Goal: Task Accomplishment & Management: Manage account settings

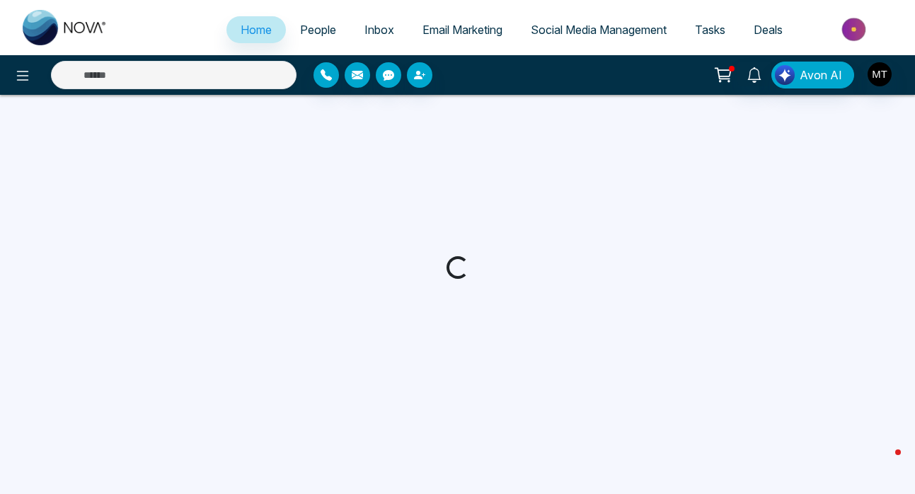
select select "*"
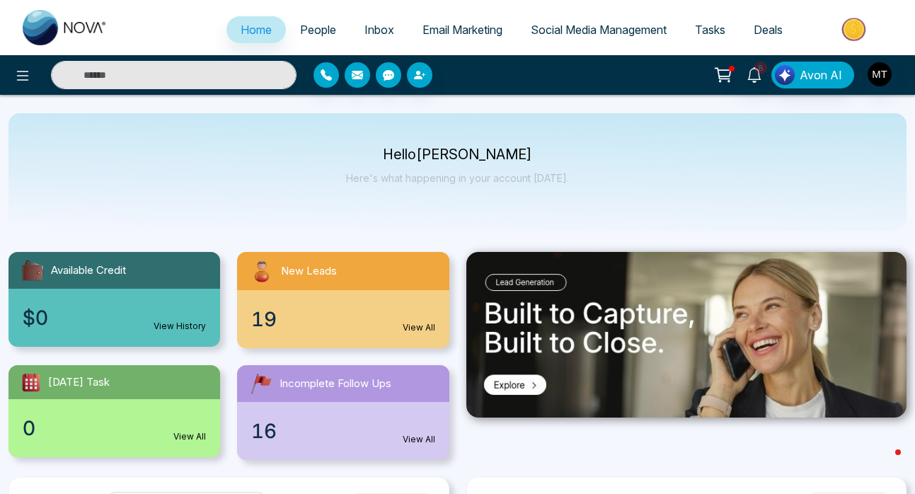
click at [414, 326] on link "View All" at bounding box center [419, 327] width 33 height 13
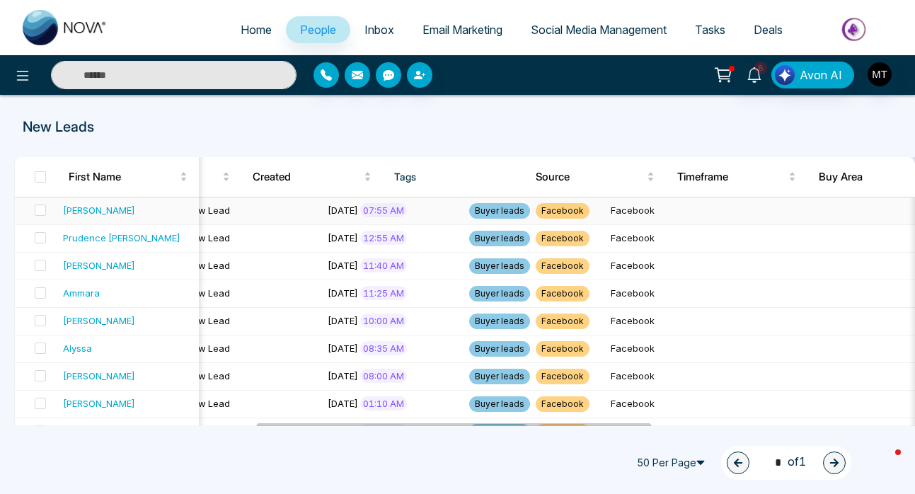
click at [536, 210] on span "Facebook" at bounding box center [563, 211] width 54 height 16
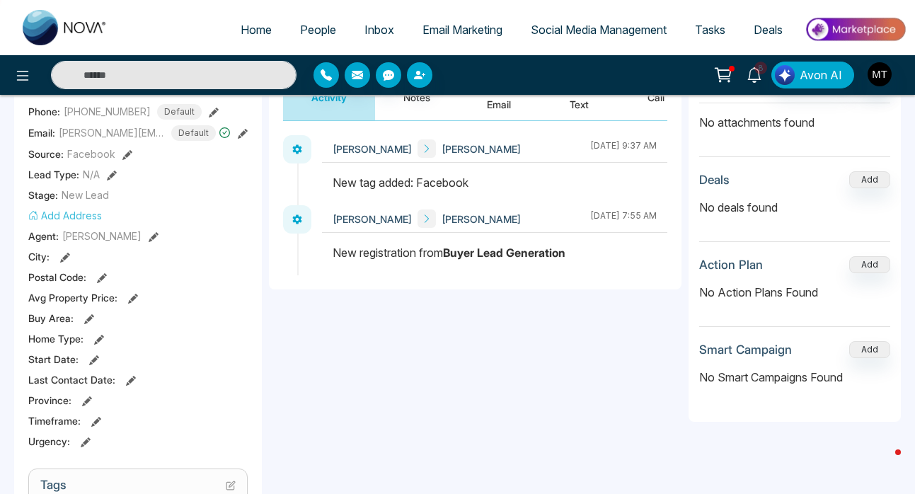
click at [756, 76] on icon at bounding box center [755, 75] width 16 height 16
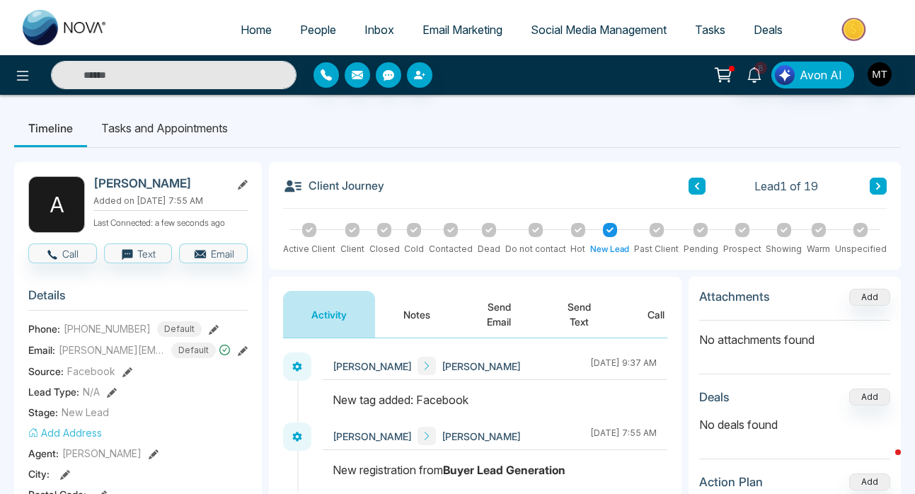
click at [304, 130] on ul "Timeline Tasks and Appointments" at bounding box center [457, 128] width 887 height 38
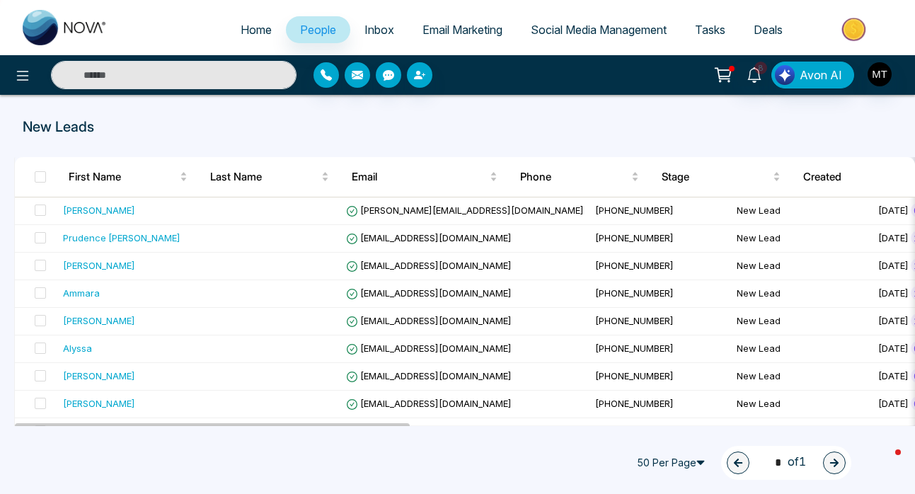
click at [565, 33] on span "Social Media Management" at bounding box center [599, 30] width 136 height 14
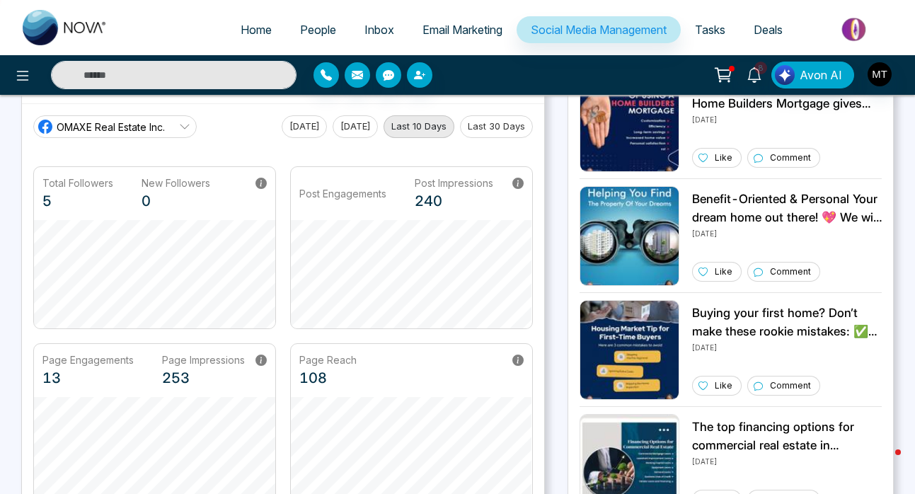
scroll to position [97, 0]
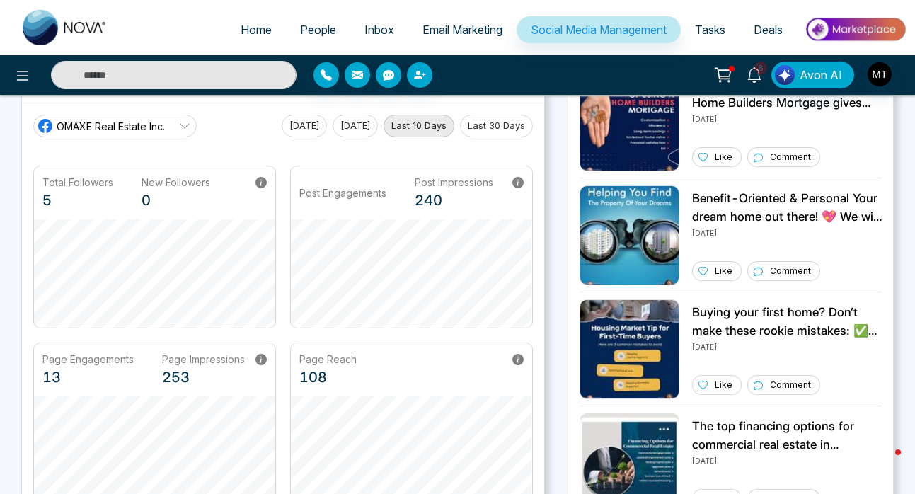
click at [248, 23] on span "Home" at bounding box center [256, 30] width 31 height 14
select select "*"
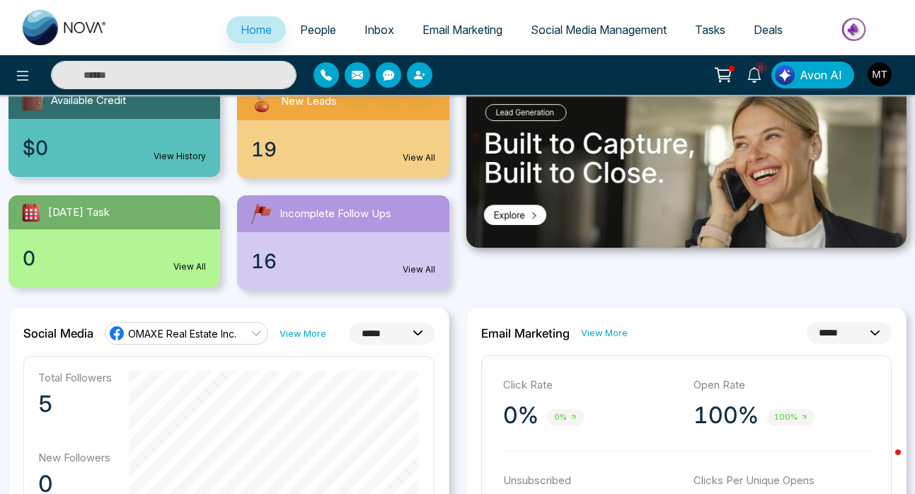
scroll to position [171, 0]
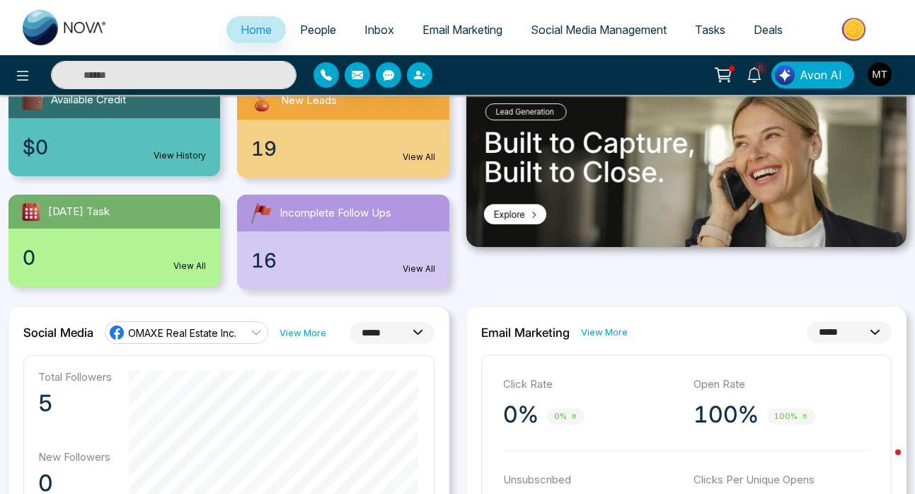
click at [413, 270] on link "View All" at bounding box center [419, 269] width 33 height 13
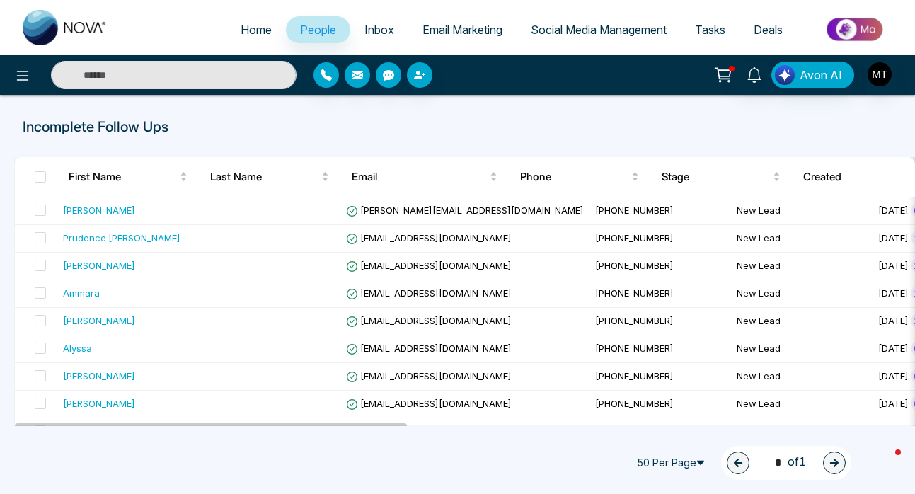
select select "*"
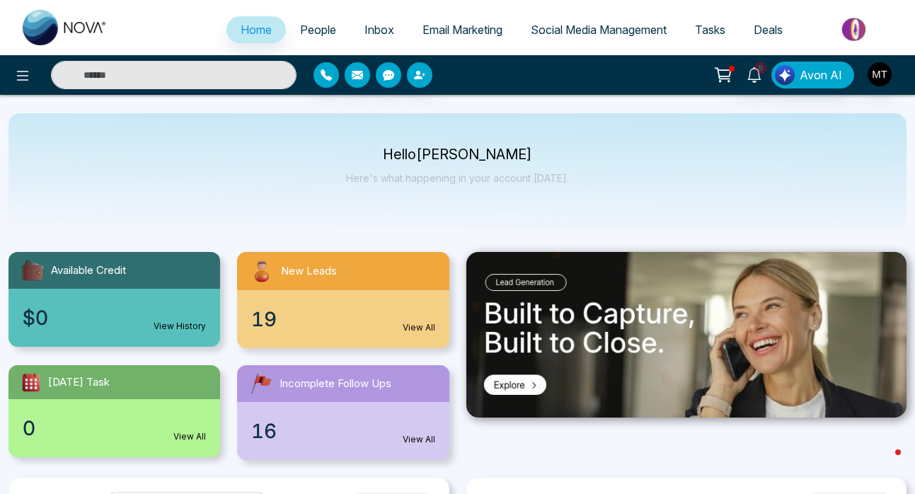
click at [316, 25] on span "People" at bounding box center [318, 30] width 36 height 14
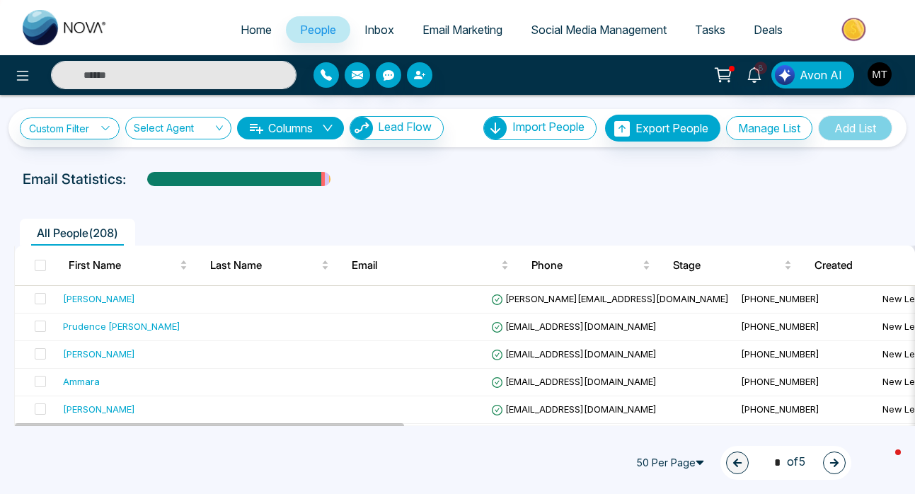
click at [367, 25] on span "Inbox" at bounding box center [380, 30] width 30 height 14
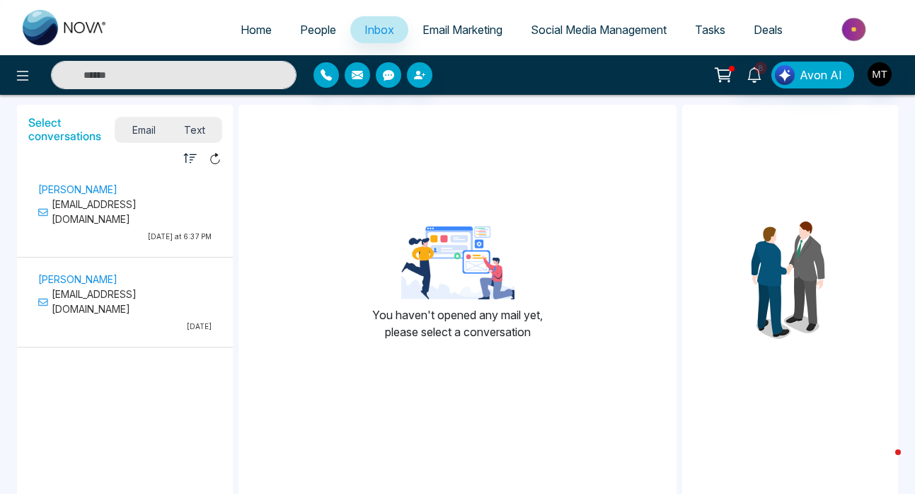
click at [148, 206] on p "[EMAIL_ADDRESS][DOMAIN_NAME]" at bounding box center [124, 212] width 173 height 30
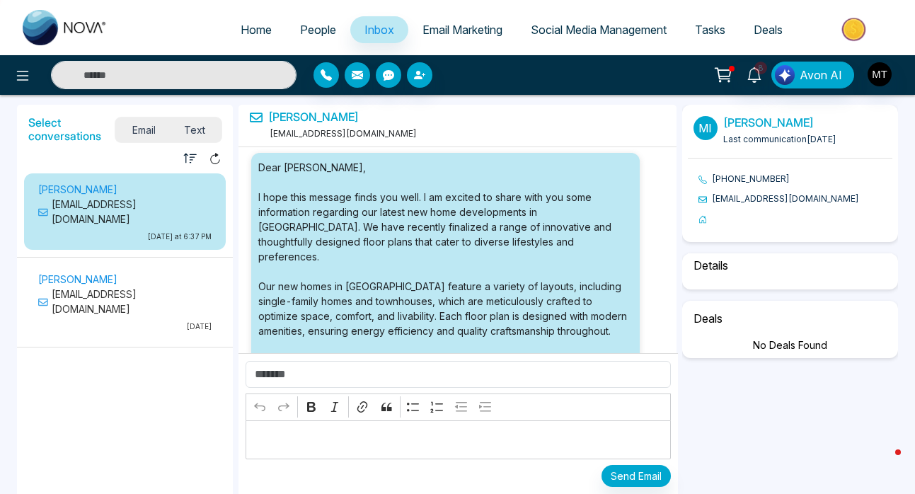
scroll to position [426, 0]
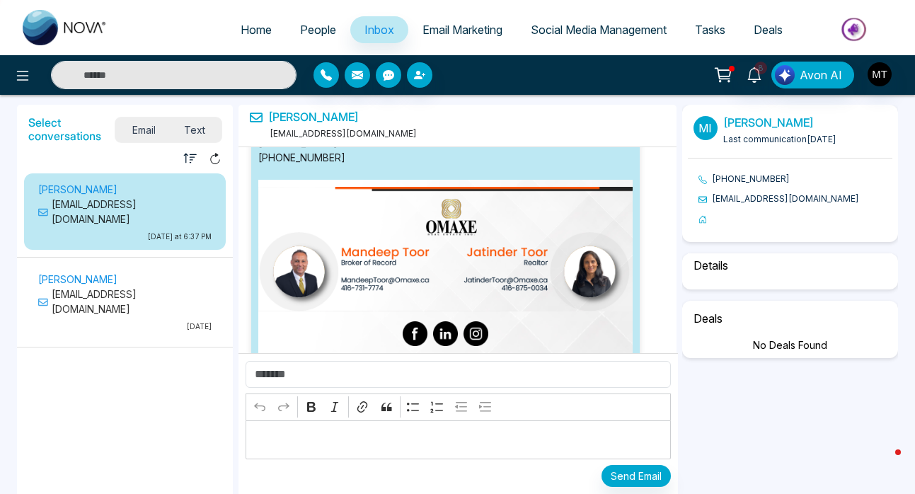
select select "****"
select select "********"
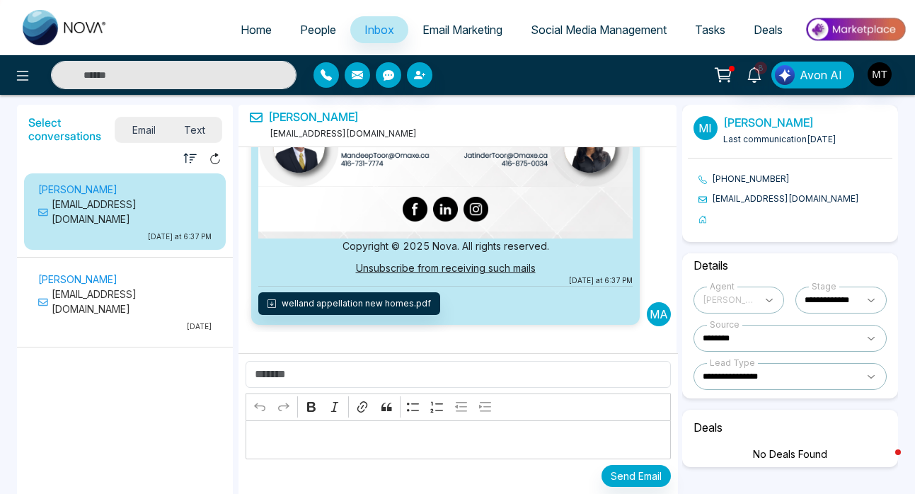
scroll to position [0, 0]
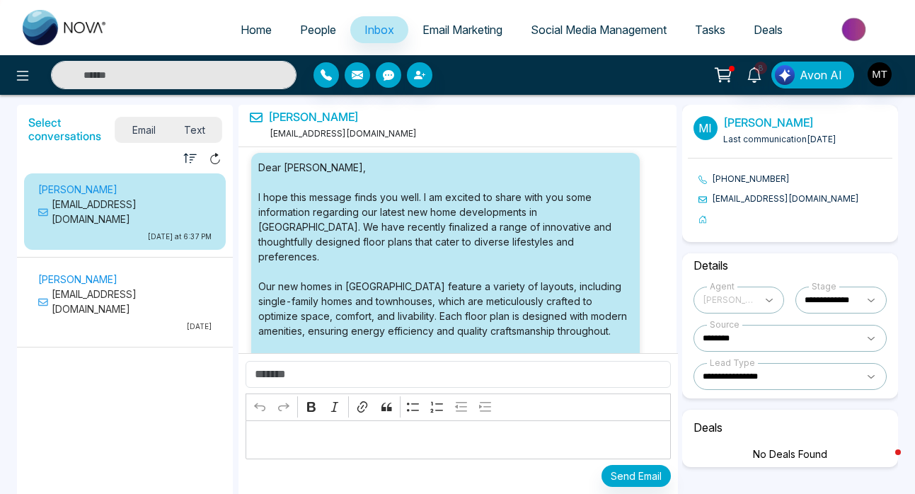
click at [90, 287] on p "[EMAIL_ADDRESS][DOMAIN_NAME]" at bounding box center [124, 302] width 173 height 30
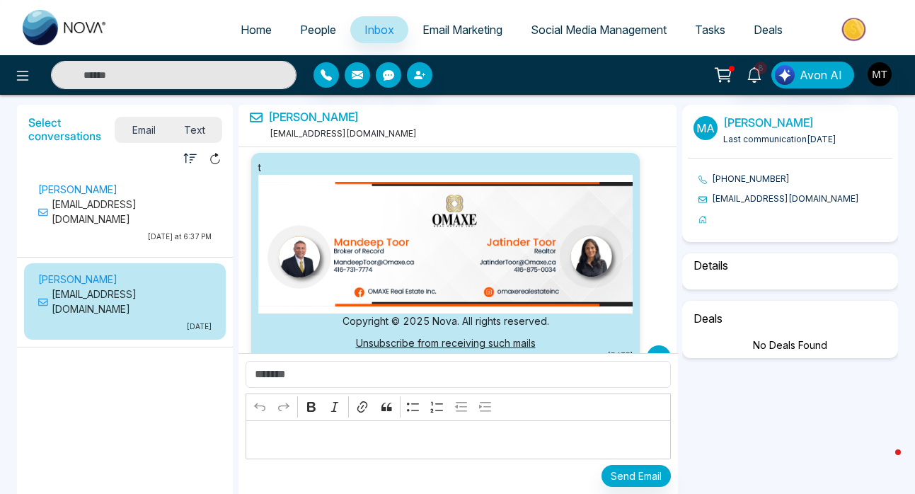
scroll to position [178, 0]
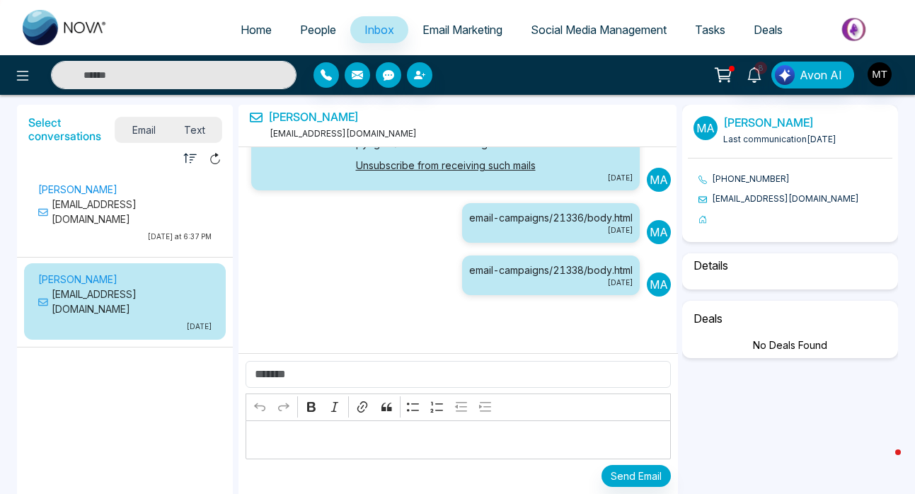
select select "****"
select select "******"
select select "*****"
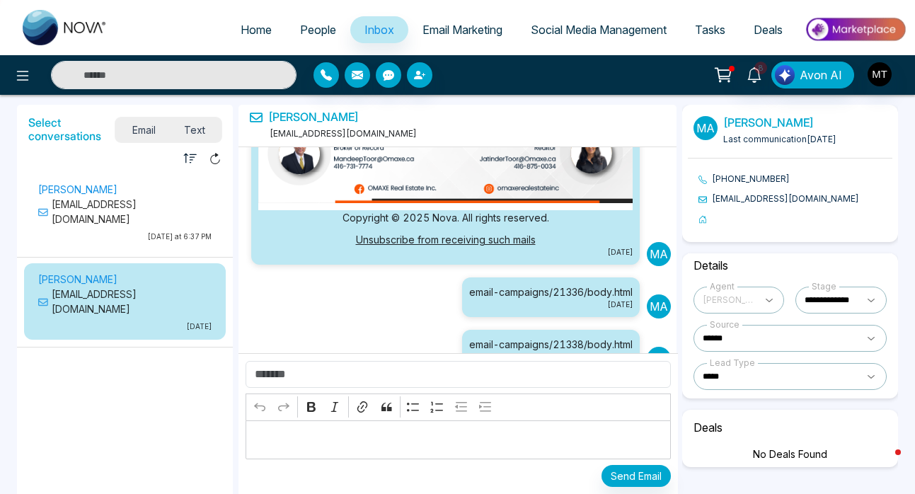
scroll to position [0, 0]
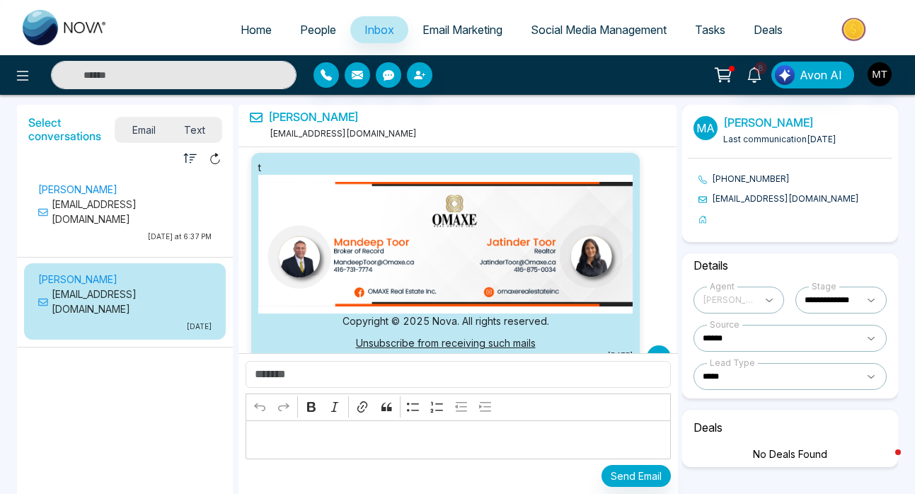
click at [307, 30] on span "People" at bounding box center [318, 30] width 36 height 14
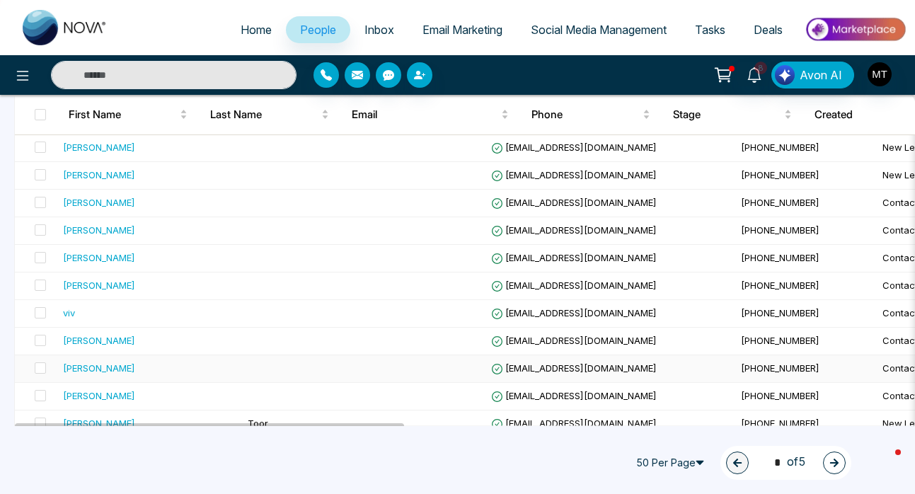
scroll to position [403, 0]
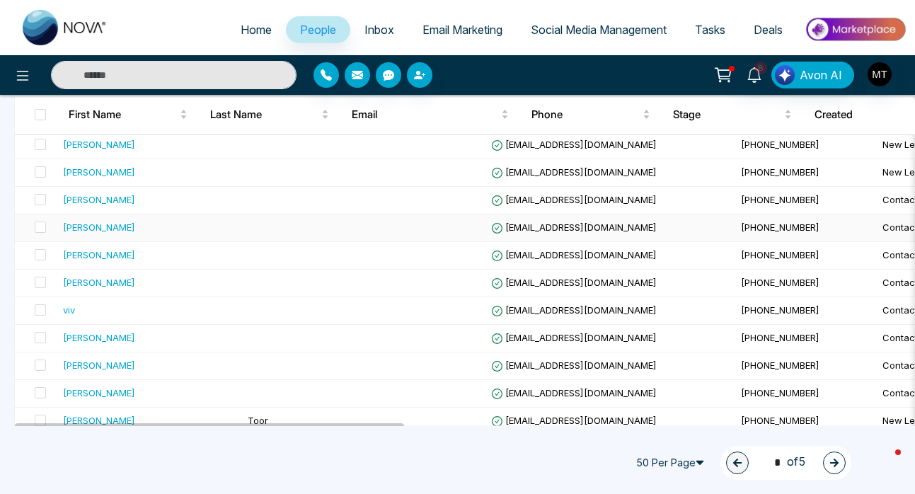
click at [127, 227] on div "[PERSON_NAME]" at bounding box center [99, 227] width 72 height 14
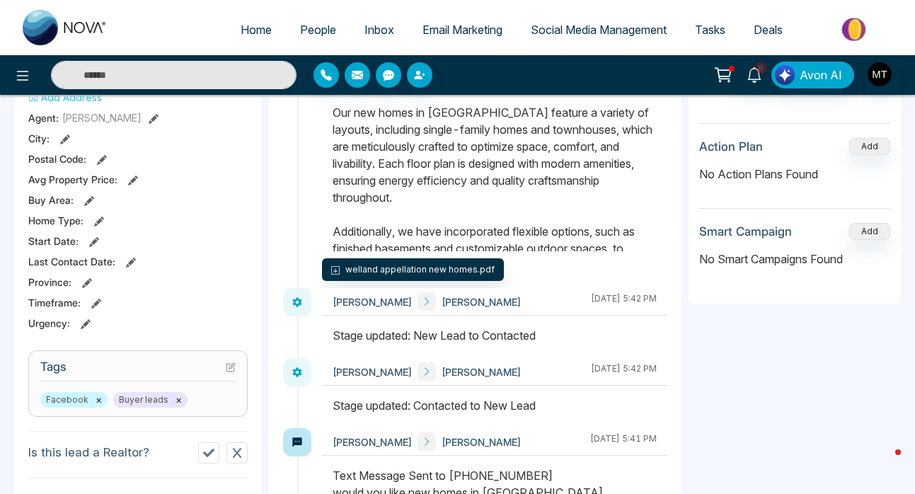
scroll to position [338, 0]
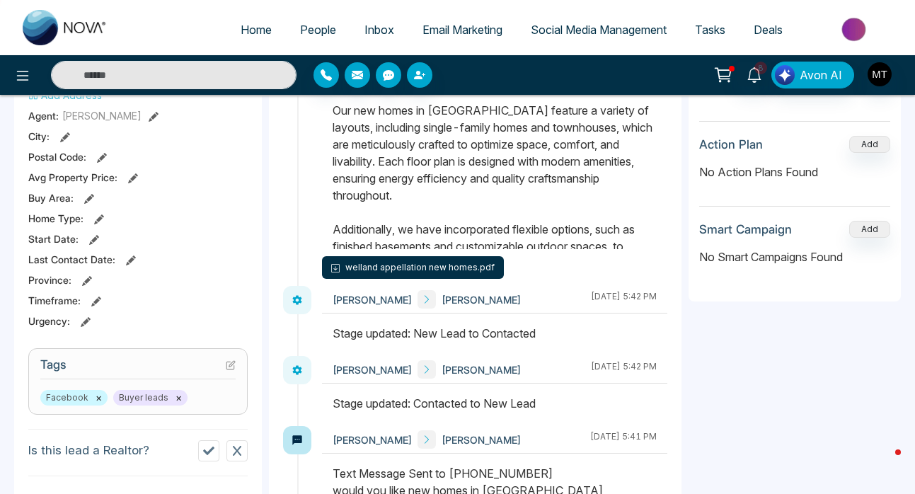
click at [382, 265] on button "welland appellation new homes.pdf" at bounding box center [413, 267] width 182 height 23
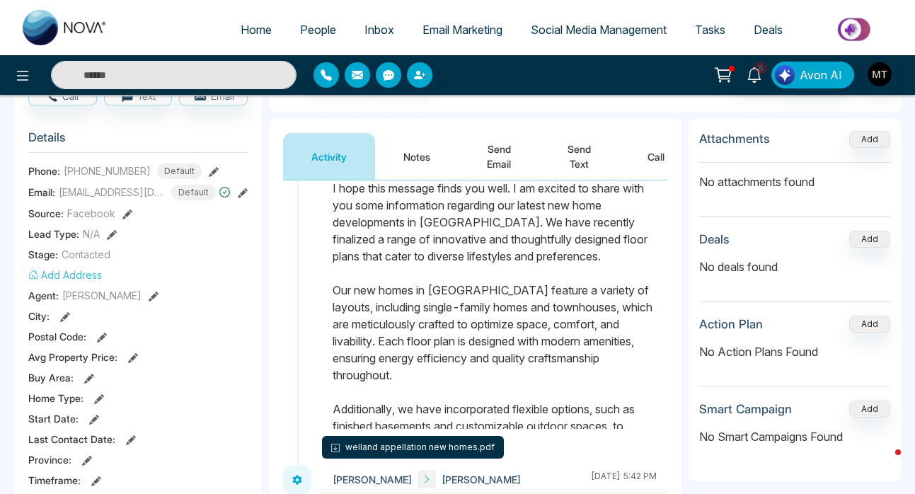
scroll to position [0, 0]
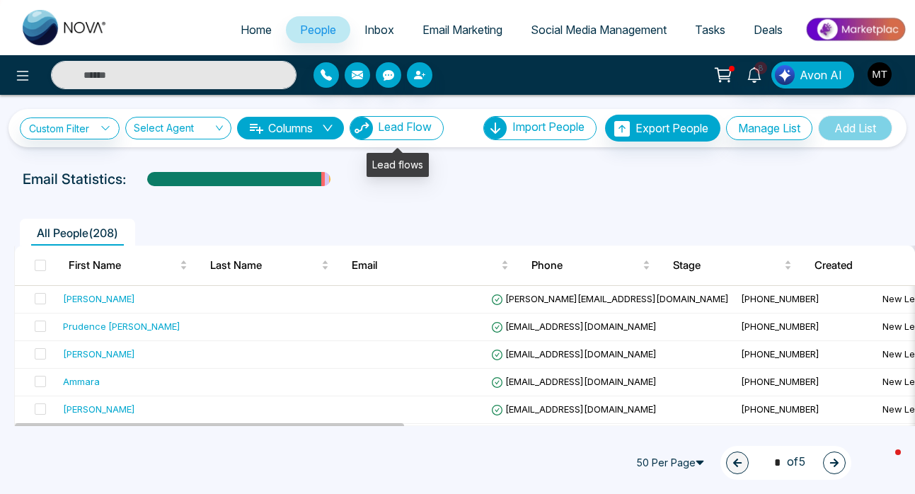
click at [416, 129] on span "Lead Flow" at bounding box center [405, 127] width 54 height 14
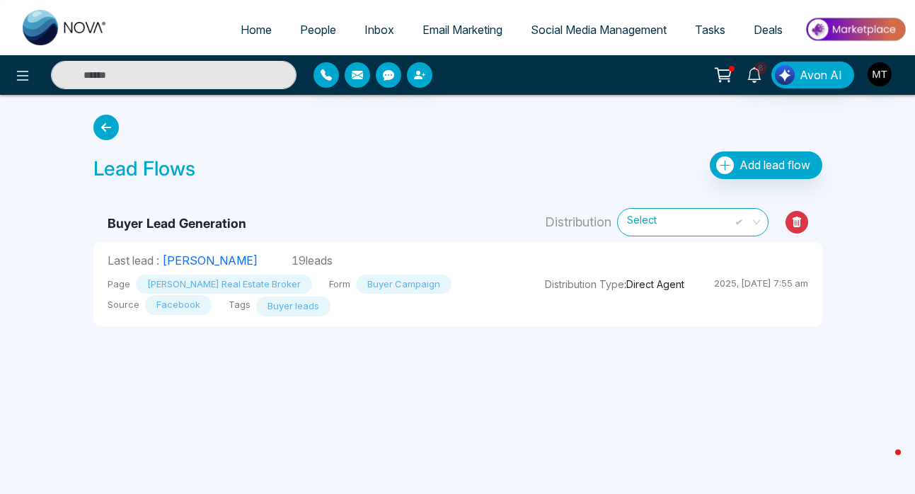
click at [416, 127] on div "Lead Flows Add lead flow" at bounding box center [458, 148] width 746 height 78
click at [373, 28] on span "Inbox" at bounding box center [380, 30] width 30 height 14
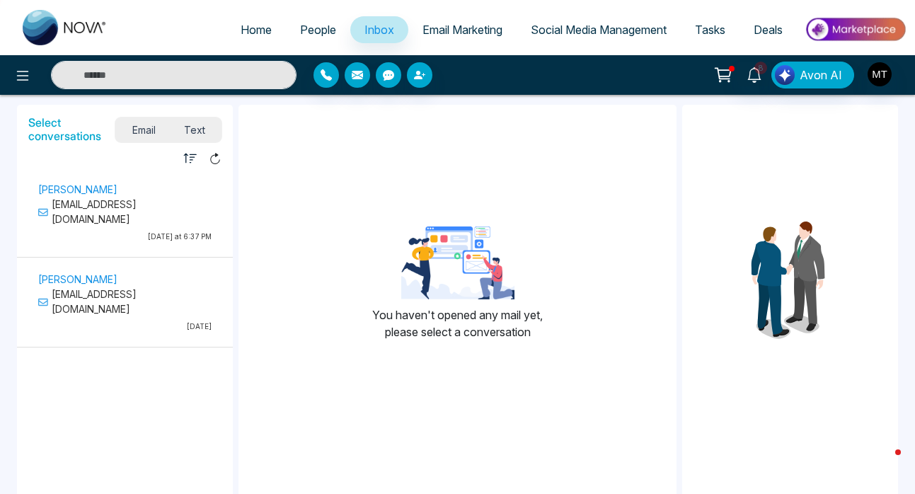
click at [195, 128] on span "Text" at bounding box center [195, 129] width 50 height 19
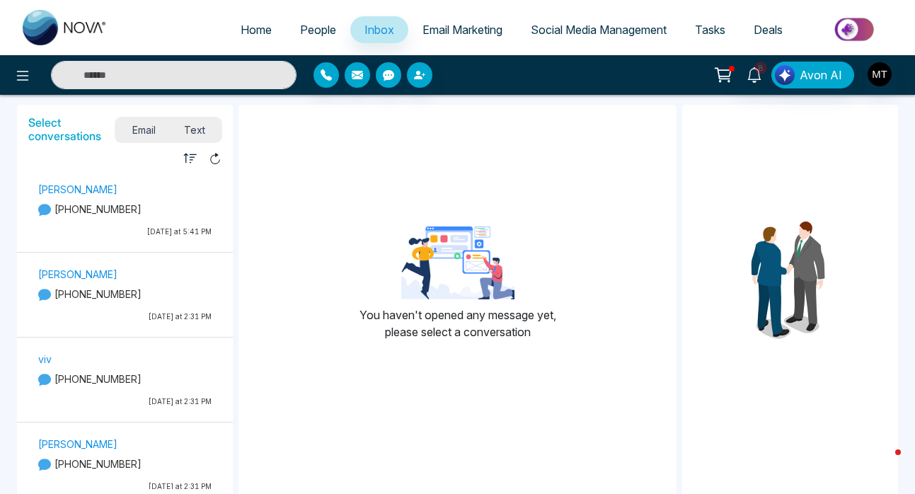
click at [106, 207] on p "[PHONE_NUMBER]" at bounding box center [124, 209] width 173 height 15
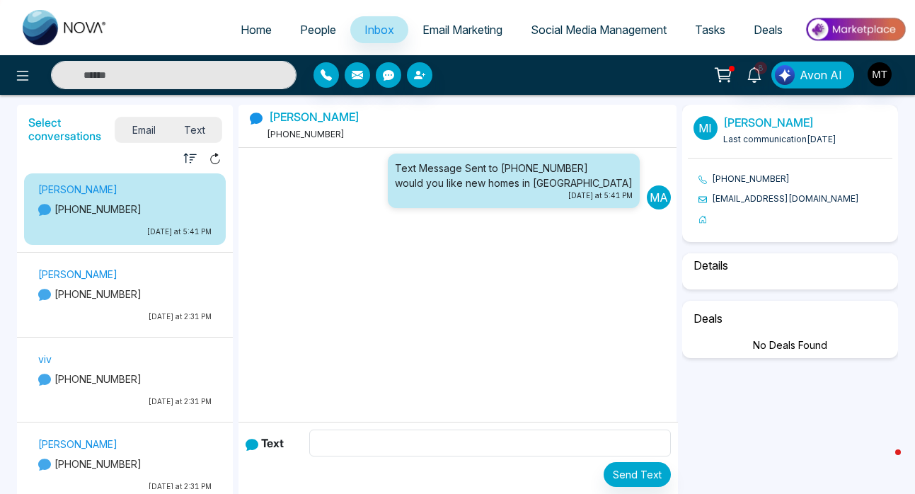
select select "****"
select select "********"
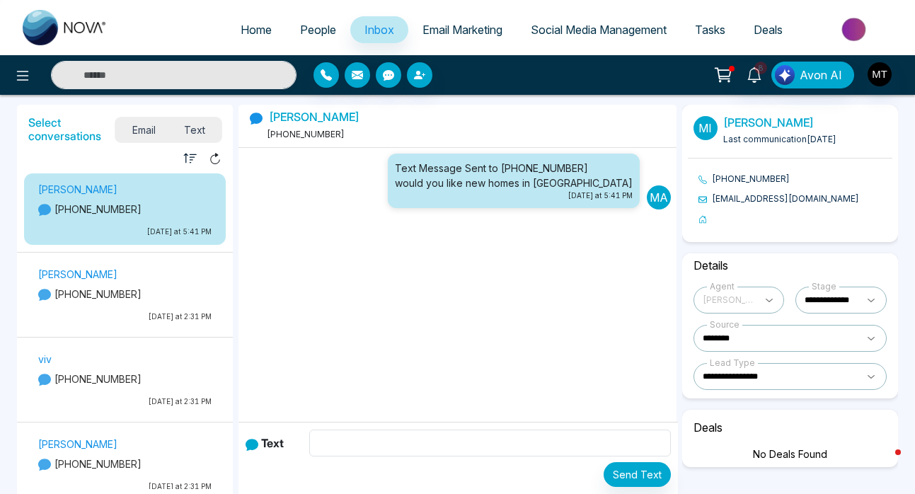
click at [142, 132] on span "Email" at bounding box center [144, 129] width 52 height 19
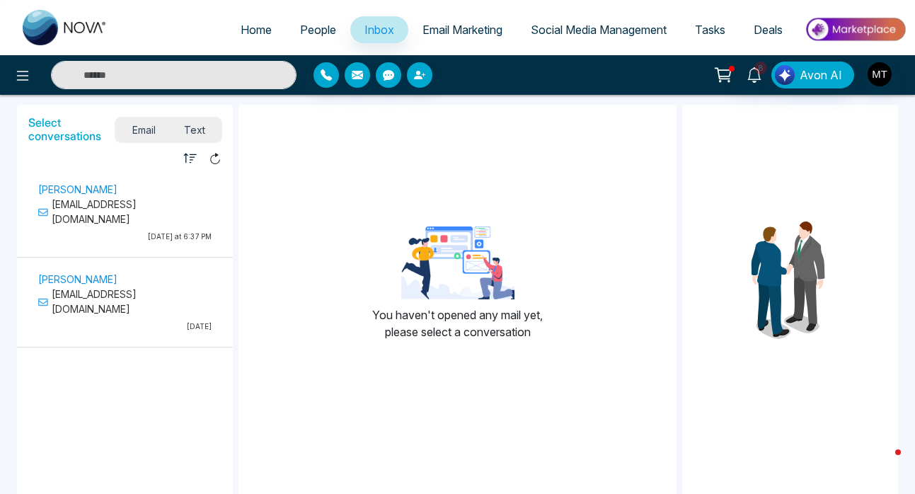
click at [198, 132] on span "Text" at bounding box center [195, 129] width 50 height 19
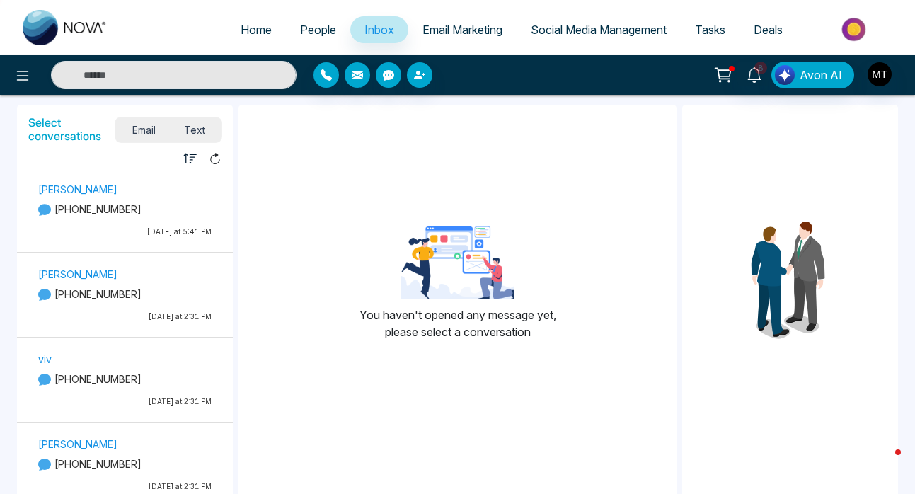
click at [143, 131] on span "Email" at bounding box center [144, 129] width 52 height 19
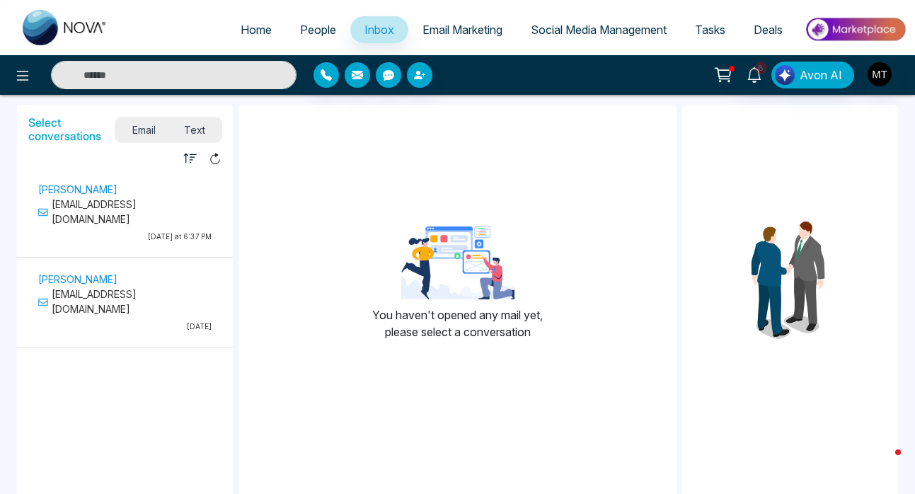
click at [207, 130] on span "Text" at bounding box center [195, 129] width 50 height 19
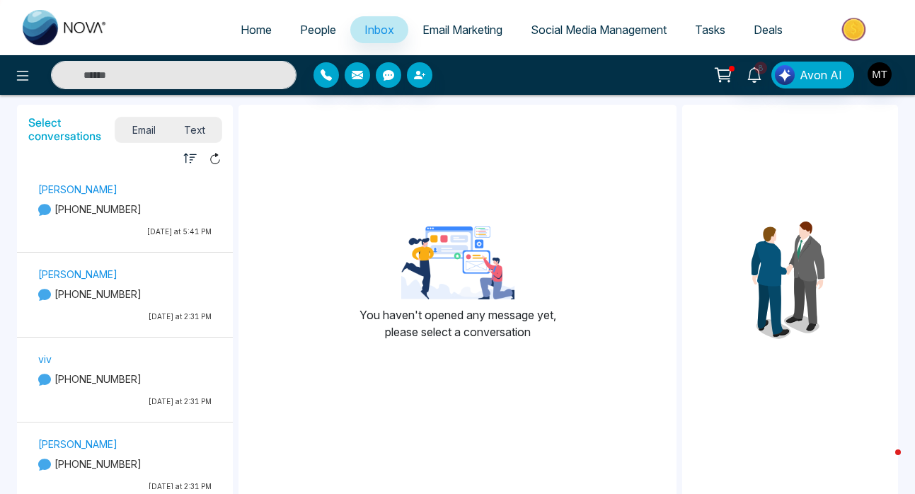
click at [302, 31] on span "People" at bounding box center [318, 30] width 36 height 14
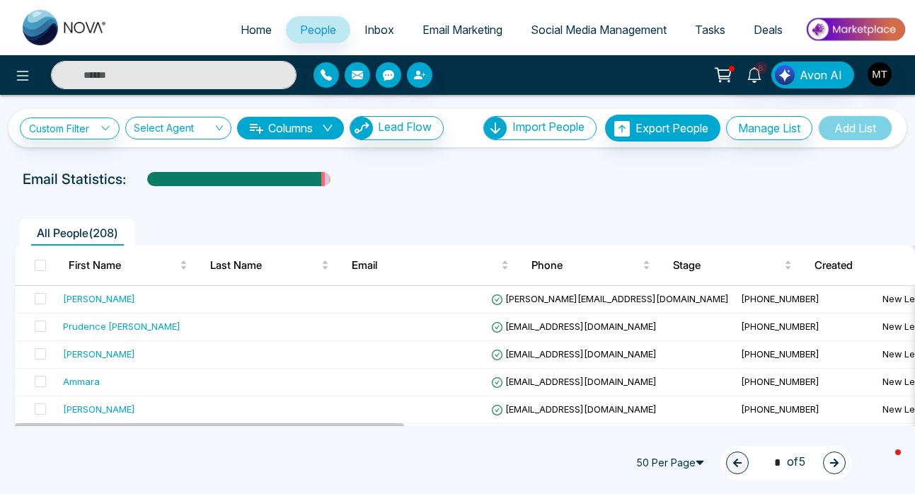
click at [860, 28] on img at bounding box center [855, 29] width 103 height 32
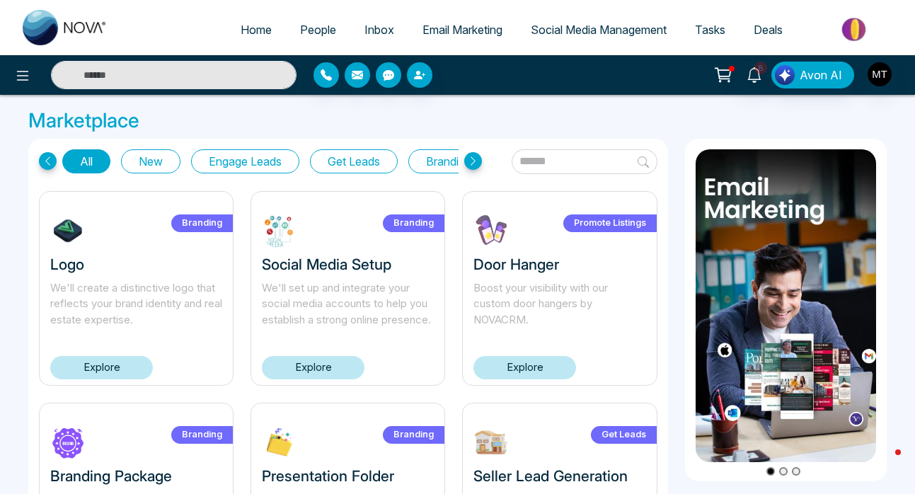
click at [321, 32] on span "People" at bounding box center [318, 30] width 36 height 14
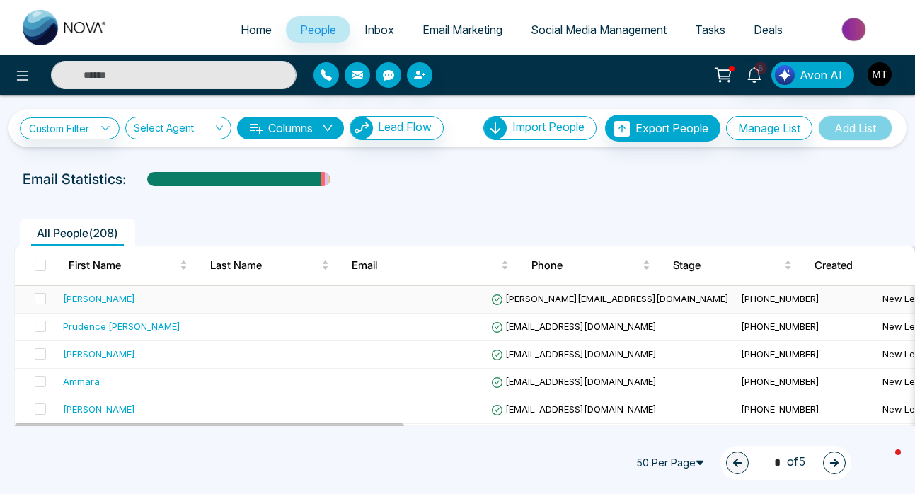
click at [121, 297] on div "[PERSON_NAME]" at bounding box center [99, 299] width 72 height 14
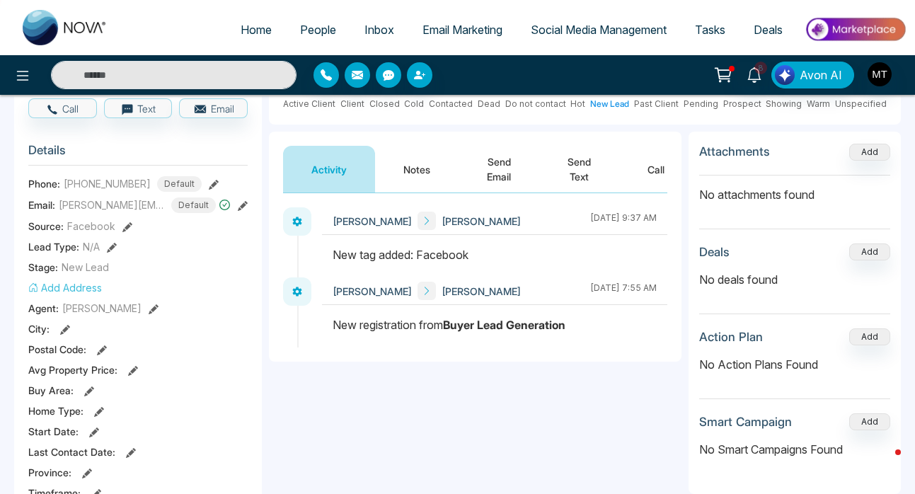
scroll to position [150, 0]
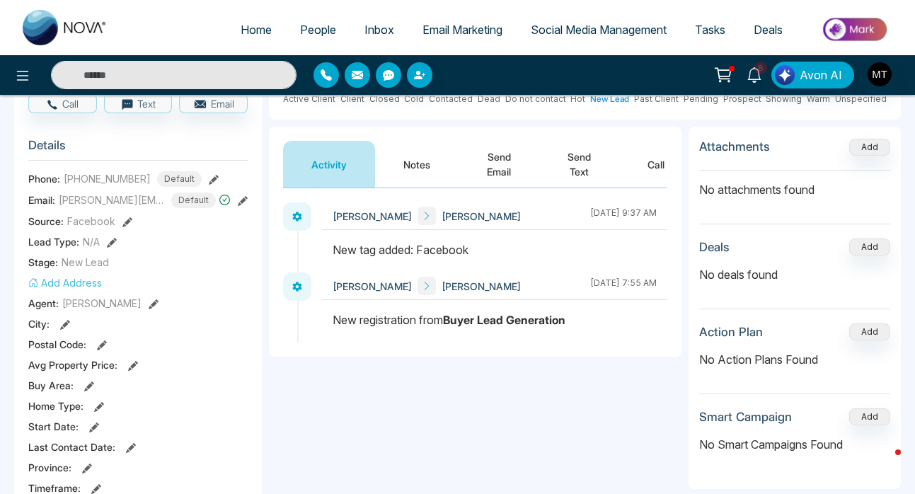
click at [578, 160] on button "Send Text" at bounding box center [579, 164] width 80 height 47
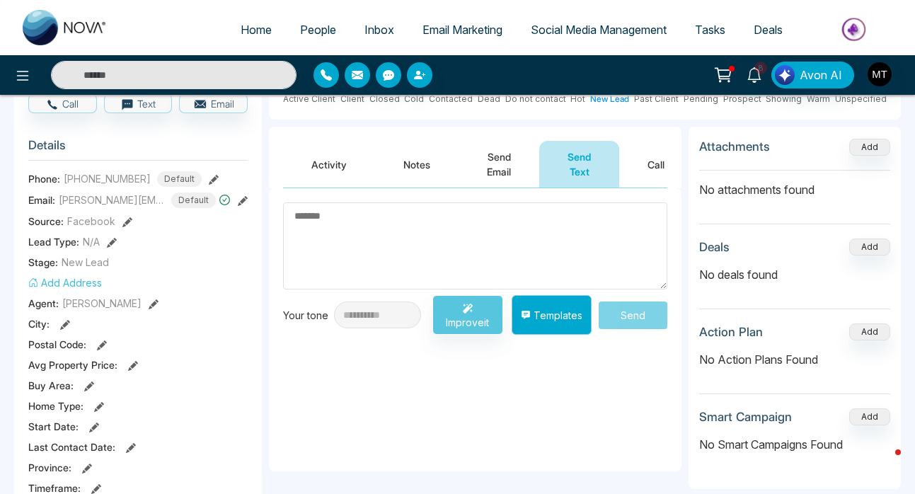
click at [567, 319] on button "Templates" at bounding box center [552, 315] width 80 height 40
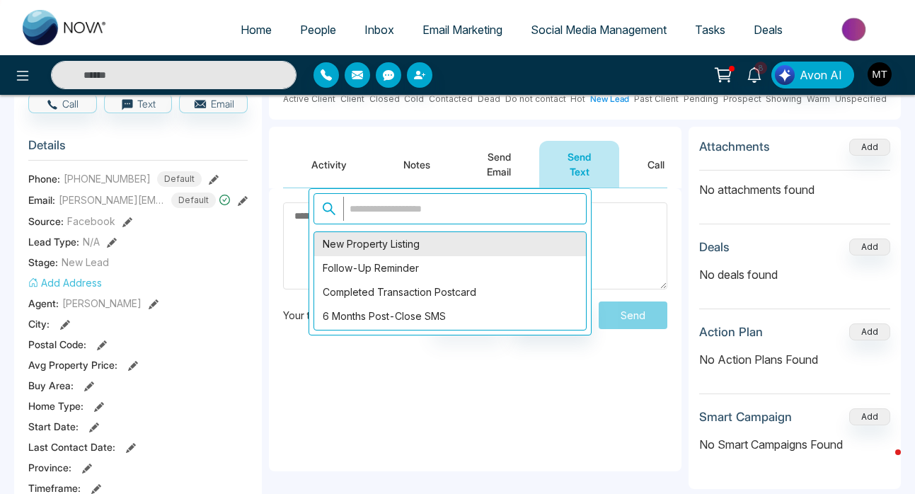
click at [421, 247] on div "New Property Listing" at bounding box center [450, 244] width 272 height 24
type textarea "**********"
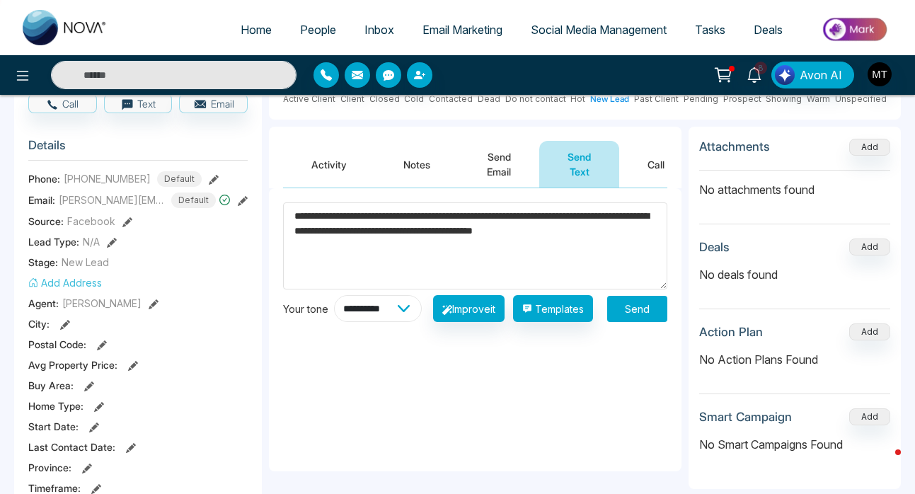
click at [411, 316] on select "**********" at bounding box center [378, 308] width 88 height 27
select select "**********"
click at [466, 322] on button "Improve it" at bounding box center [469, 308] width 72 height 27
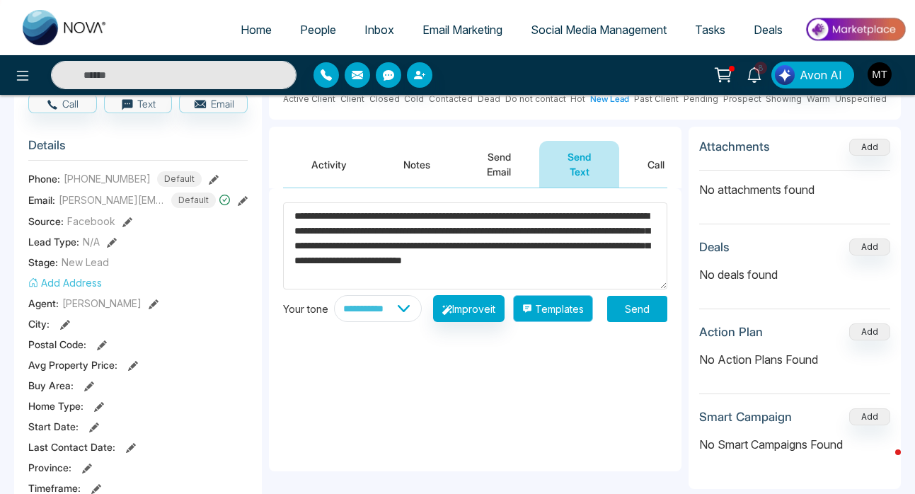
click at [565, 320] on button "Templates" at bounding box center [553, 308] width 80 height 27
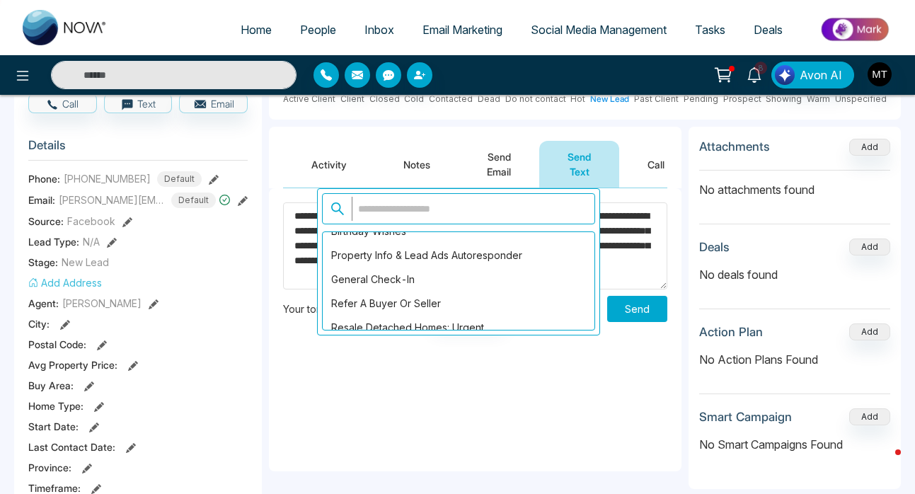
scroll to position [139, 0]
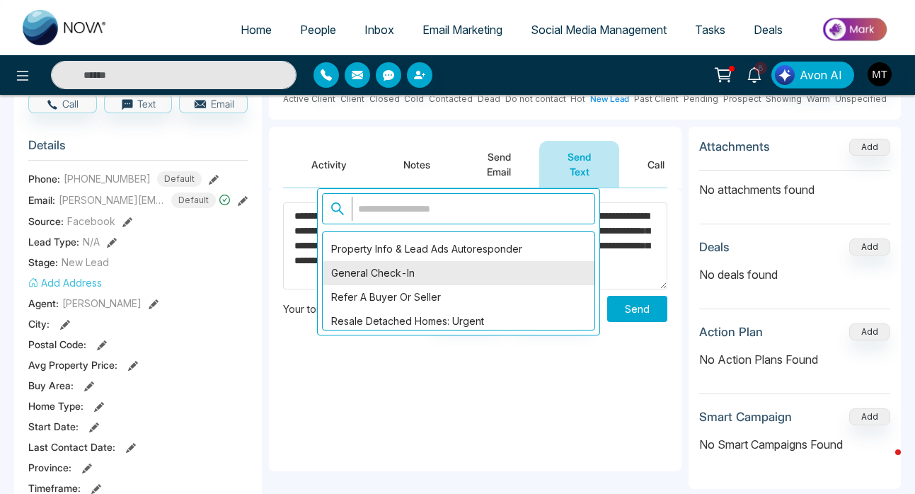
click at [520, 269] on div "General Check-In" at bounding box center [459, 273] width 272 height 24
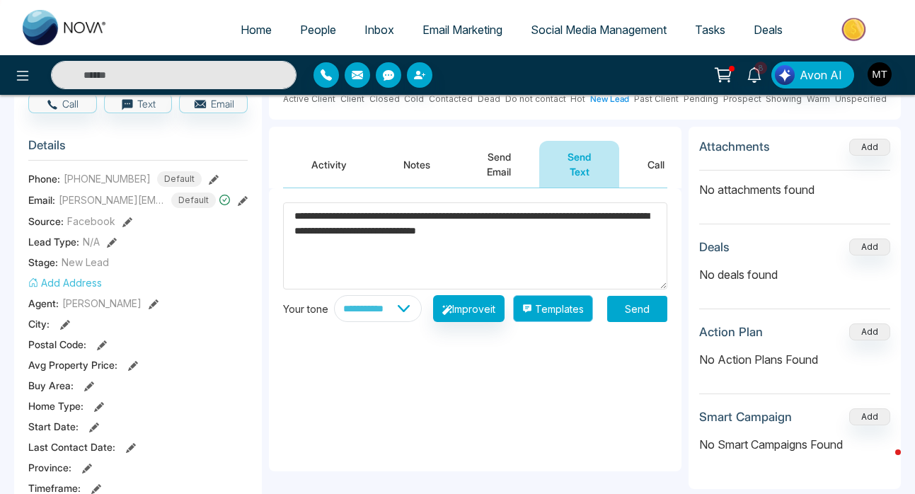
click at [549, 322] on button "Templates" at bounding box center [553, 308] width 80 height 27
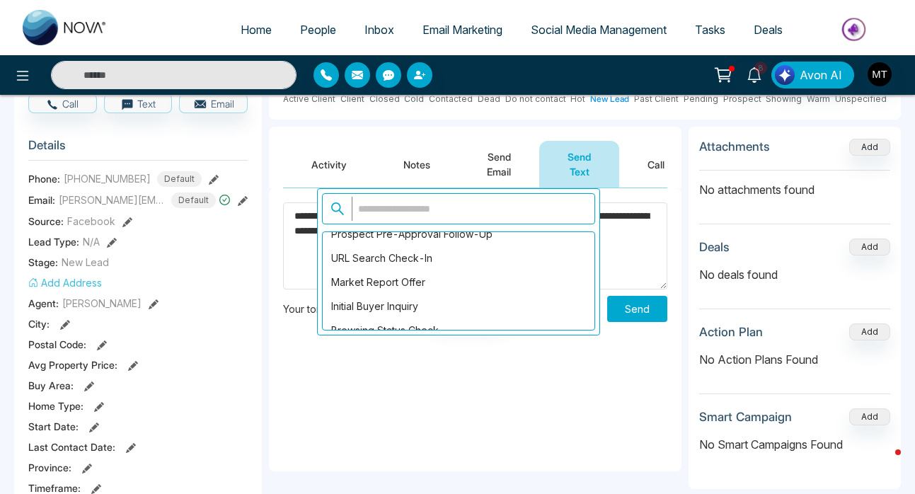
scroll to position [1191, 0]
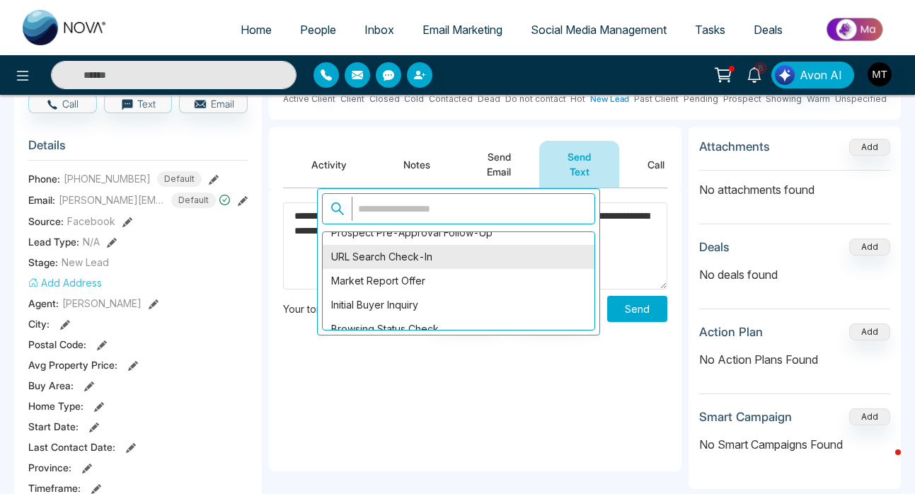
click at [504, 262] on div "URL Search Check-In" at bounding box center [459, 257] width 272 height 24
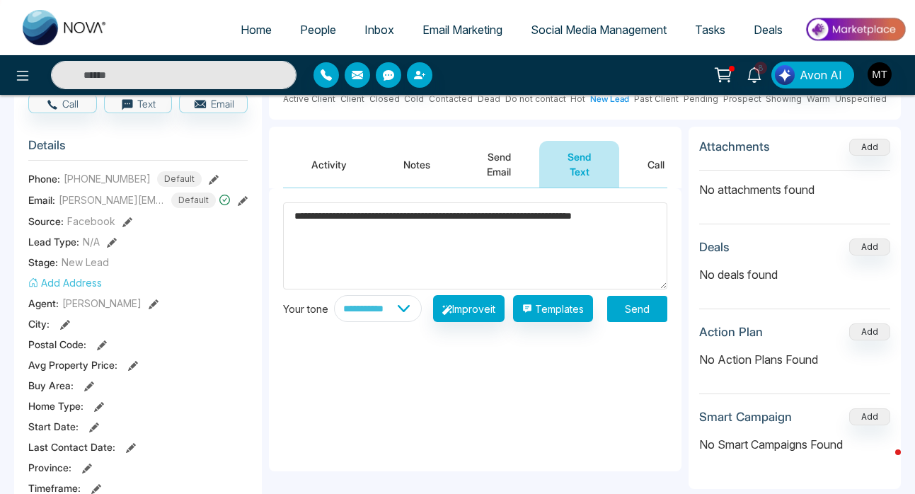
click at [504, 262] on textarea "**********" at bounding box center [475, 245] width 384 height 87
click at [561, 320] on button "Templates" at bounding box center [553, 308] width 80 height 27
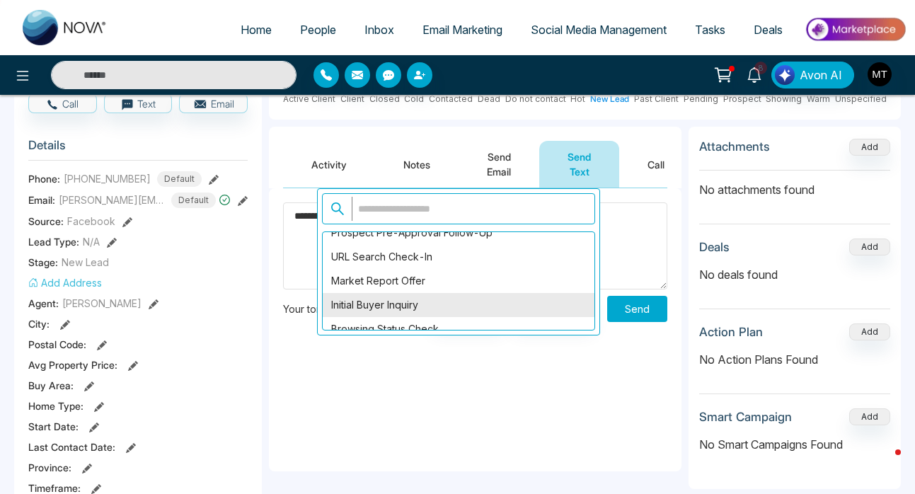
click at [540, 305] on div "Initial Buyer Inquiry" at bounding box center [459, 305] width 272 height 24
type textarea "**********"
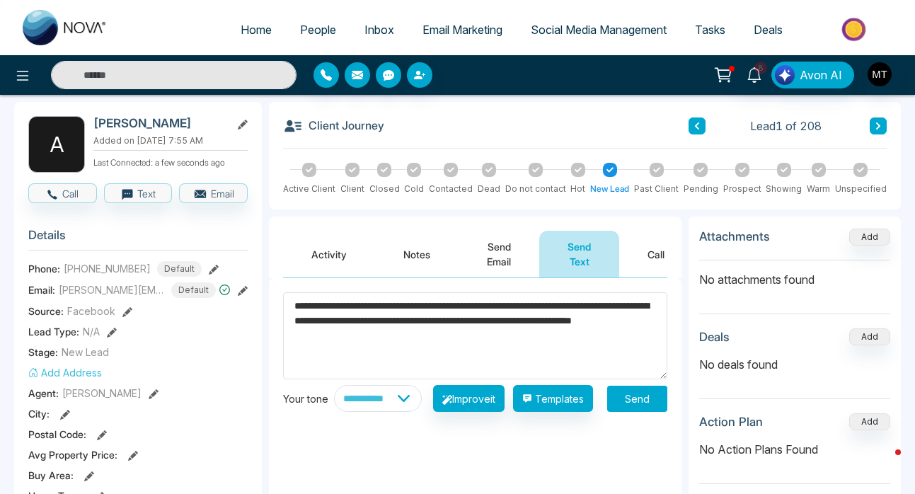
scroll to position [56, 0]
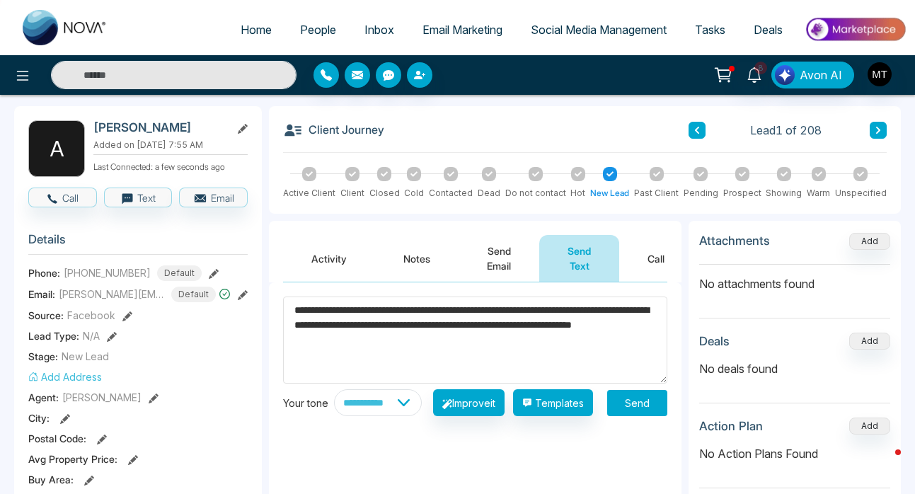
click at [635, 416] on button "Send" at bounding box center [637, 403] width 60 height 26
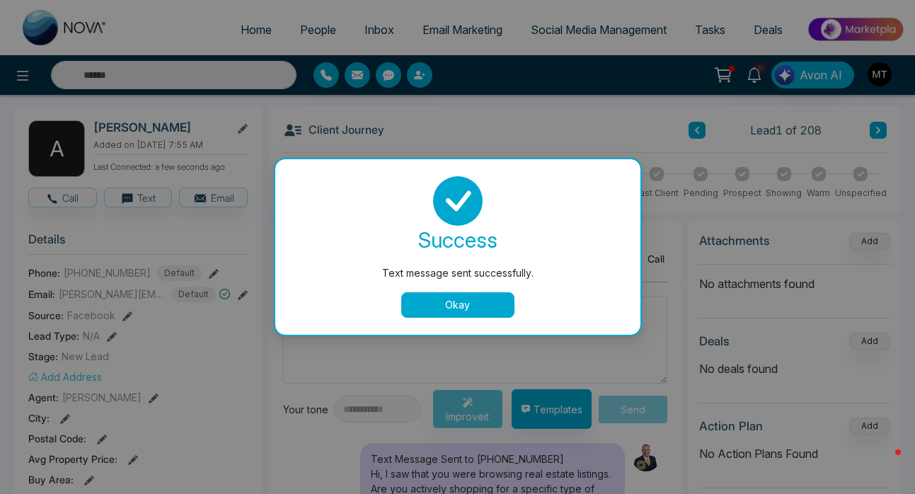
click at [489, 302] on button "Okay" at bounding box center [457, 304] width 113 height 25
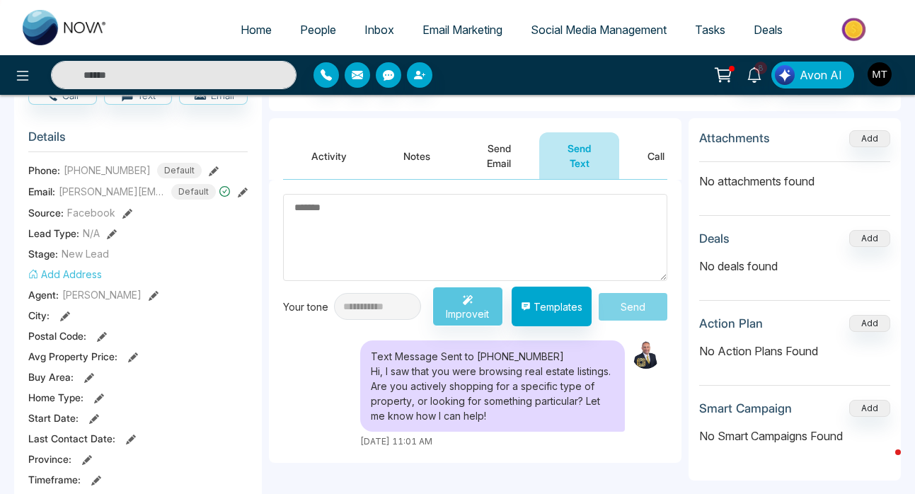
scroll to position [161, 0]
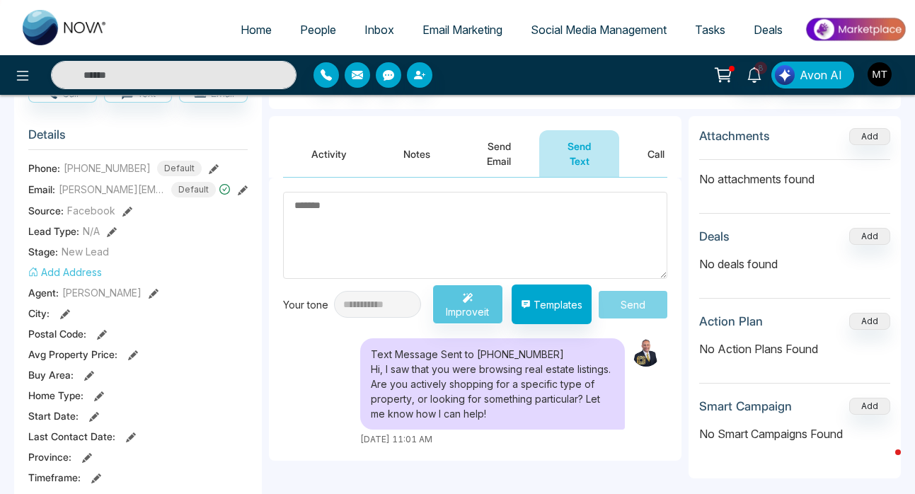
click at [317, 28] on span "People" at bounding box center [318, 30] width 36 height 14
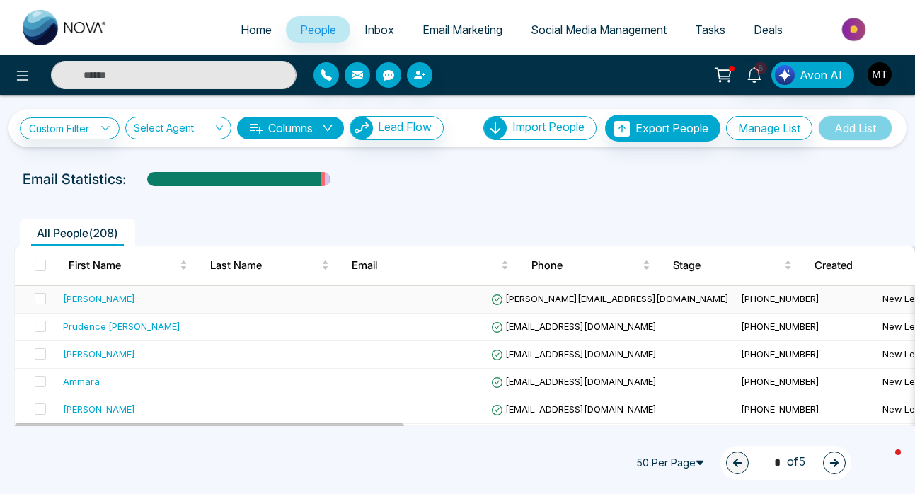
click at [110, 301] on div "[PERSON_NAME]" at bounding box center [99, 299] width 72 height 14
click at [122, 330] on div "Prudence [PERSON_NAME]" at bounding box center [122, 326] width 118 height 14
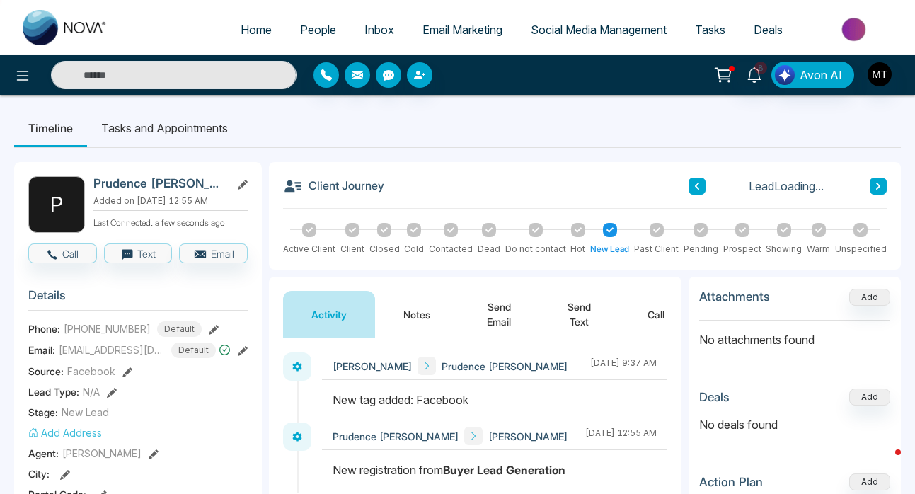
click at [578, 319] on button "Send Text" at bounding box center [579, 314] width 80 height 47
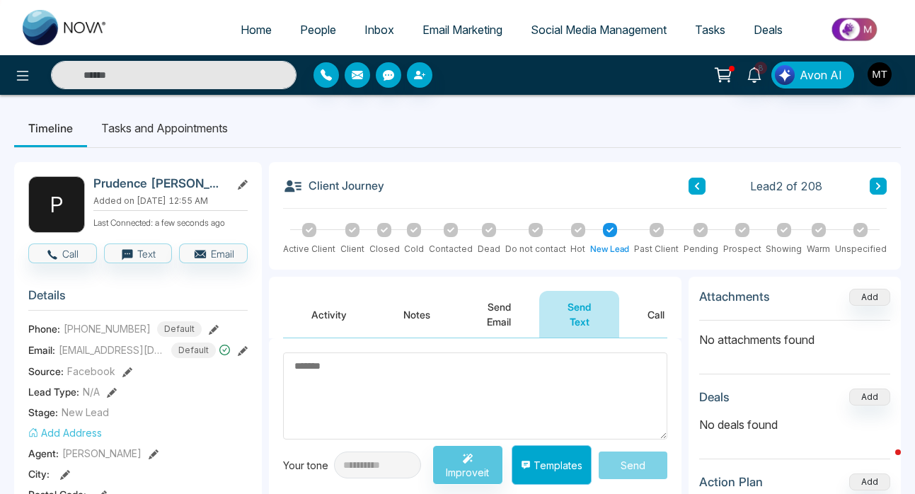
click at [552, 472] on button "Templates" at bounding box center [552, 465] width 80 height 40
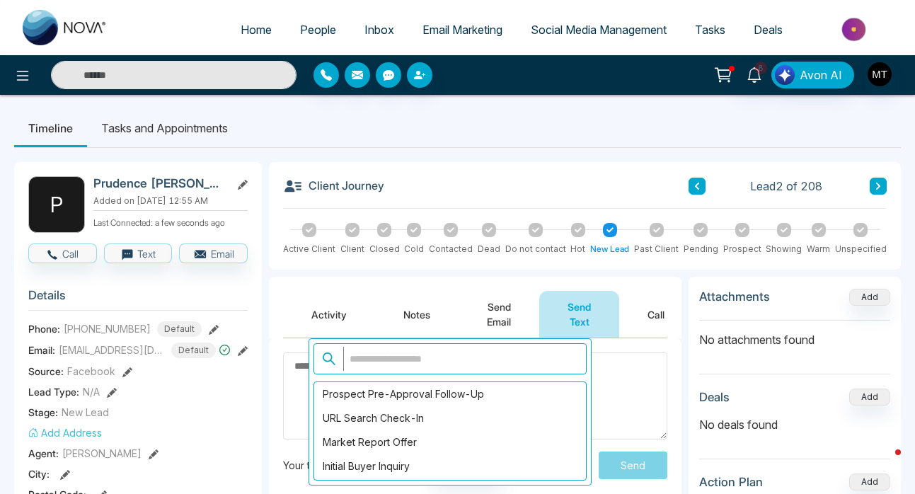
scroll to position [1180, 0]
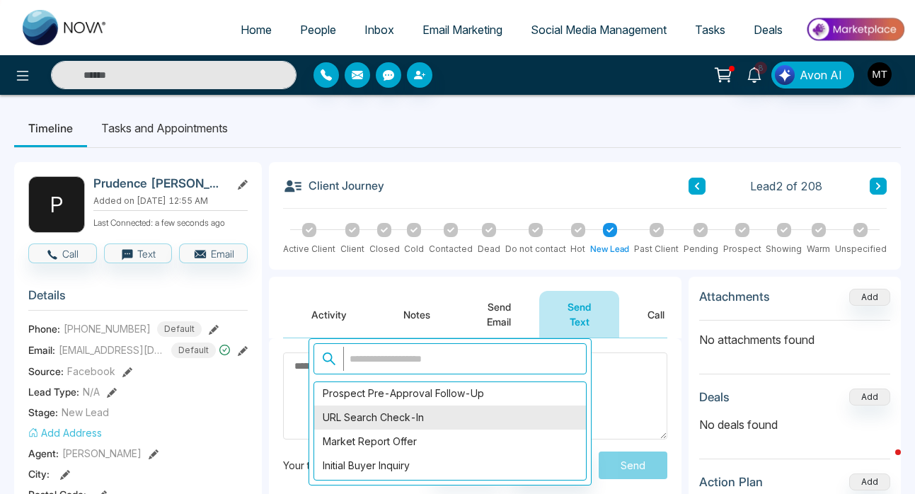
click at [422, 418] on div "URL Search Check-In" at bounding box center [450, 418] width 272 height 24
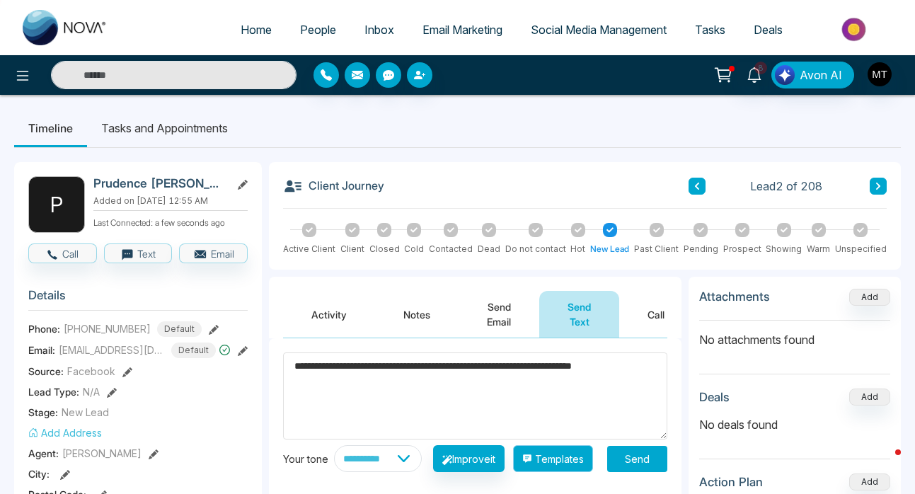
click at [554, 462] on button "Templates" at bounding box center [553, 458] width 80 height 27
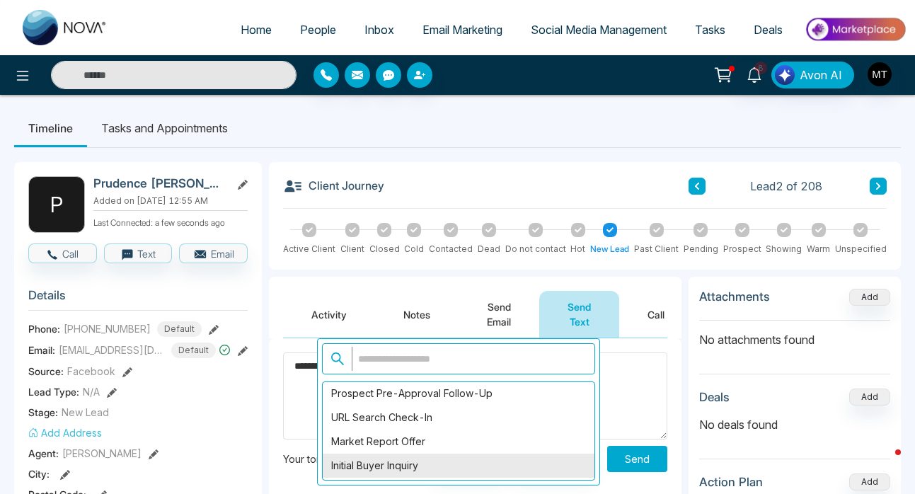
click at [447, 467] on div "Initial Buyer Inquiry" at bounding box center [459, 466] width 272 height 24
type textarea "**********"
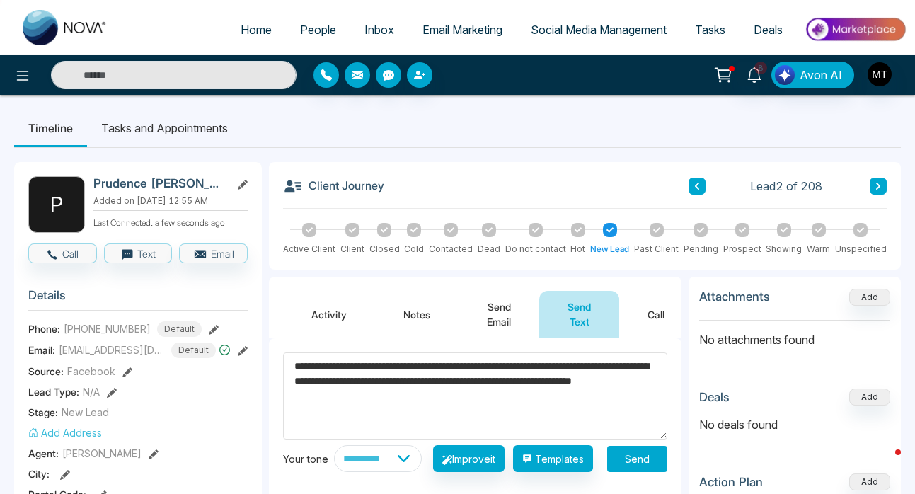
click at [647, 469] on button "Send" at bounding box center [637, 459] width 60 height 26
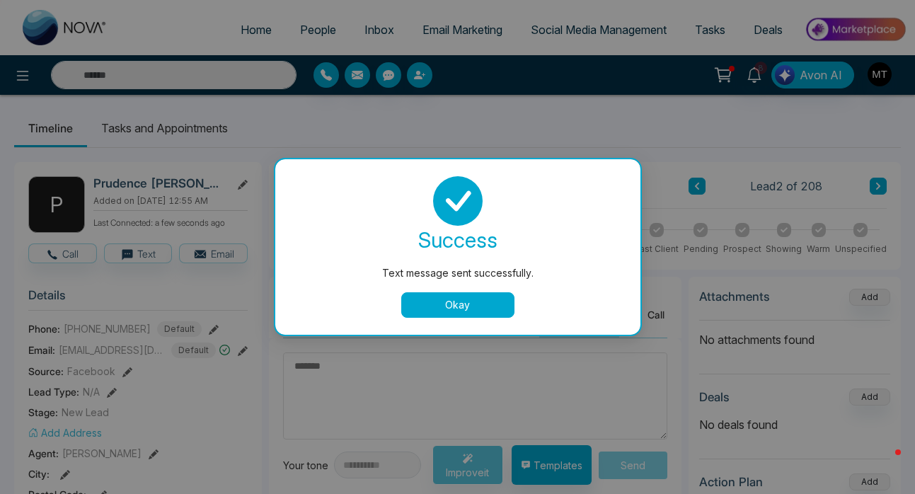
click at [428, 302] on button "Okay" at bounding box center [457, 304] width 113 height 25
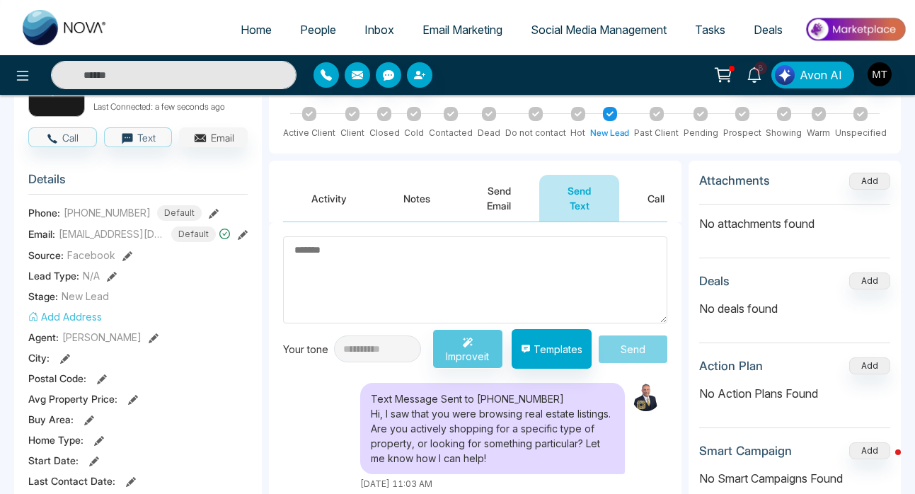
scroll to position [0, 0]
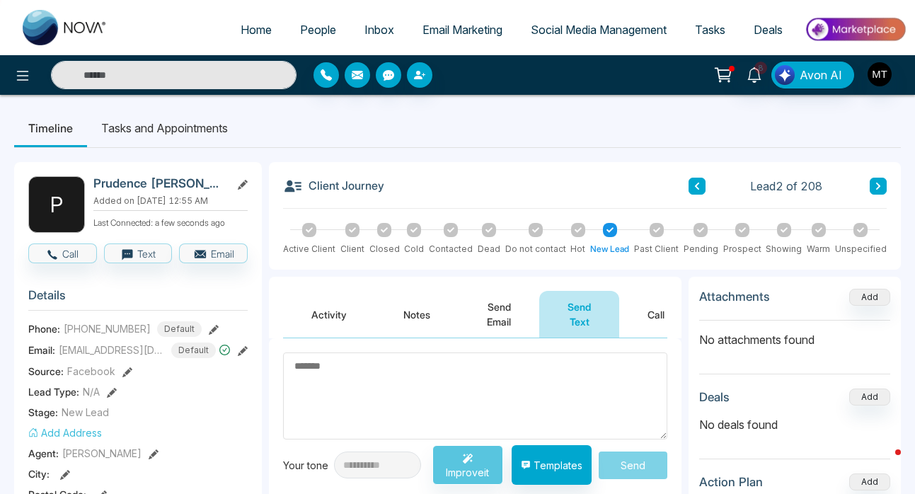
click at [307, 29] on span "People" at bounding box center [318, 30] width 36 height 14
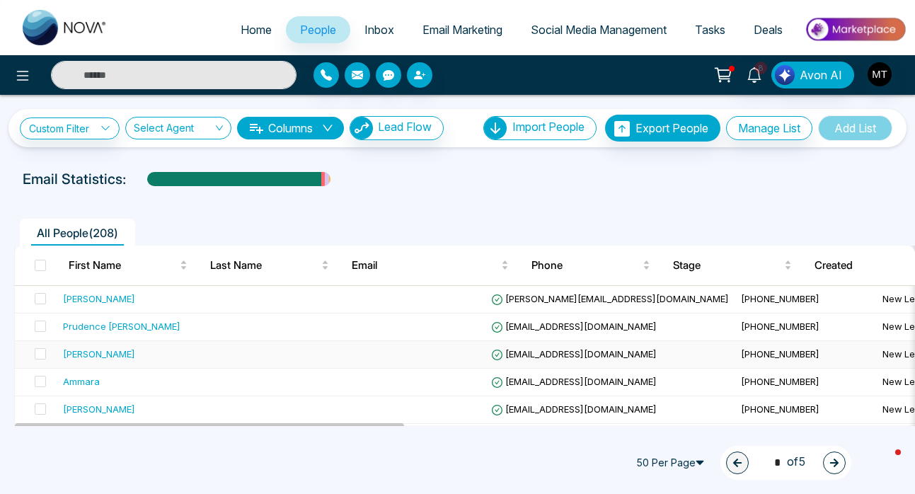
click at [110, 355] on div "[PERSON_NAME]" at bounding box center [99, 354] width 72 height 14
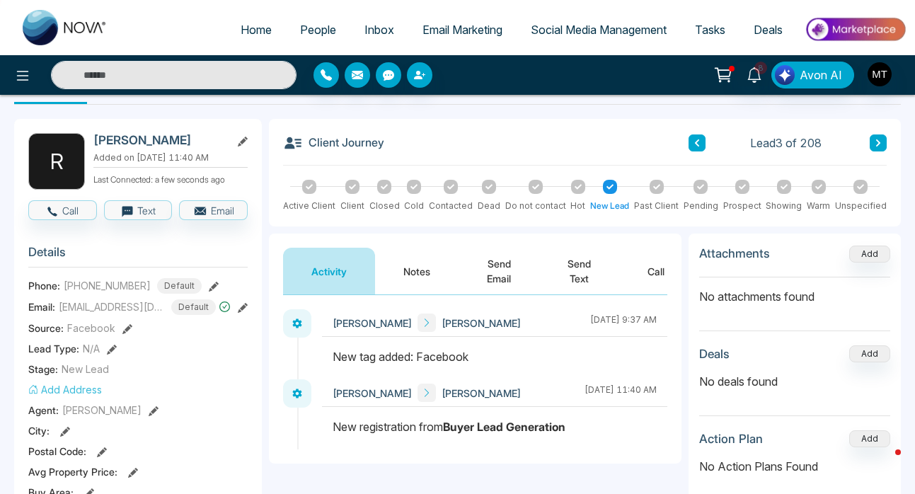
scroll to position [40, 0]
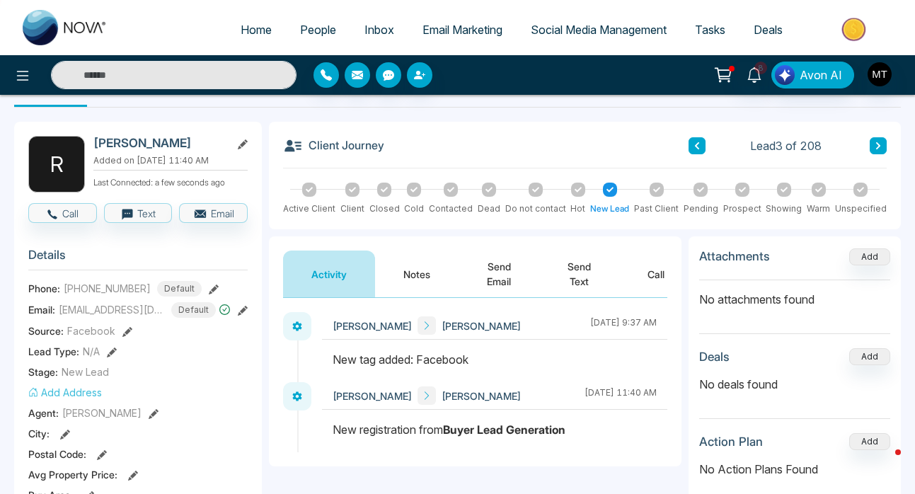
click at [580, 276] on button "Send Text" at bounding box center [579, 274] width 80 height 47
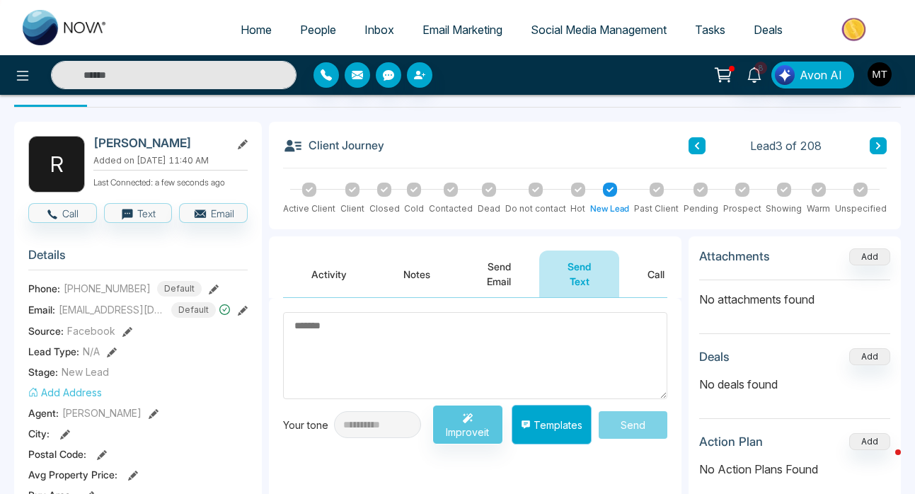
click at [555, 430] on button "Templates" at bounding box center [552, 425] width 80 height 40
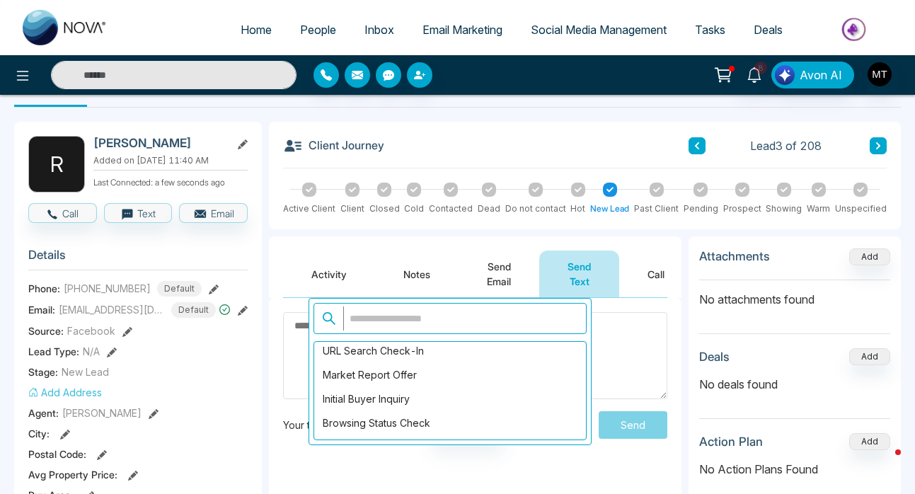
scroll to position [1214, 0]
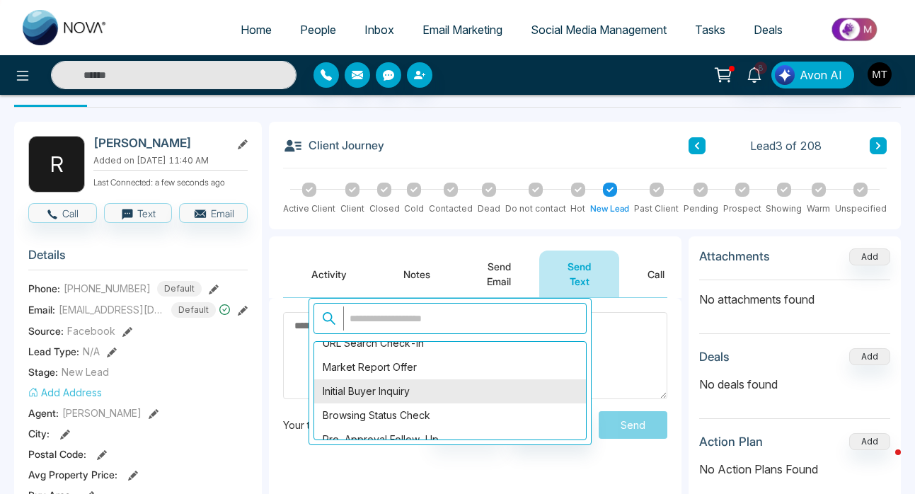
click at [419, 392] on div "Initial Buyer Inquiry" at bounding box center [450, 391] width 272 height 24
type textarea "**********"
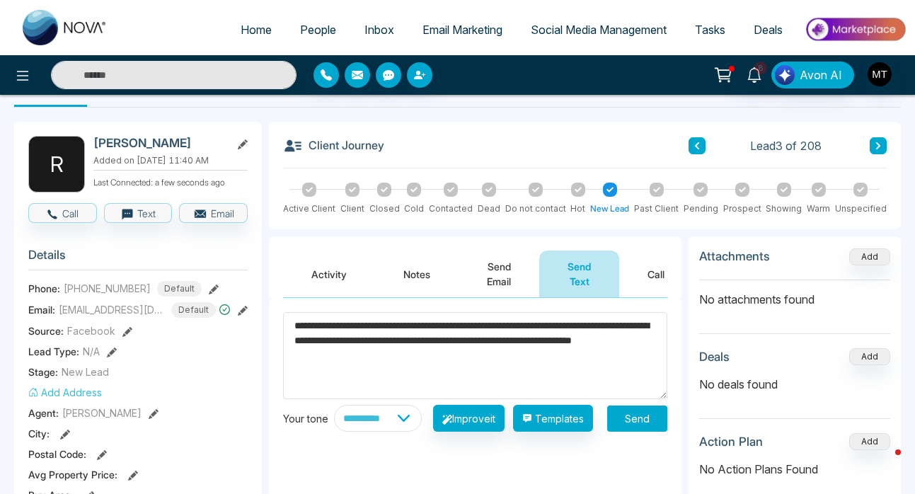
click at [637, 426] on button "Send" at bounding box center [637, 419] width 60 height 26
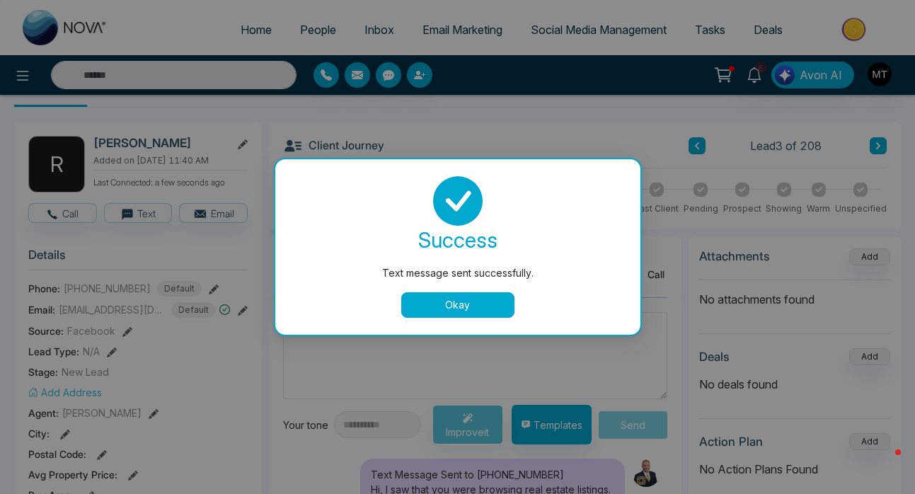
click at [454, 311] on button "Okay" at bounding box center [457, 304] width 113 height 25
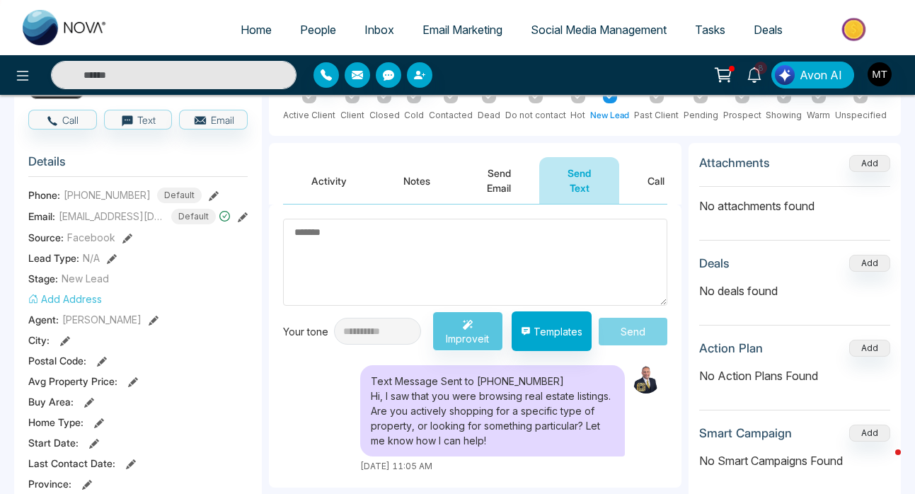
scroll to position [0, 0]
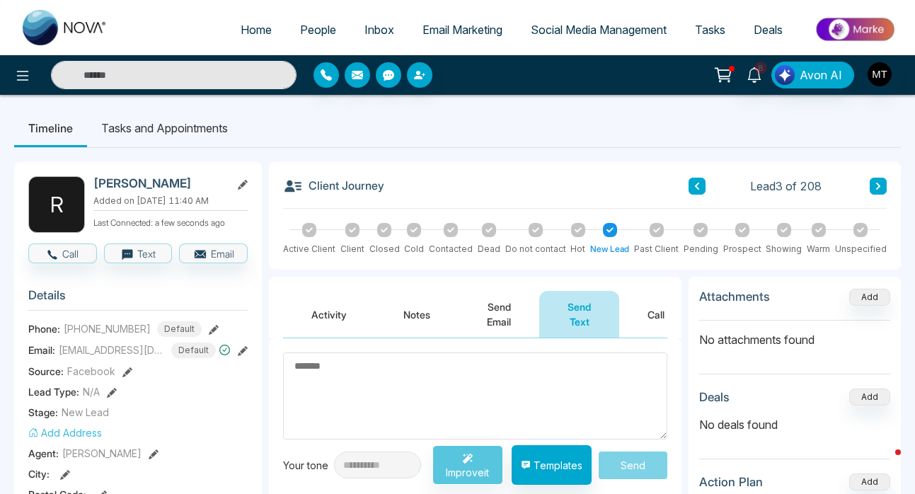
click at [321, 30] on span "People" at bounding box center [318, 30] width 36 height 14
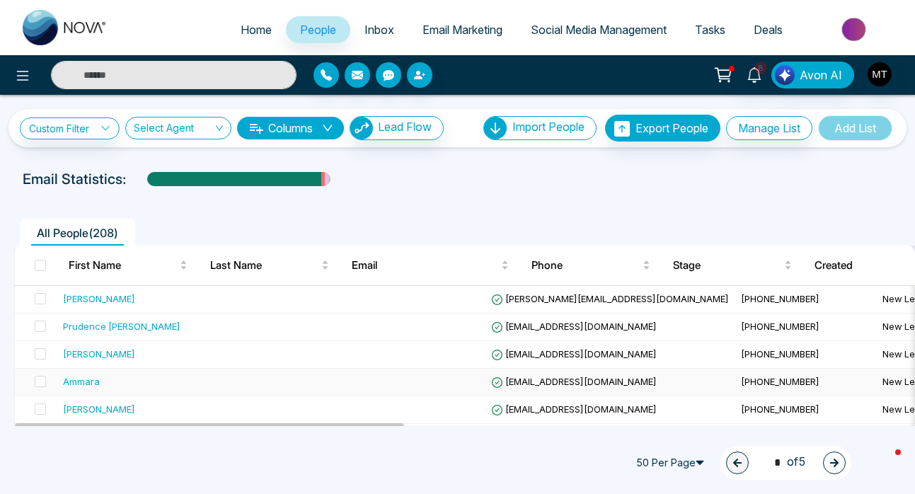
click at [103, 381] on div "Ammara" at bounding box center [149, 382] width 173 height 14
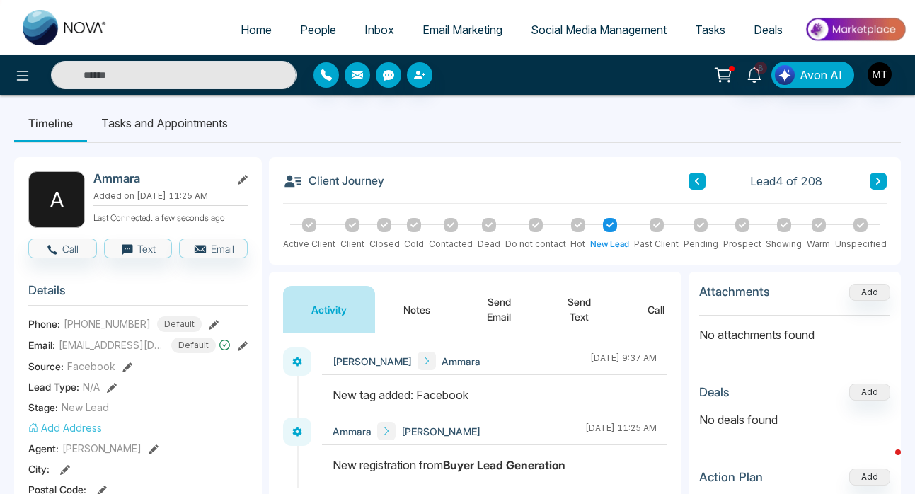
scroll to position [3, 0]
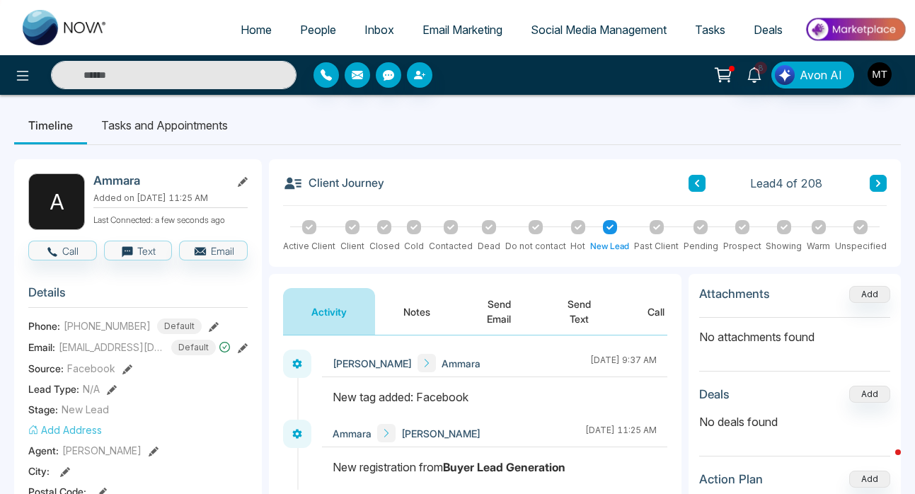
click at [577, 310] on button "Send Text" at bounding box center [579, 311] width 80 height 47
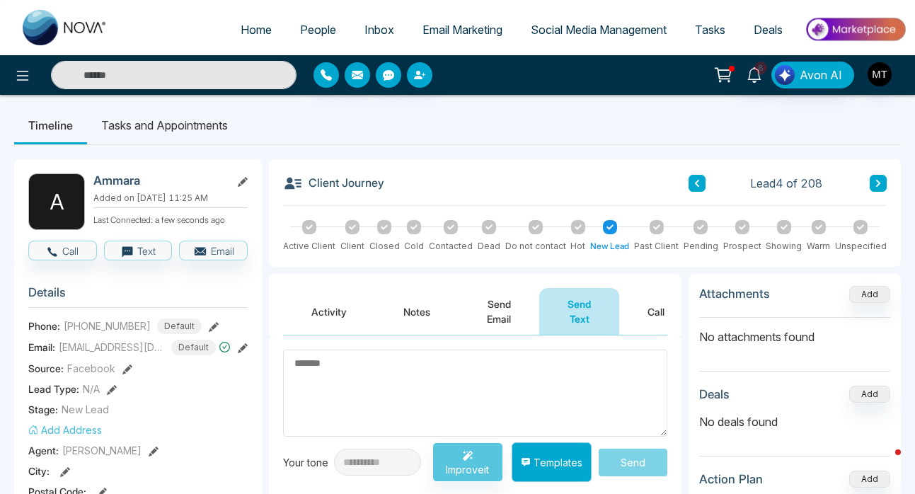
click at [551, 458] on button "Templates" at bounding box center [552, 462] width 80 height 40
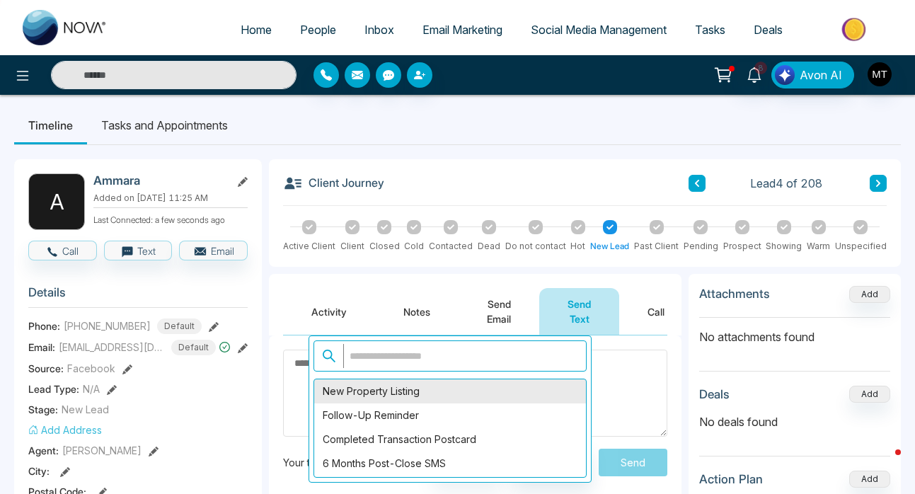
click at [461, 387] on div "New Property Listing" at bounding box center [450, 391] width 272 height 24
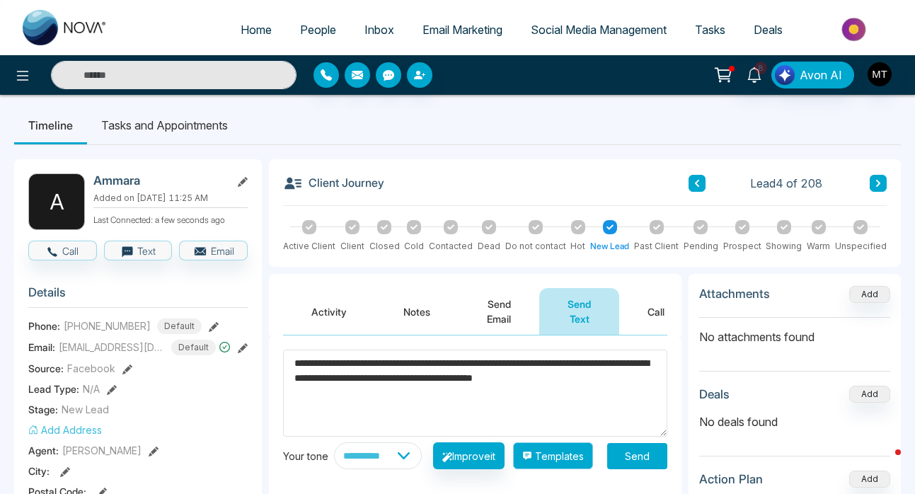
click at [564, 469] on button "Templates" at bounding box center [553, 455] width 80 height 27
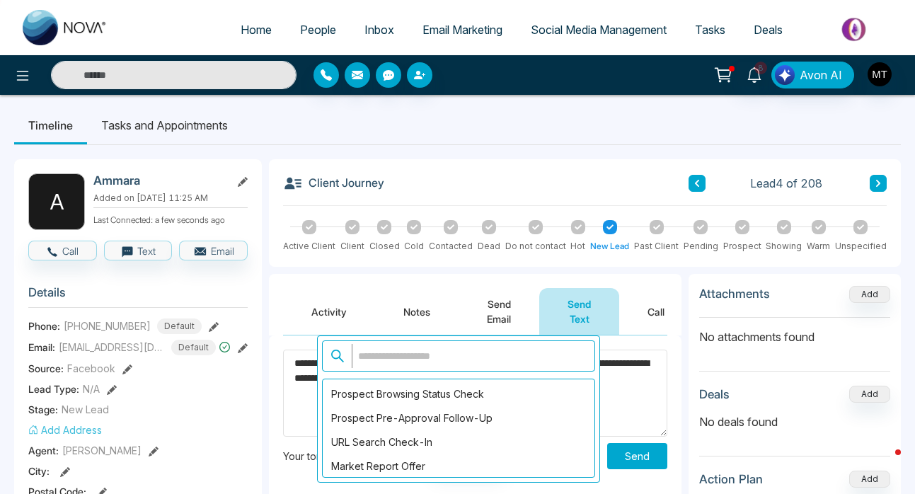
scroll to position [1156, 0]
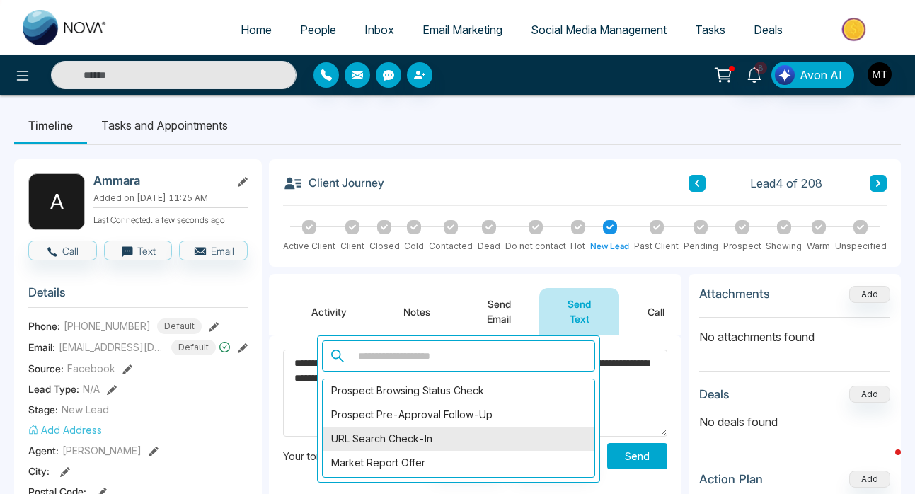
click at [440, 441] on div "URL Search Check-In" at bounding box center [459, 439] width 272 height 24
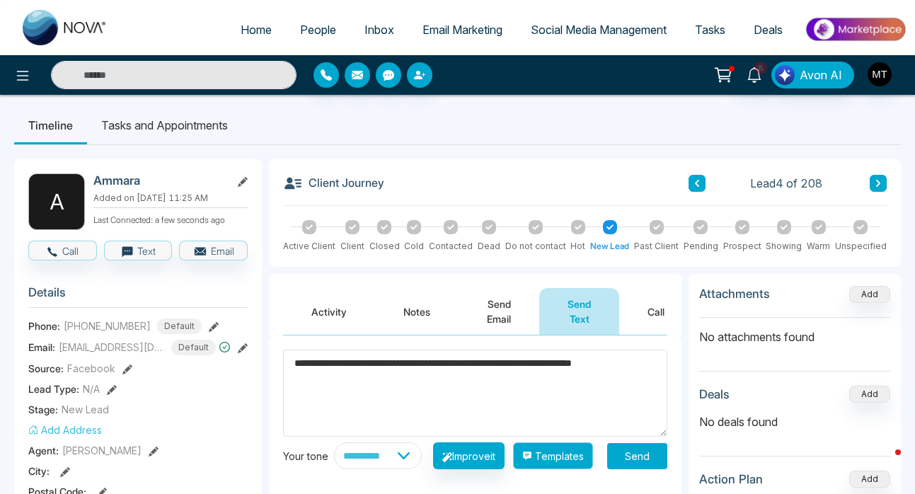
click at [570, 469] on button "Templates" at bounding box center [553, 455] width 80 height 27
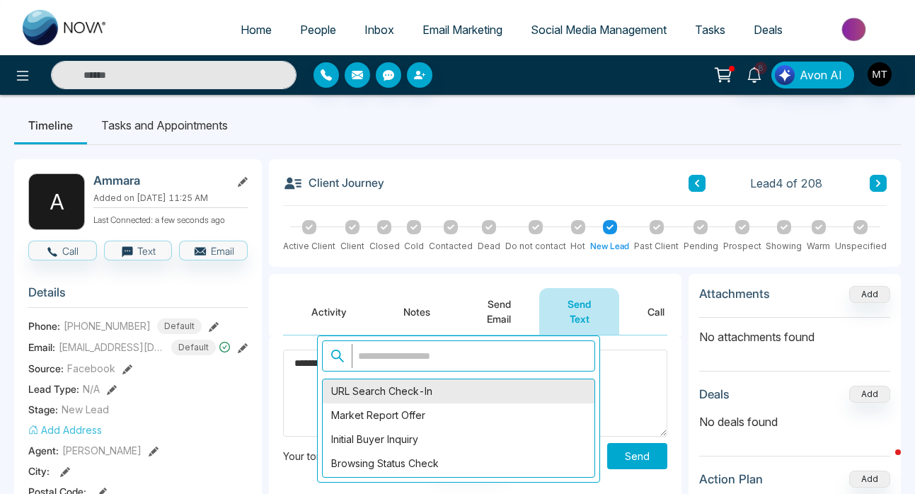
scroll to position [1210, 0]
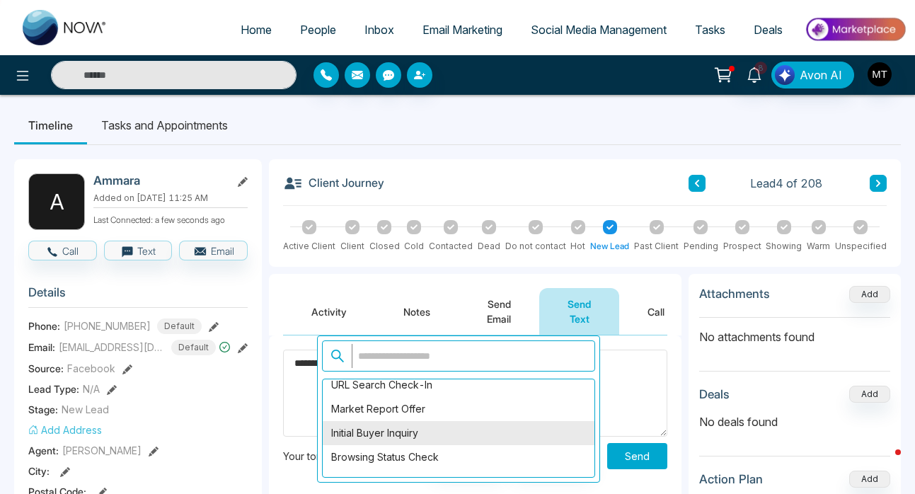
click at [435, 443] on div "Initial Buyer Inquiry" at bounding box center [459, 433] width 272 height 24
type textarea "**********"
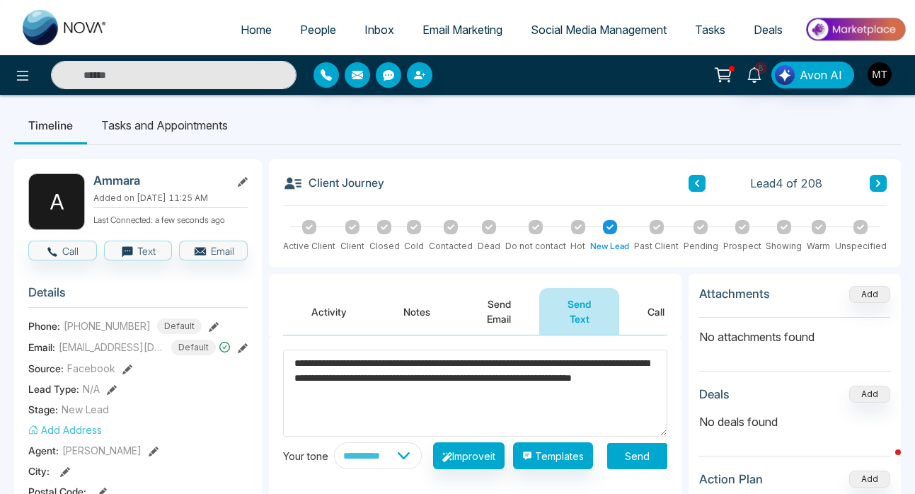
click at [631, 466] on button "Send" at bounding box center [637, 456] width 60 height 26
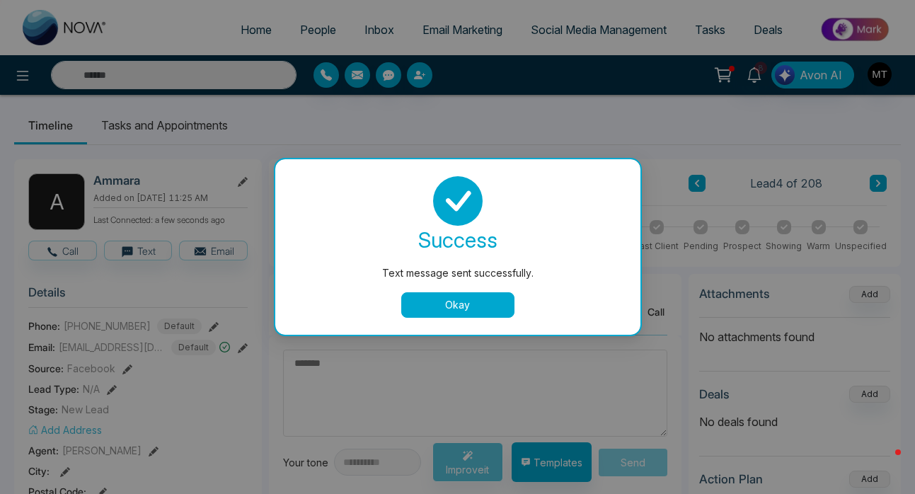
click at [429, 306] on button "Okay" at bounding box center [457, 304] width 113 height 25
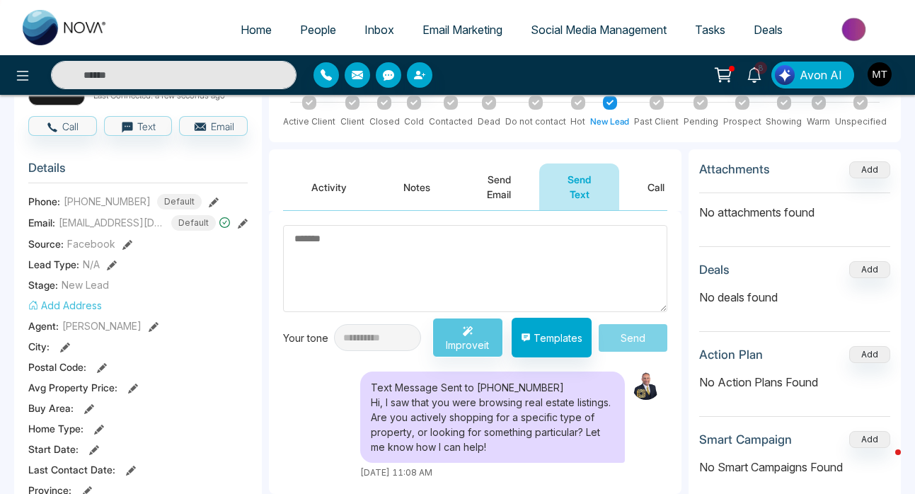
scroll to position [0, 0]
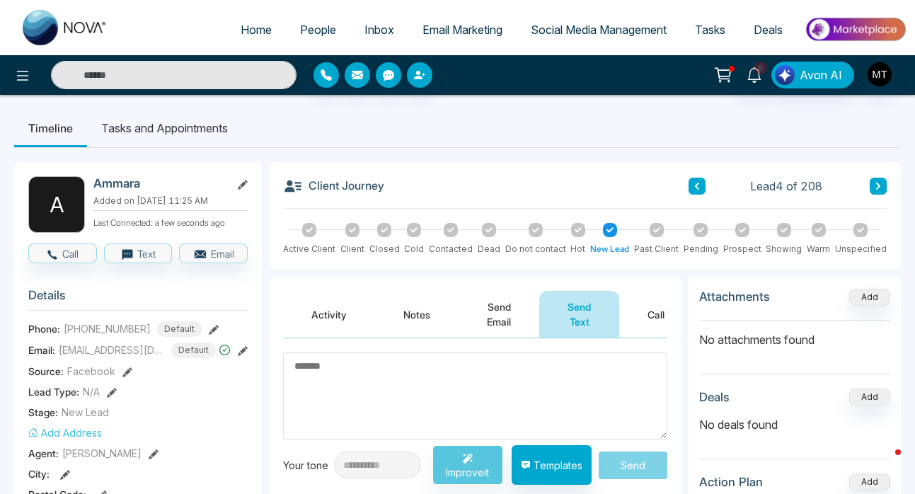
click at [304, 28] on span "People" at bounding box center [318, 30] width 36 height 14
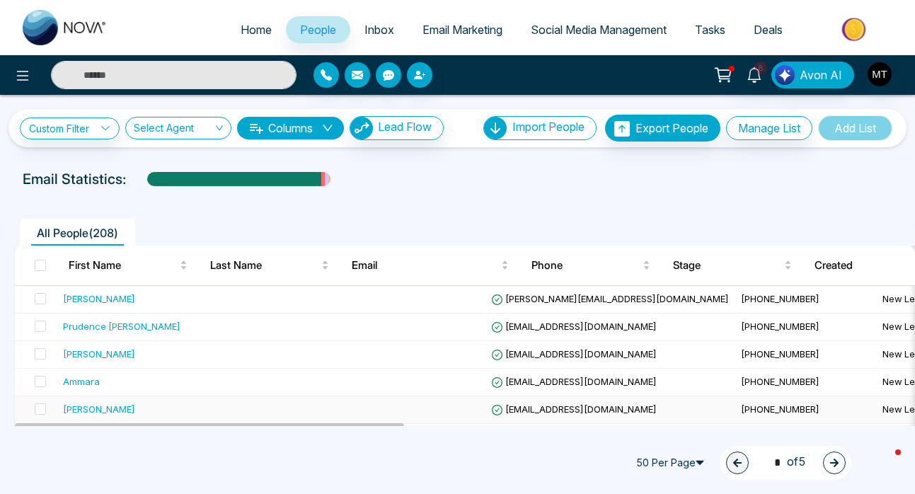
click at [100, 405] on div "[PERSON_NAME]" at bounding box center [99, 409] width 72 height 14
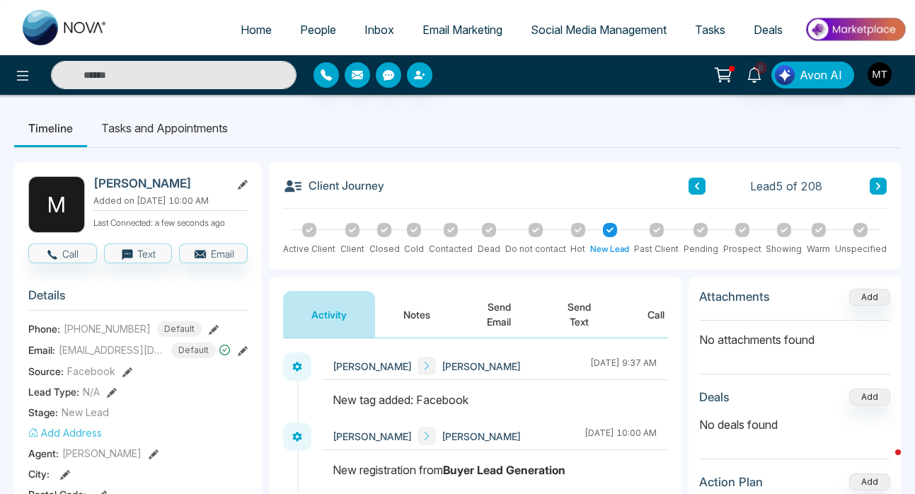
click at [574, 318] on button "Send Text" at bounding box center [579, 314] width 80 height 47
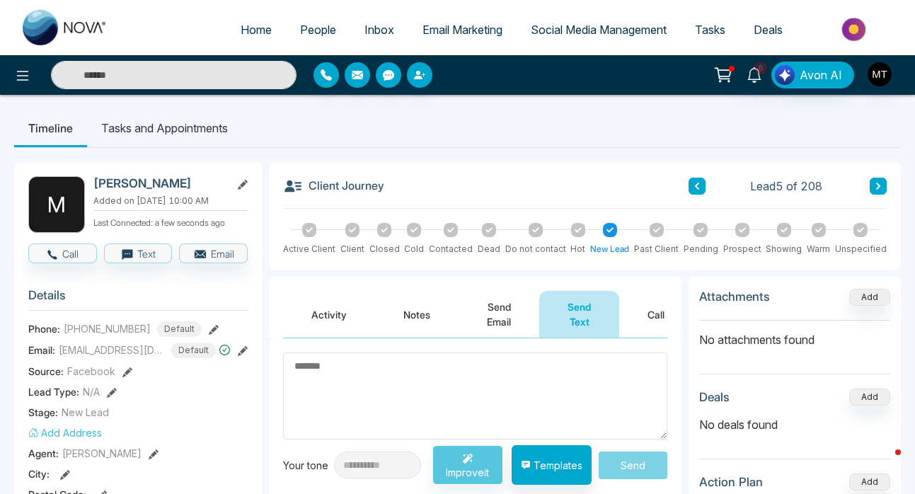
scroll to position [125, 0]
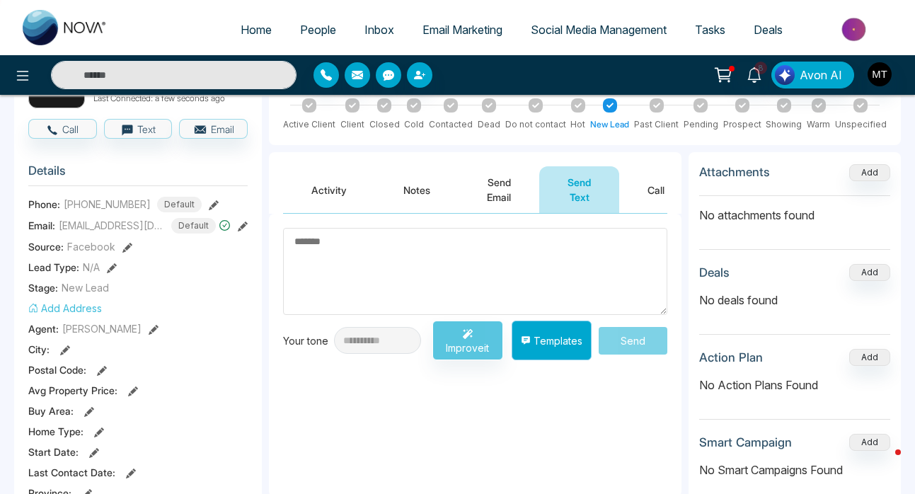
click at [556, 345] on button "Templates" at bounding box center [552, 341] width 80 height 40
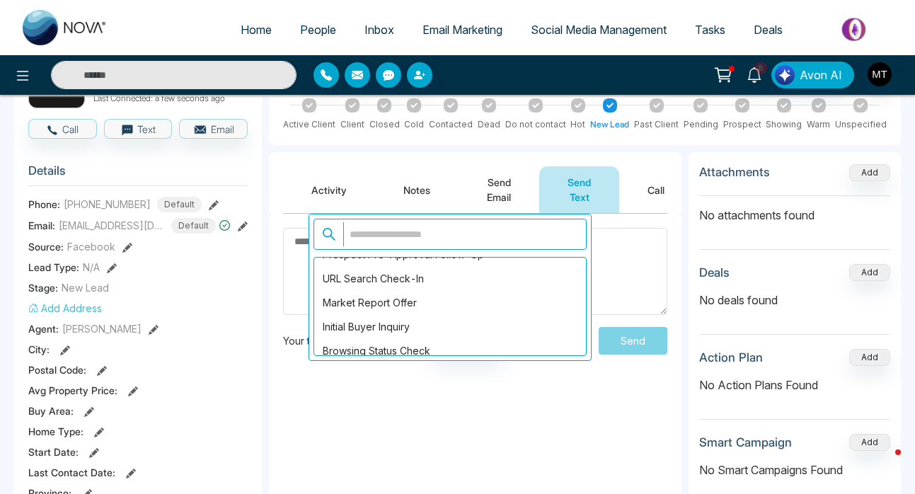
scroll to position [1195, 0]
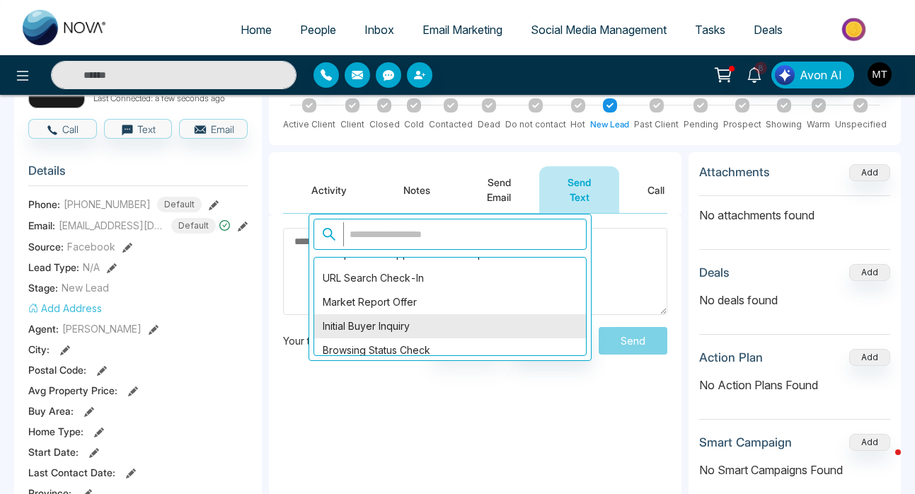
click at [448, 325] on div "Initial Buyer Inquiry" at bounding box center [450, 326] width 272 height 24
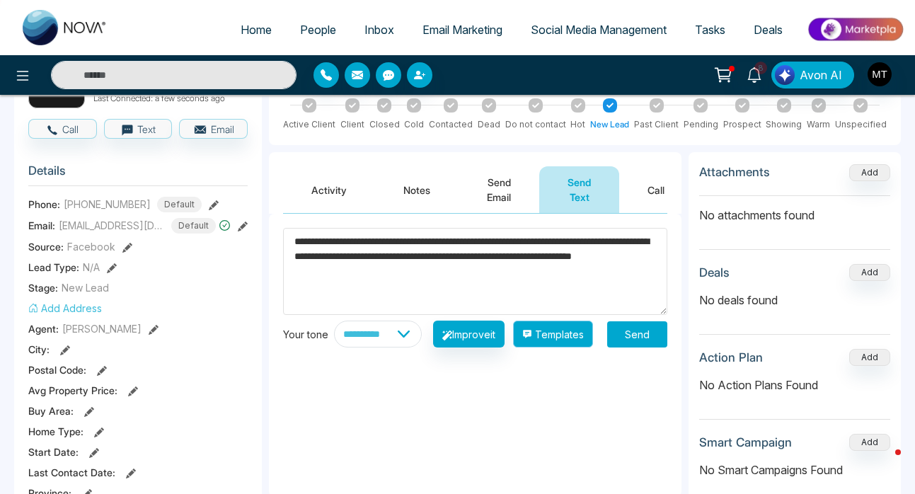
click at [576, 343] on button "Templates" at bounding box center [553, 334] width 80 height 27
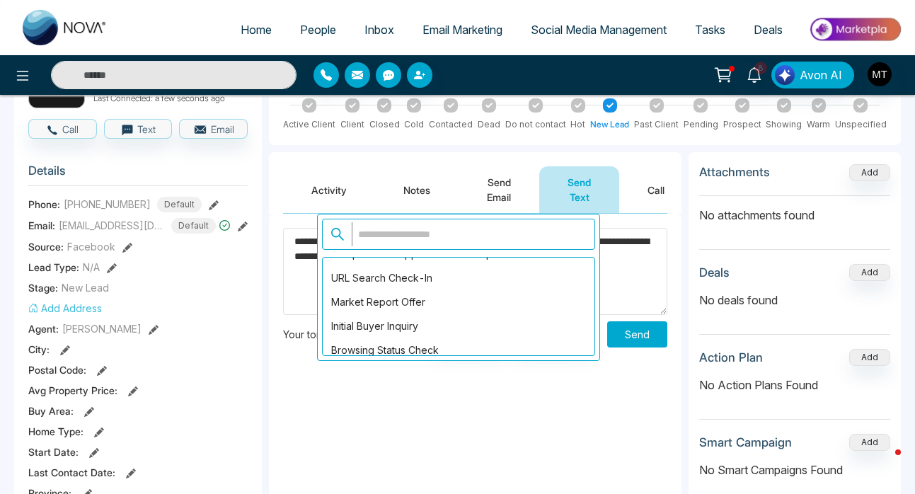
click at [484, 357] on div "New Property Listing Follow-Up Reminder Completed Transaction Postcard 6 Months…" at bounding box center [458, 287] width 283 height 147
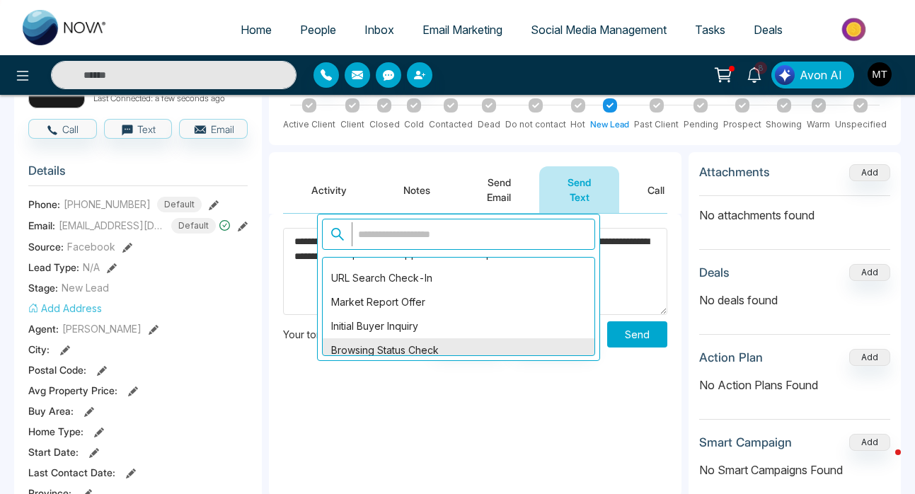
click at [484, 352] on div "Browsing Status Check" at bounding box center [459, 350] width 272 height 24
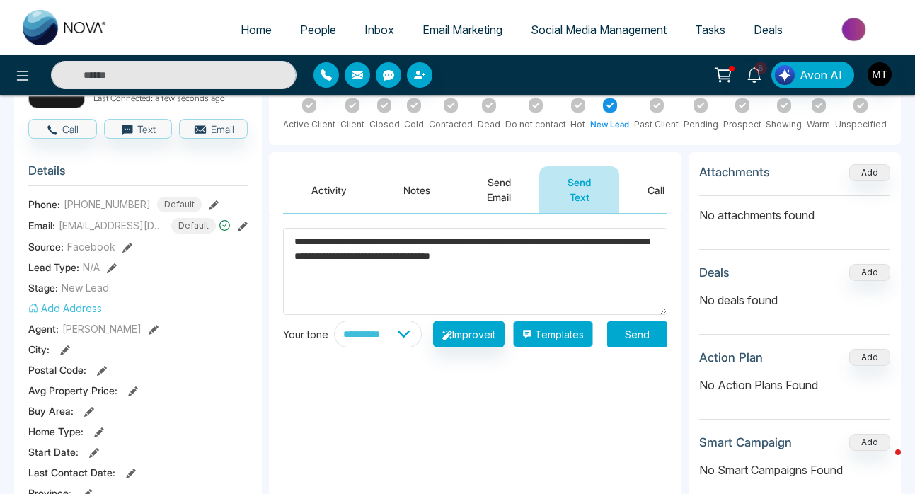
click at [574, 337] on button "Templates" at bounding box center [553, 334] width 80 height 27
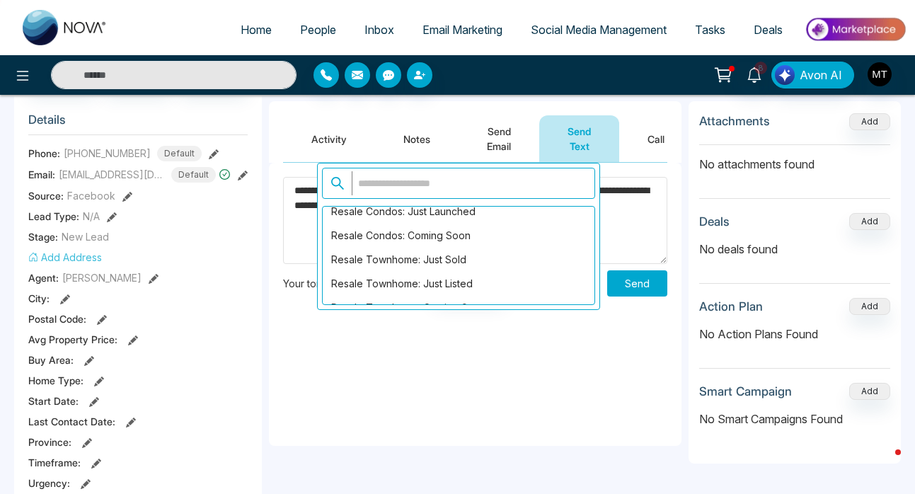
scroll to position [607, 0]
click at [481, 242] on div "Resale Condos: Coming Soon" at bounding box center [459, 238] width 272 height 24
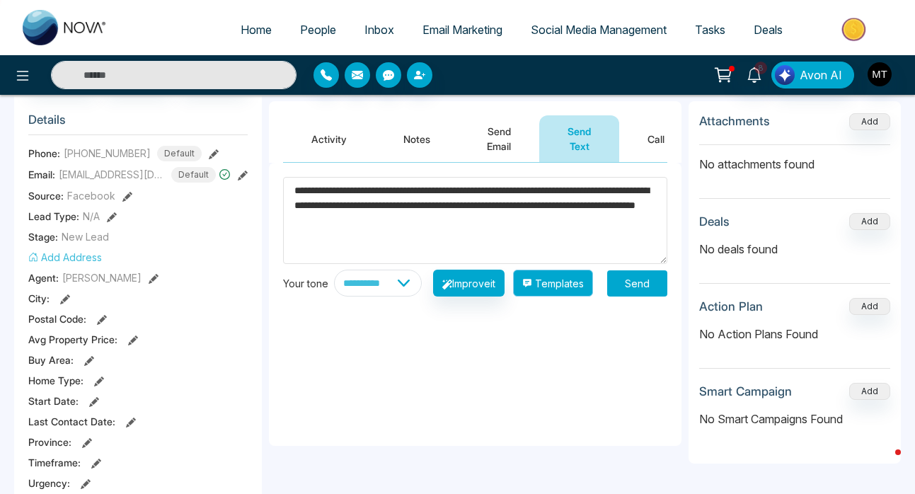
click at [572, 296] on button "Templates" at bounding box center [553, 283] width 80 height 27
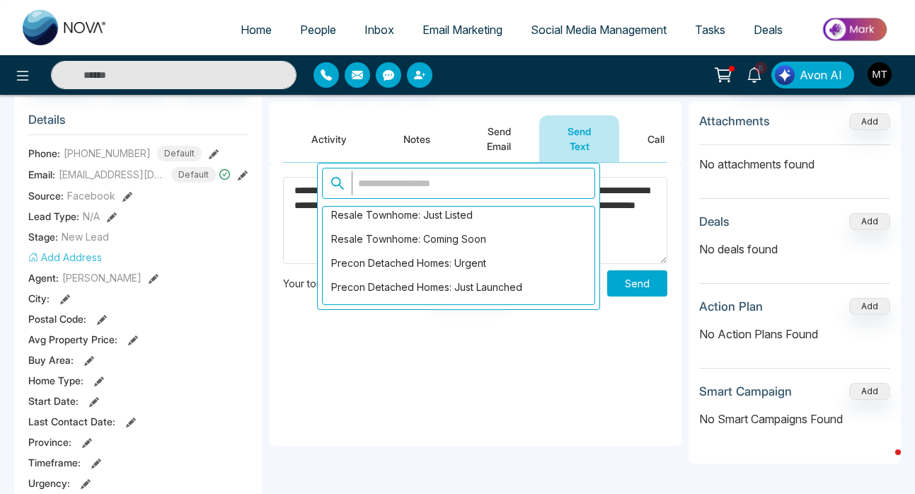
scroll to position [755, 0]
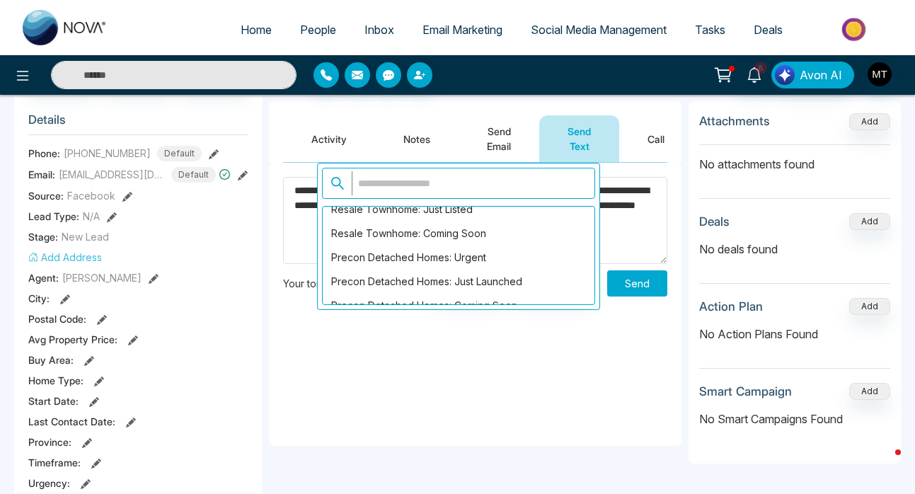
click at [504, 259] on div "Precon Detached Homes: Urgent" at bounding box center [459, 258] width 272 height 24
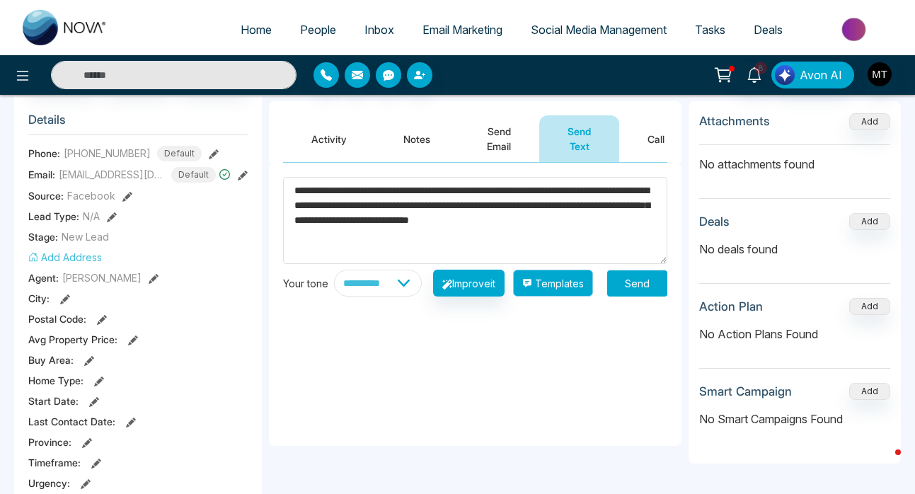
click at [564, 295] on button "Templates" at bounding box center [553, 283] width 80 height 27
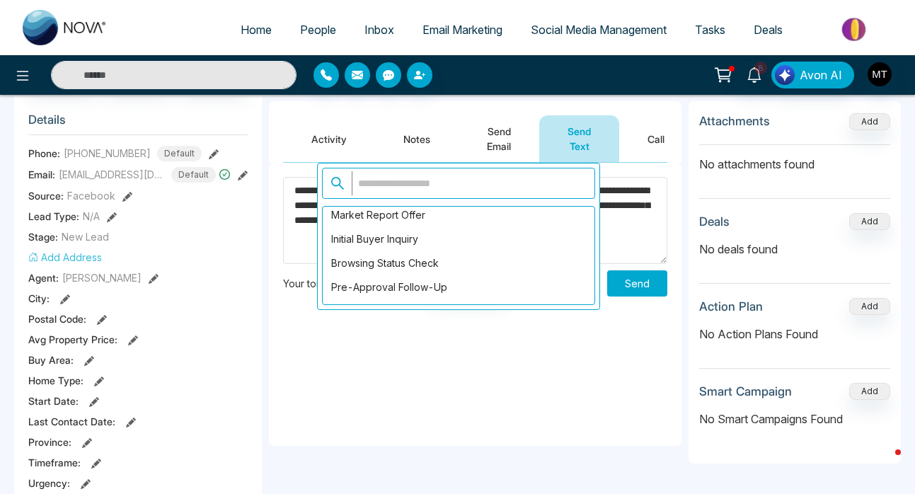
scroll to position [1230, 0]
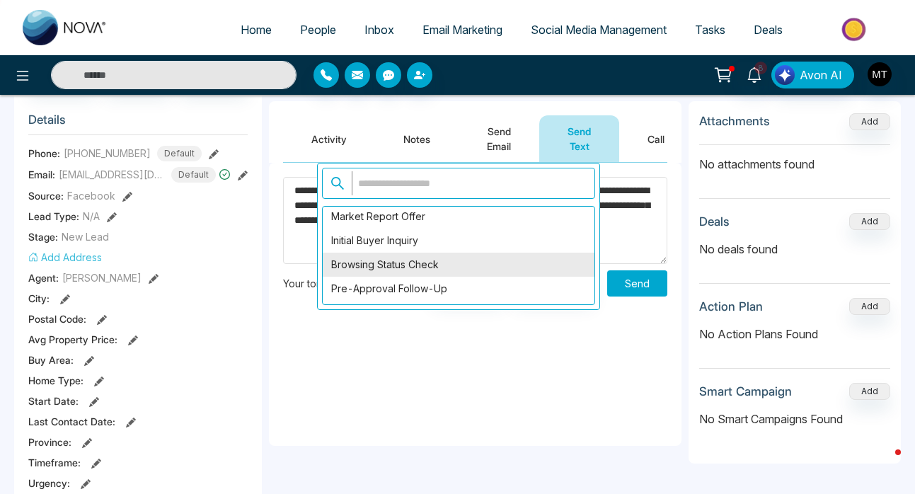
click at [496, 267] on div "Browsing Status Check" at bounding box center [459, 265] width 272 height 24
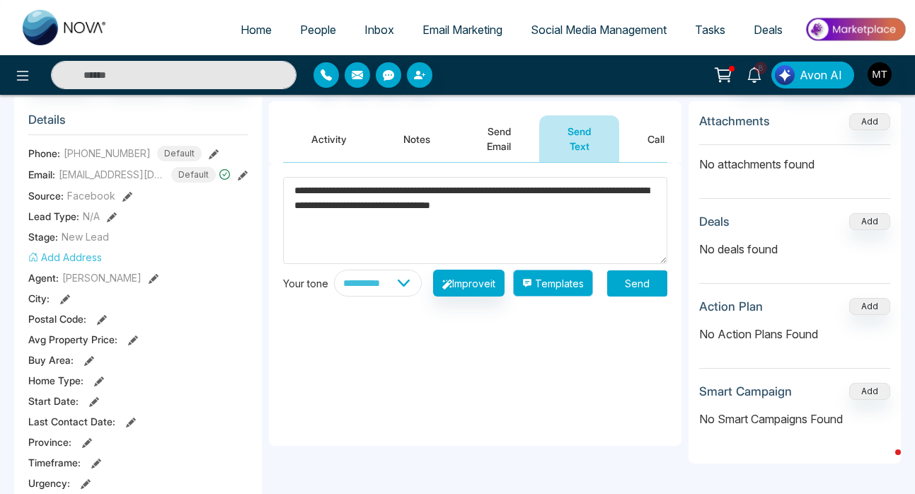
click at [556, 297] on button "Templates" at bounding box center [553, 283] width 80 height 27
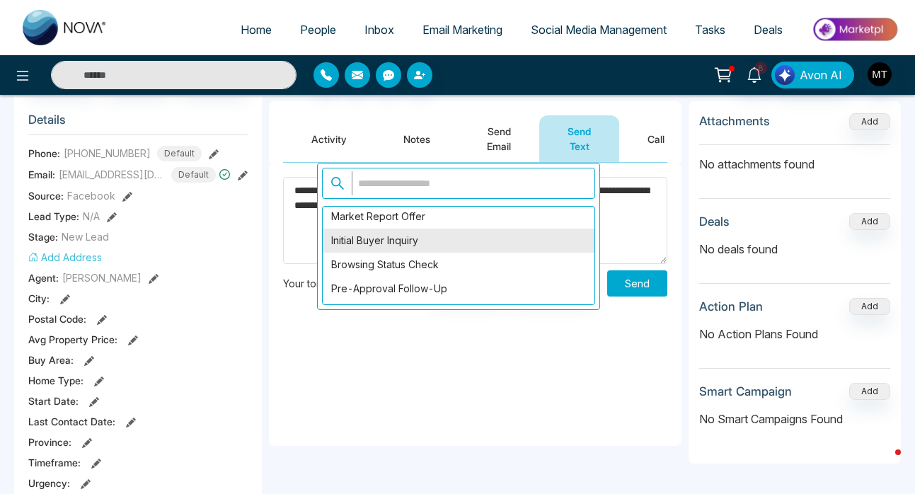
click at [505, 244] on div "Initial Buyer Inquiry" at bounding box center [459, 241] width 272 height 24
type textarea "**********"
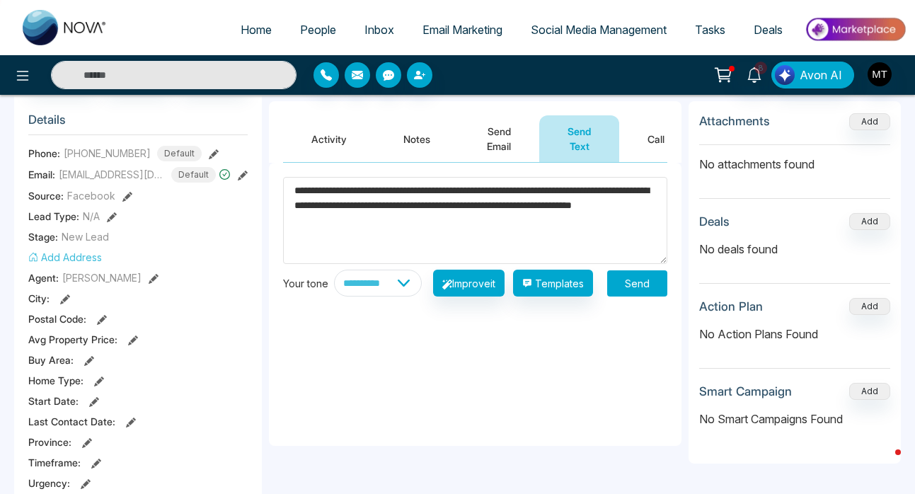
click at [625, 295] on button "Send" at bounding box center [637, 283] width 60 height 26
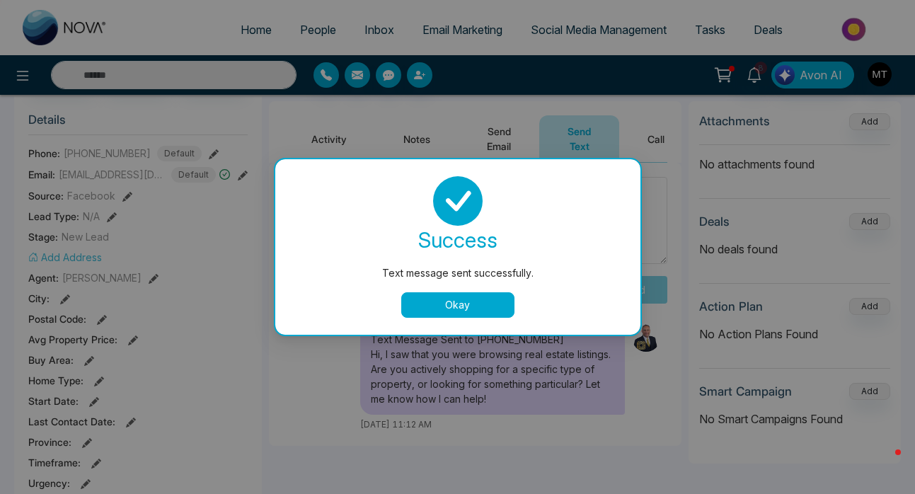
click at [474, 309] on button "Okay" at bounding box center [457, 304] width 113 height 25
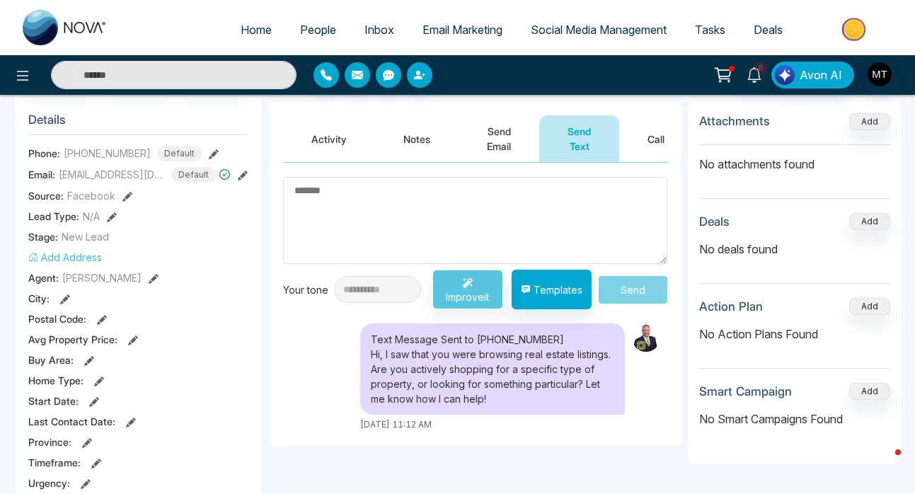
click at [309, 29] on span "People" at bounding box center [318, 30] width 36 height 14
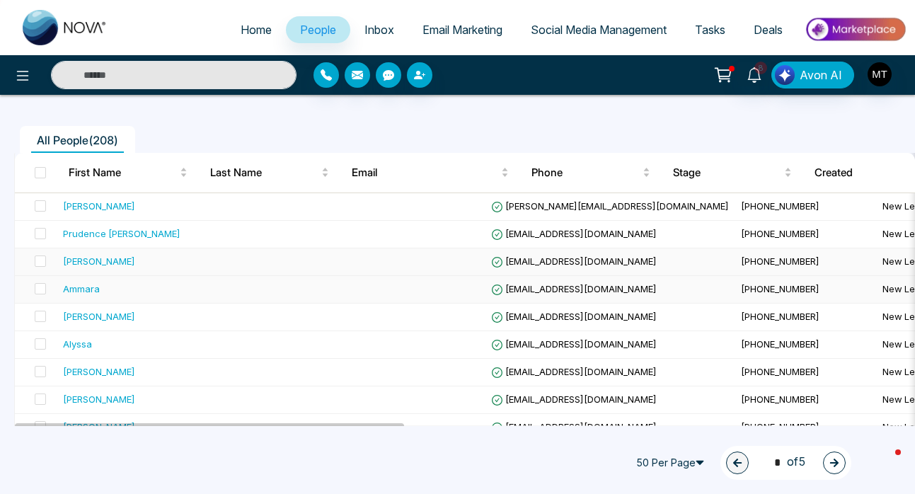
scroll to position [98, 0]
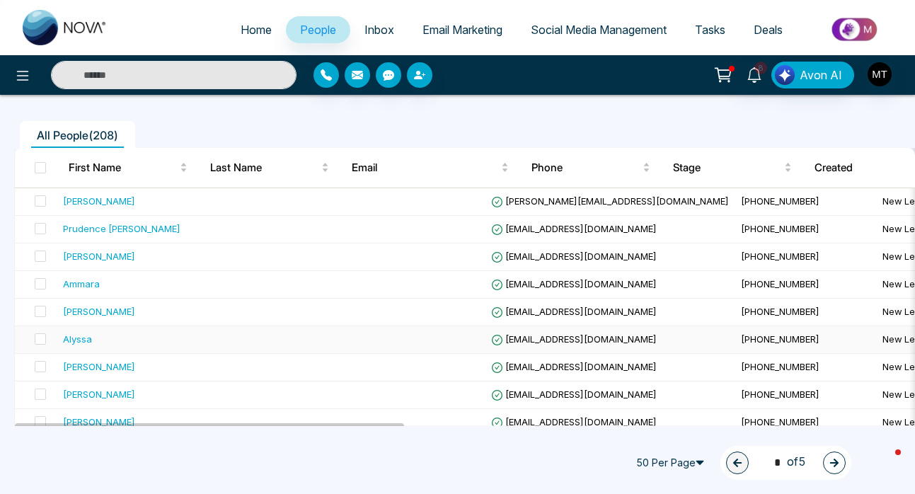
click at [90, 341] on div "Alyssa" at bounding box center [77, 339] width 29 height 14
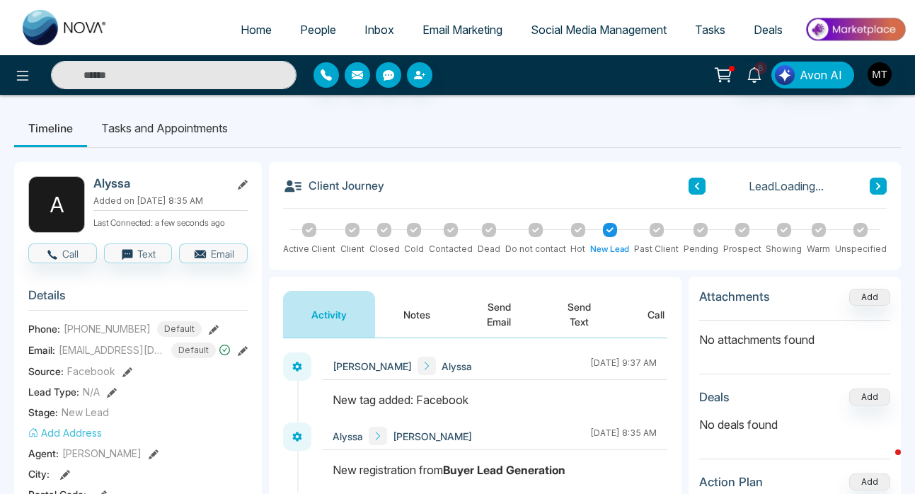
click at [581, 301] on button "Send Text" at bounding box center [579, 314] width 80 height 47
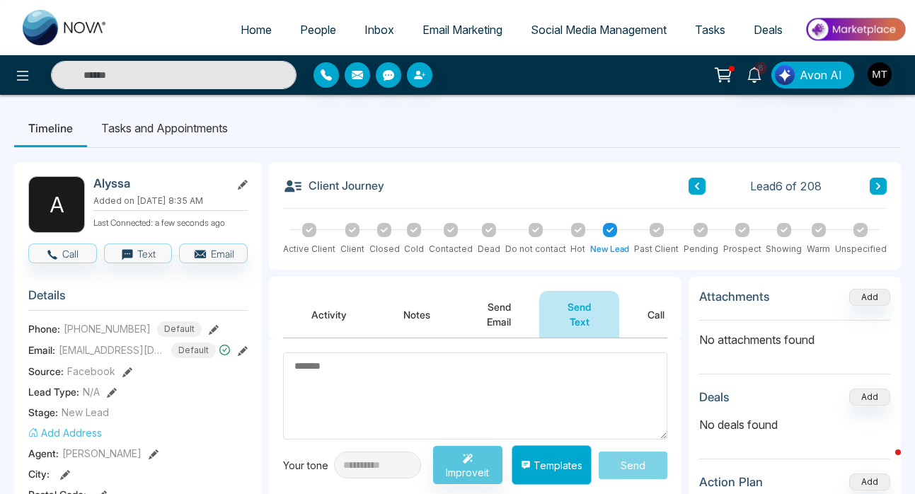
click at [558, 473] on button "Templates" at bounding box center [552, 465] width 80 height 40
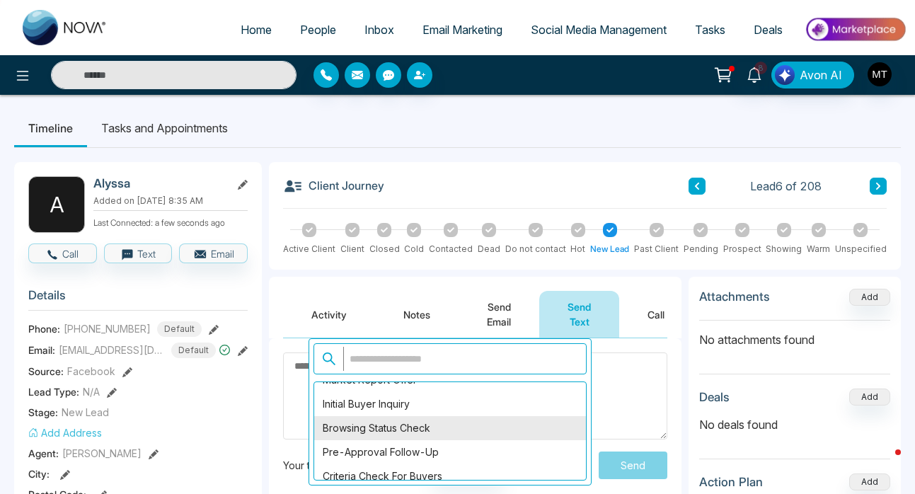
scroll to position [1241, 0]
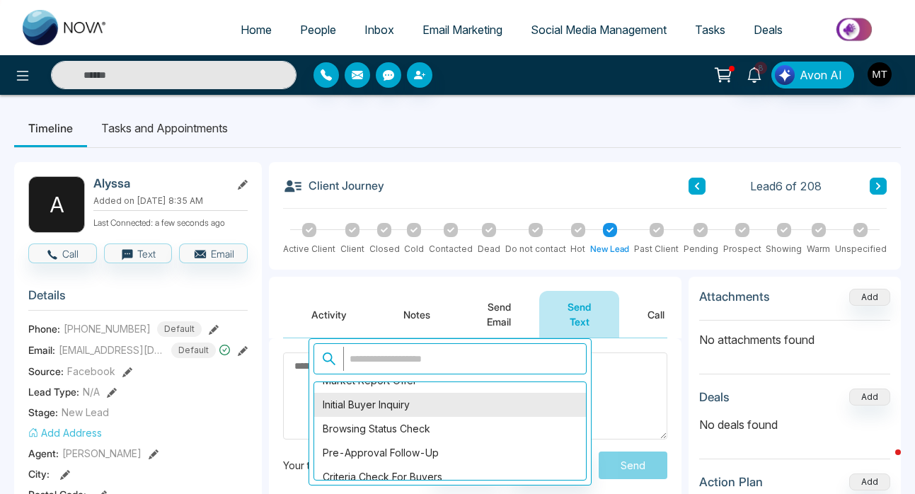
click at [475, 398] on div "Initial Buyer Inquiry" at bounding box center [450, 405] width 272 height 24
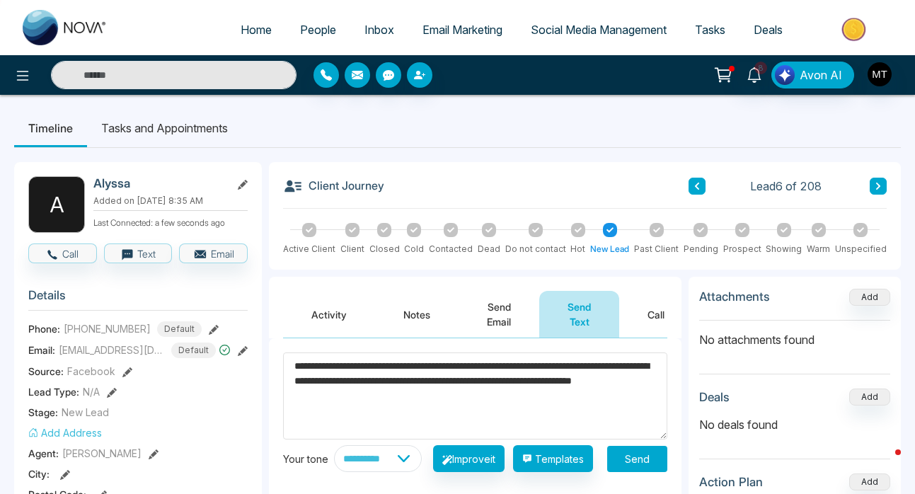
click at [475, 398] on textarea "**********" at bounding box center [475, 396] width 384 height 87
click at [556, 469] on button "Templates" at bounding box center [553, 458] width 80 height 27
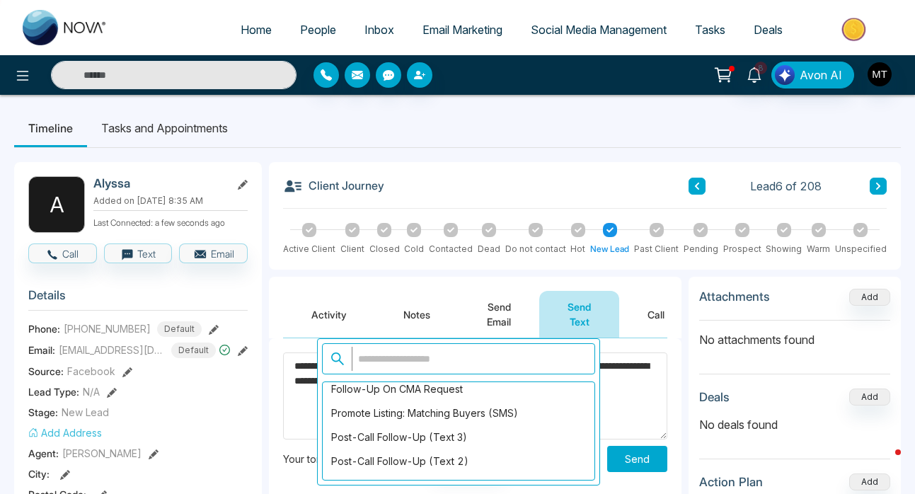
scroll to position [1402, 0]
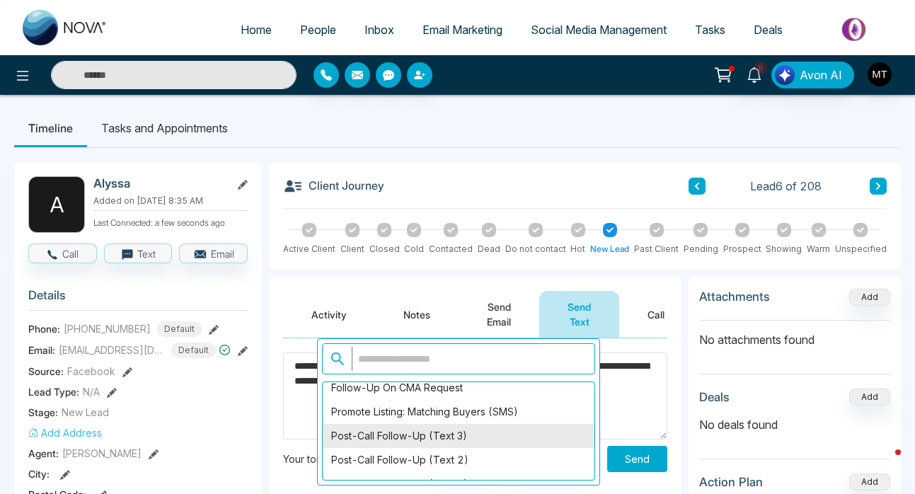
click at [444, 437] on div "Post-Call Follow-Up (Text 3)" at bounding box center [459, 436] width 272 height 24
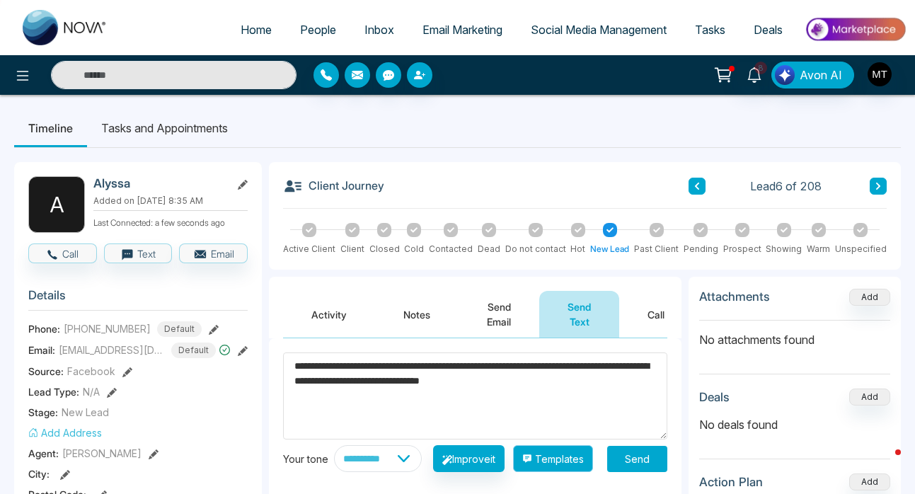
click at [543, 469] on button "Templates" at bounding box center [553, 458] width 80 height 27
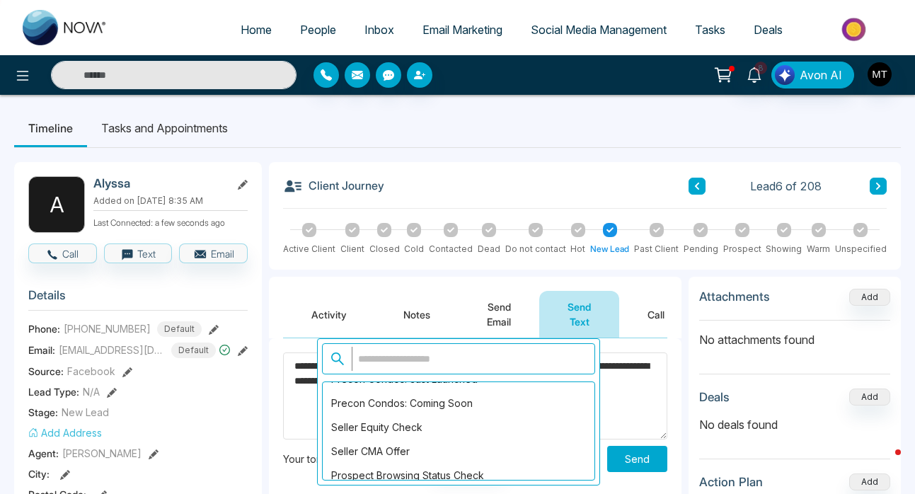
scroll to position [1063, 0]
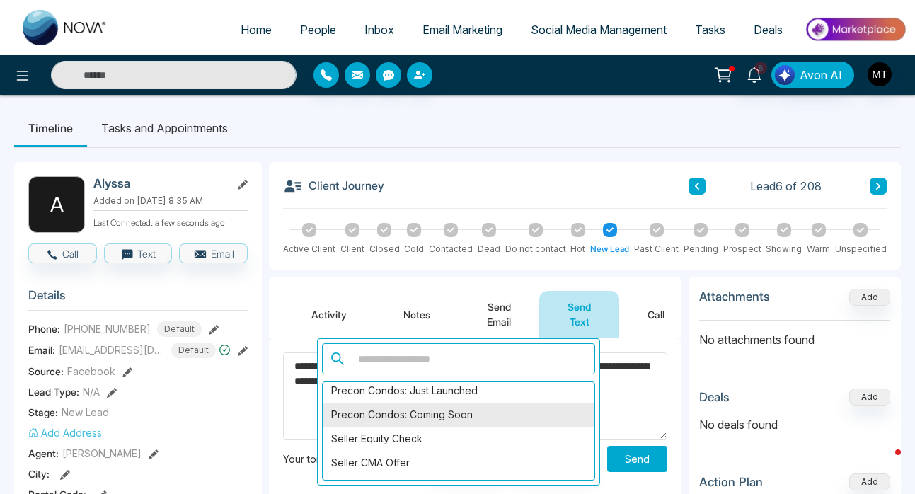
click at [470, 414] on div "Precon Condos: Coming Soon" at bounding box center [459, 415] width 272 height 24
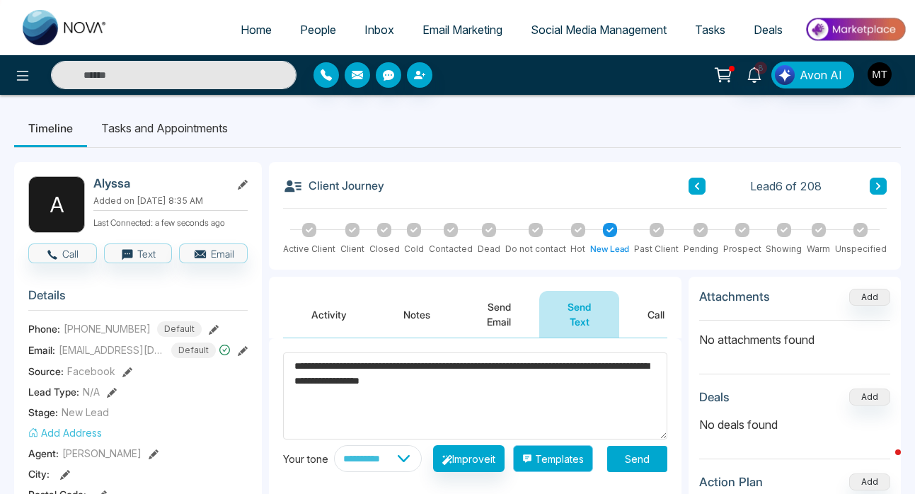
click at [569, 472] on button "Templates" at bounding box center [553, 458] width 80 height 27
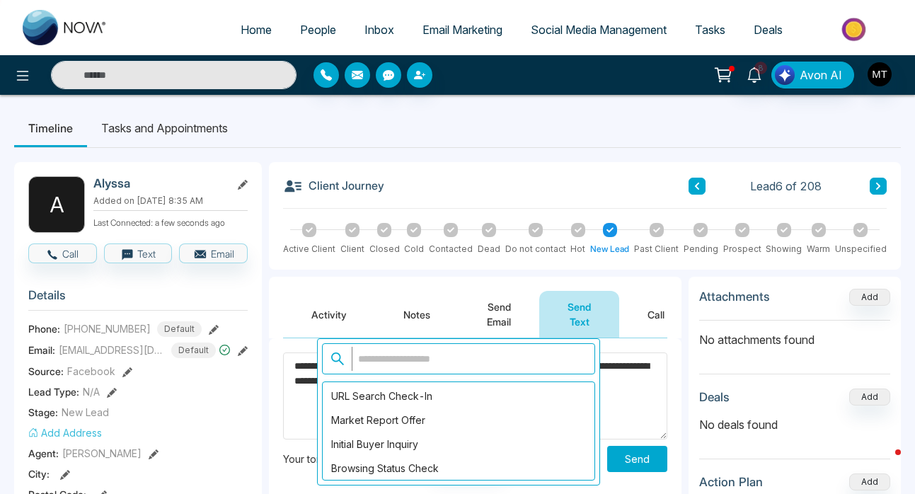
scroll to position [1206, 0]
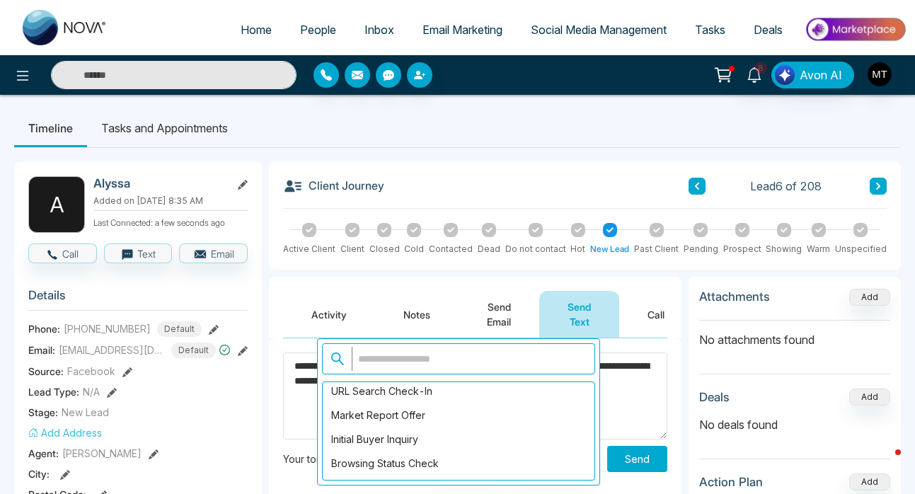
click at [490, 440] on div "Initial Buyer Inquiry" at bounding box center [459, 440] width 272 height 24
type textarea "**********"
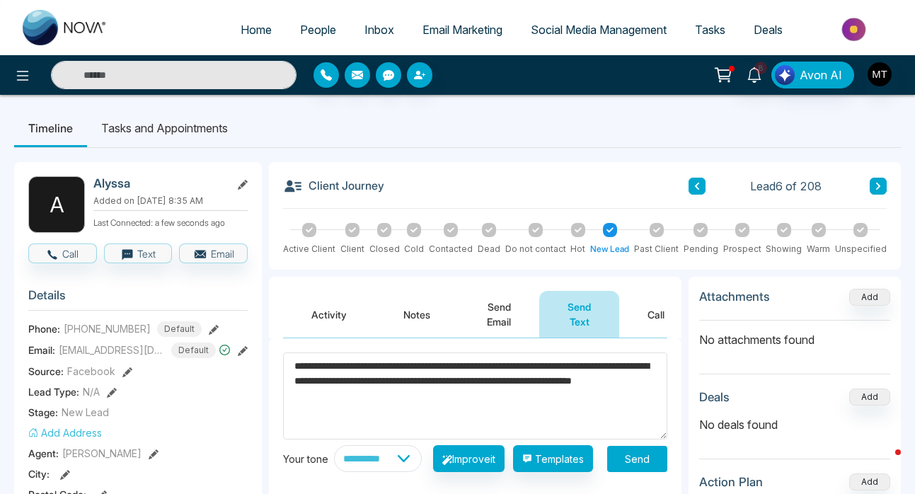
click at [646, 469] on button "Send" at bounding box center [637, 459] width 60 height 26
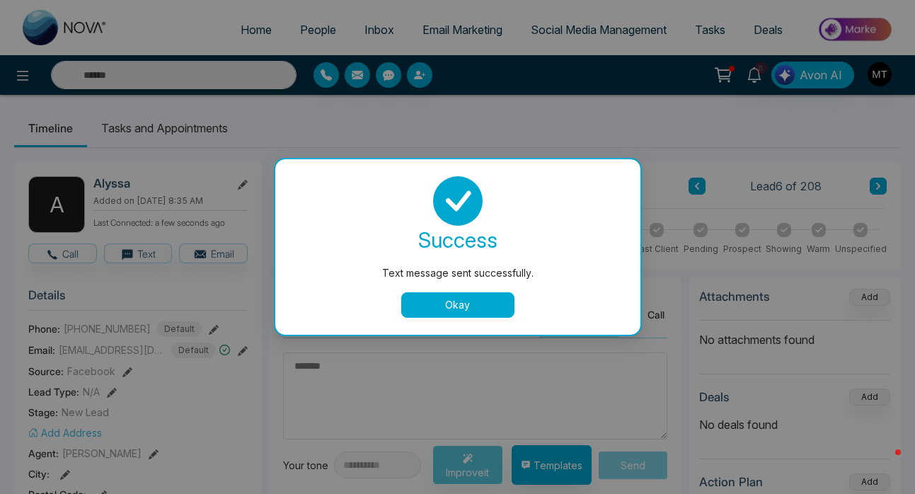
click at [464, 304] on button "Okay" at bounding box center [457, 304] width 113 height 25
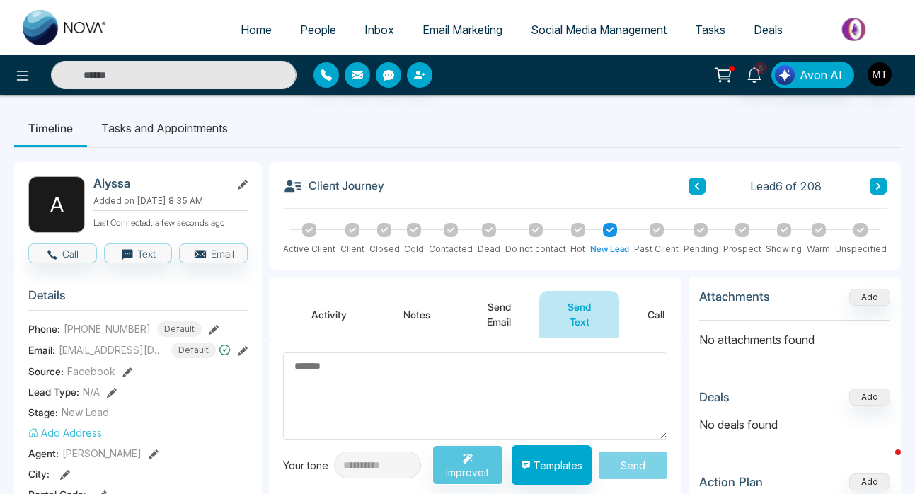
click at [312, 30] on span "People" at bounding box center [318, 30] width 36 height 14
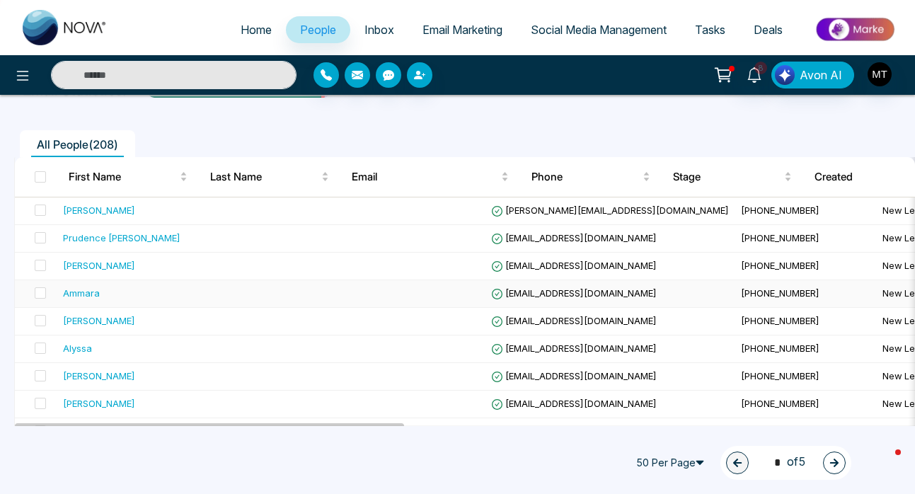
scroll to position [90, 0]
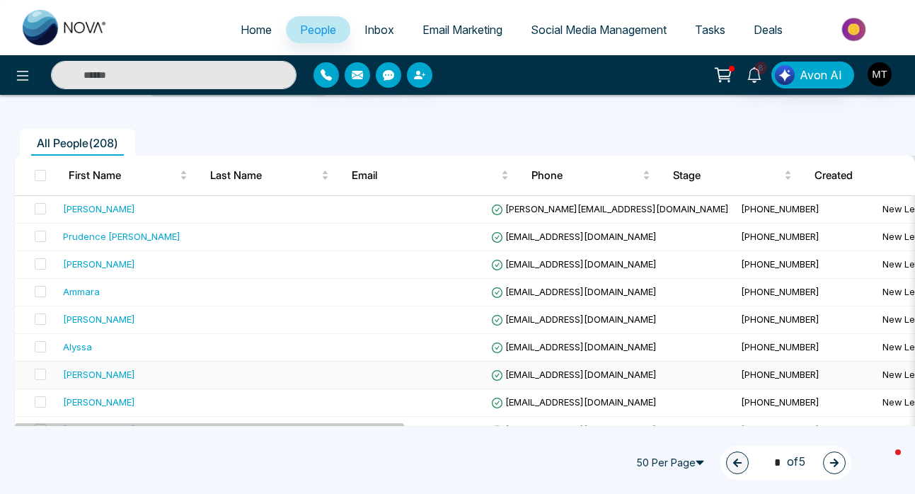
click at [129, 375] on div "[PERSON_NAME]" at bounding box center [149, 374] width 173 height 14
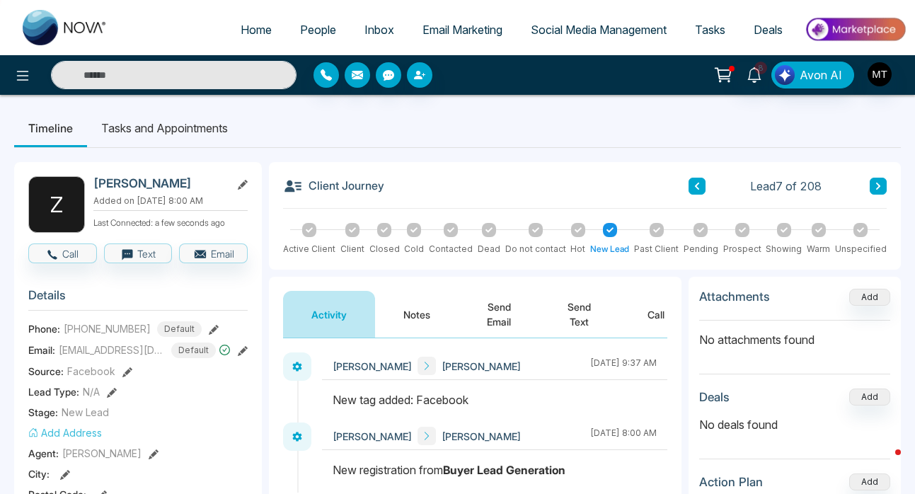
click at [574, 309] on button "Send Text" at bounding box center [579, 314] width 80 height 47
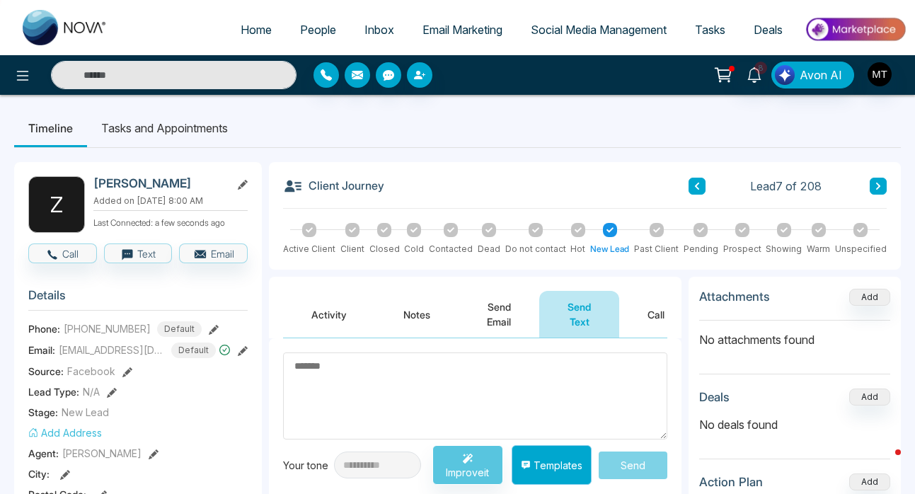
click at [548, 474] on button "Templates" at bounding box center [552, 465] width 80 height 40
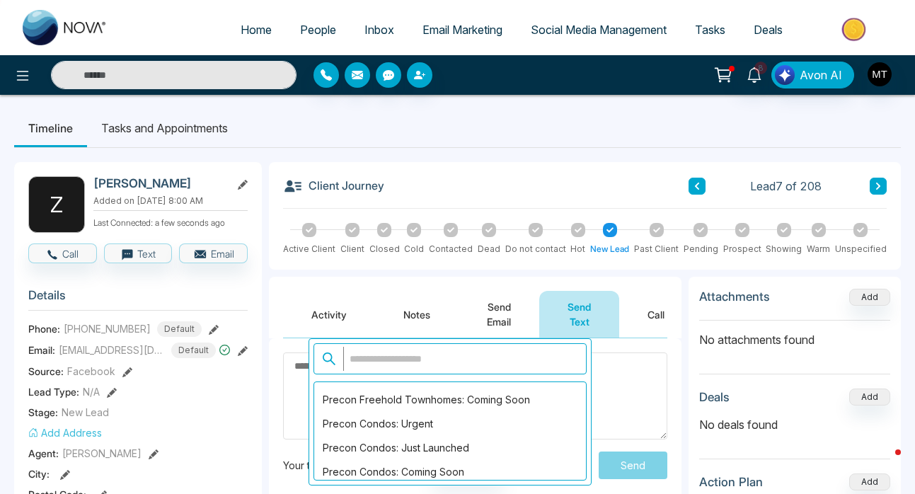
scroll to position [988, 0]
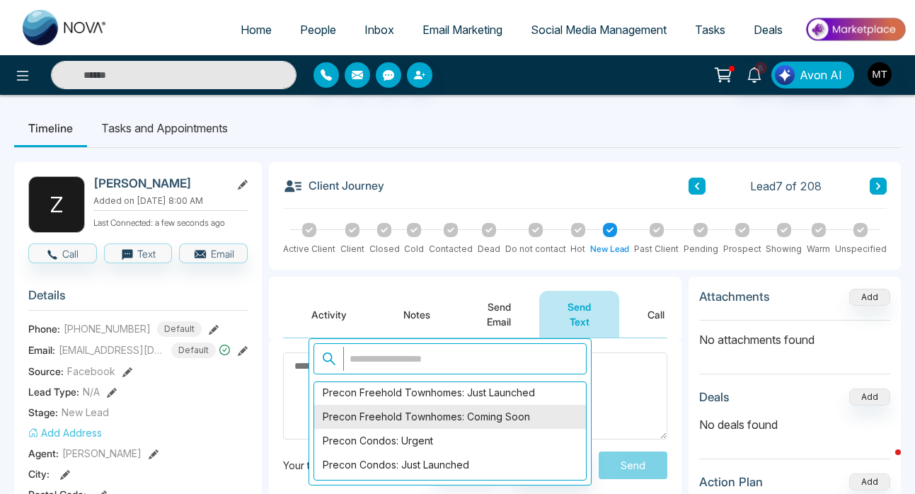
click at [483, 419] on div "Precon Freehold Townhomes: Coming Soon" at bounding box center [450, 417] width 272 height 24
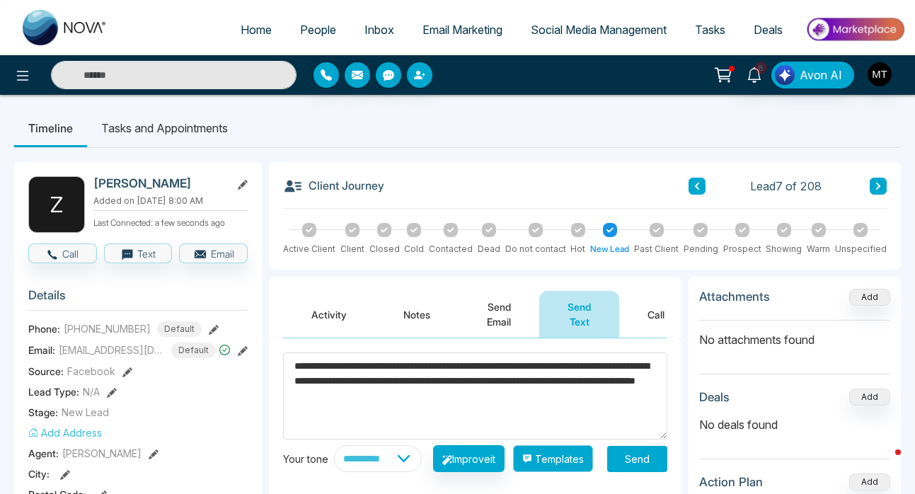
click at [580, 466] on button "Templates" at bounding box center [553, 458] width 80 height 27
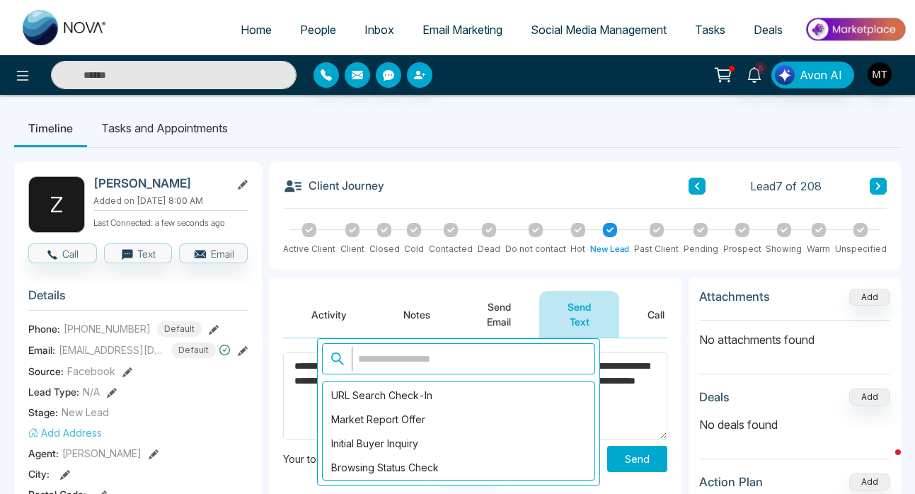
scroll to position [1204, 0]
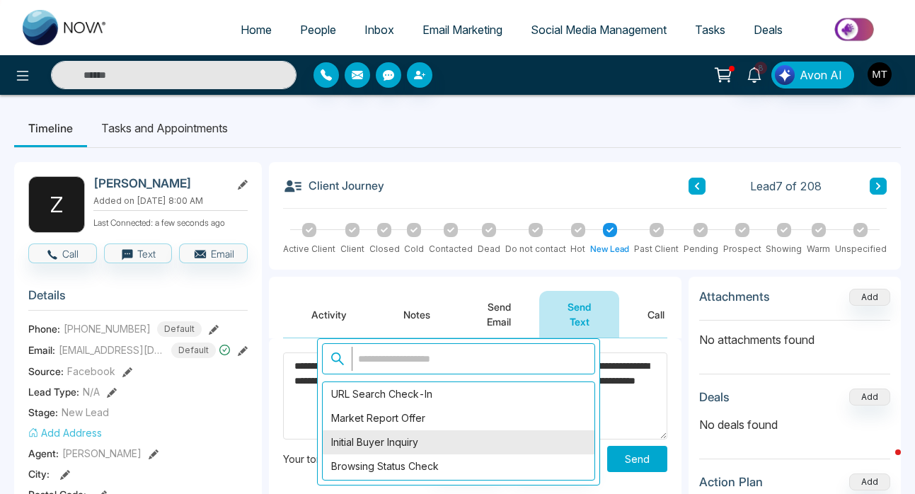
click at [454, 448] on div "Initial Buyer Inquiry" at bounding box center [459, 442] width 272 height 24
type textarea "**********"
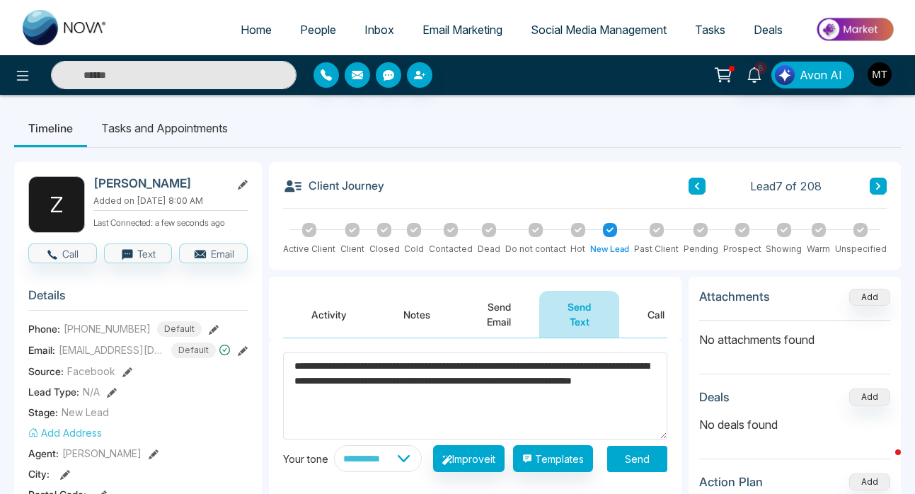
click at [644, 467] on button "Send" at bounding box center [637, 459] width 60 height 26
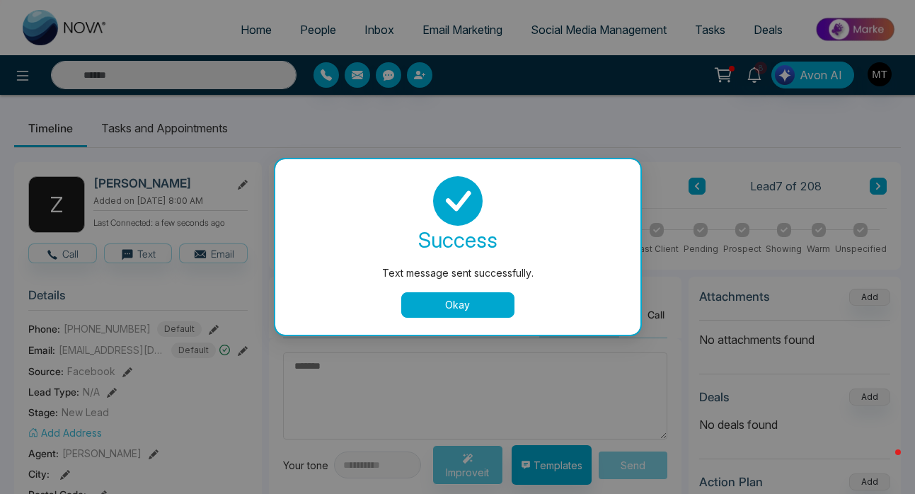
click at [504, 307] on button "Okay" at bounding box center [457, 304] width 113 height 25
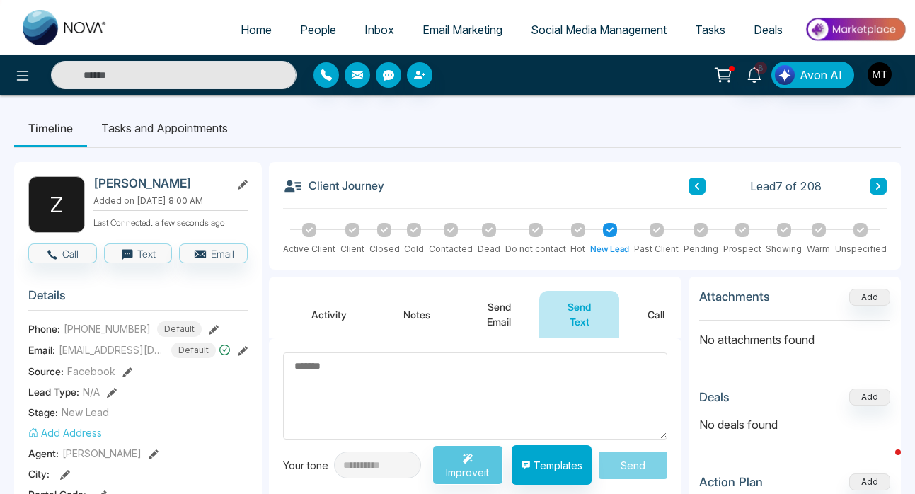
click at [314, 32] on span "People" at bounding box center [318, 30] width 36 height 14
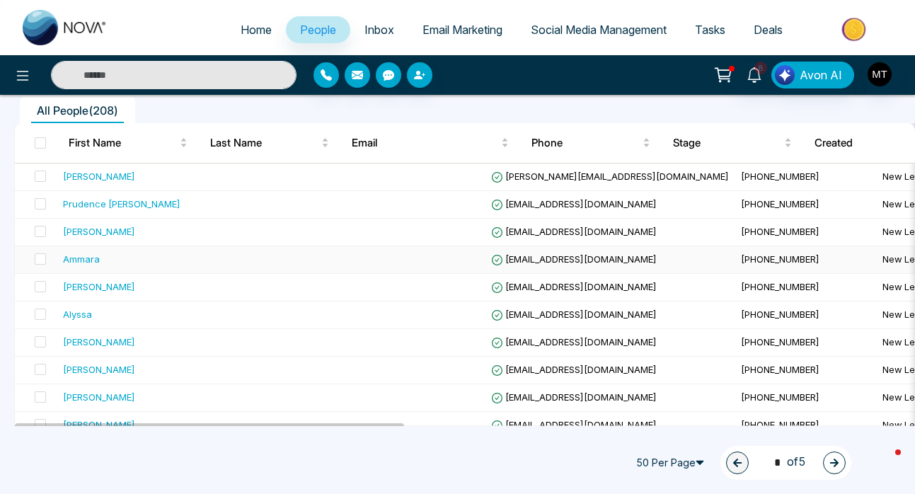
scroll to position [131, 0]
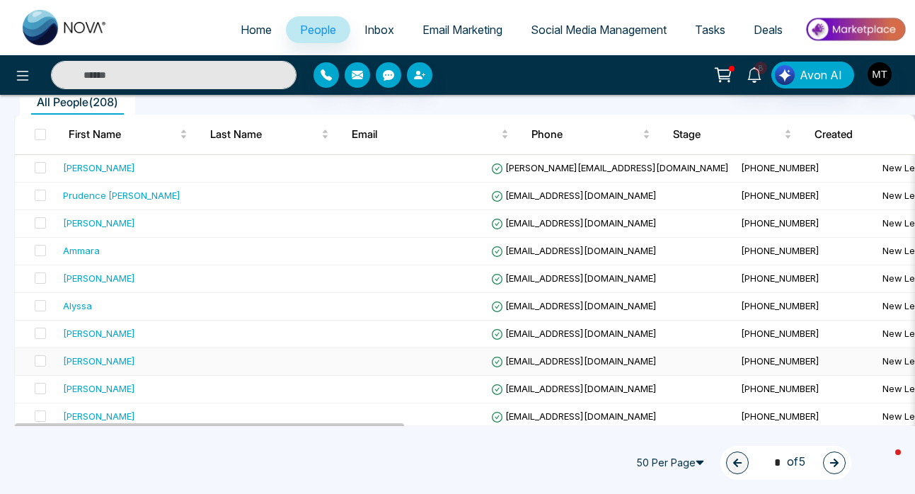
click at [84, 360] on div "[PERSON_NAME]" at bounding box center [99, 361] width 72 height 14
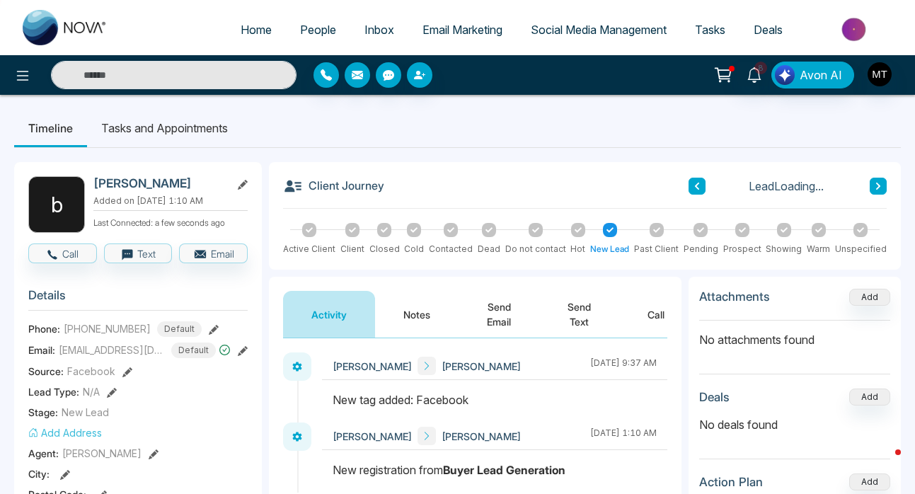
click at [571, 314] on button "Send Text" at bounding box center [579, 314] width 80 height 47
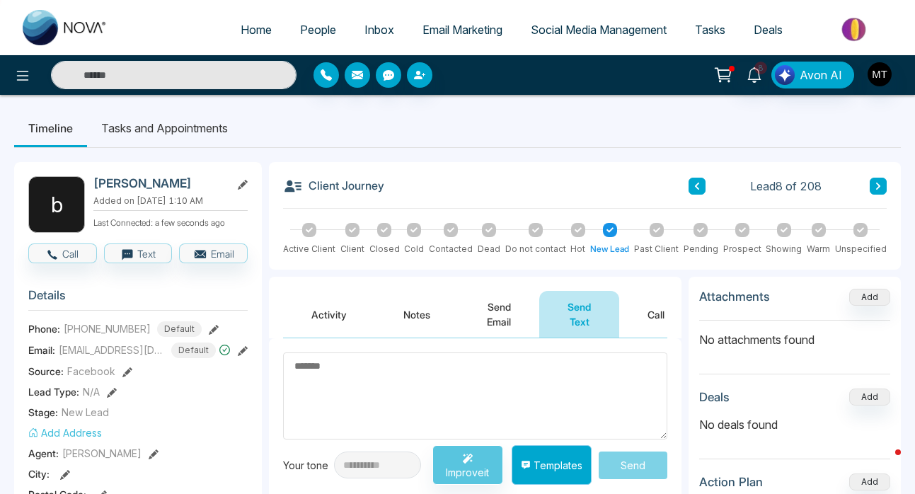
click at [565, 465] on button "Templates" at bounding box center [552, 465] width 80 height 40
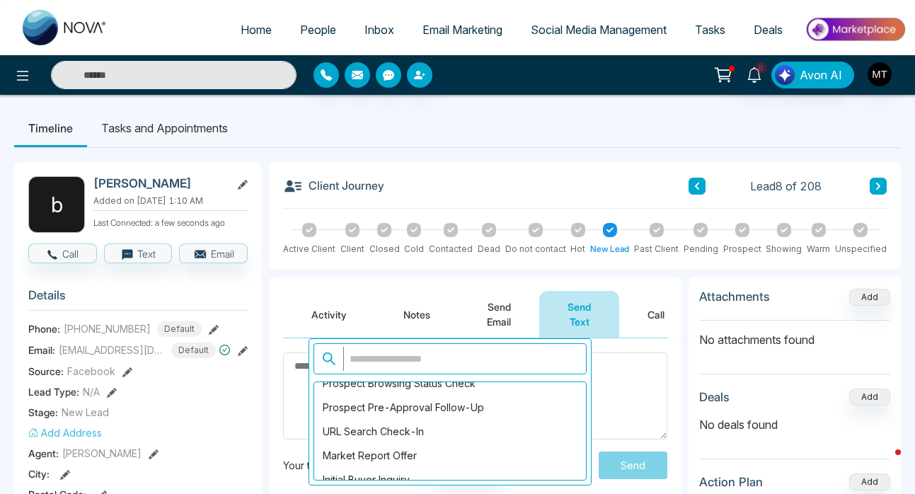
scroll to position [1172, 0]
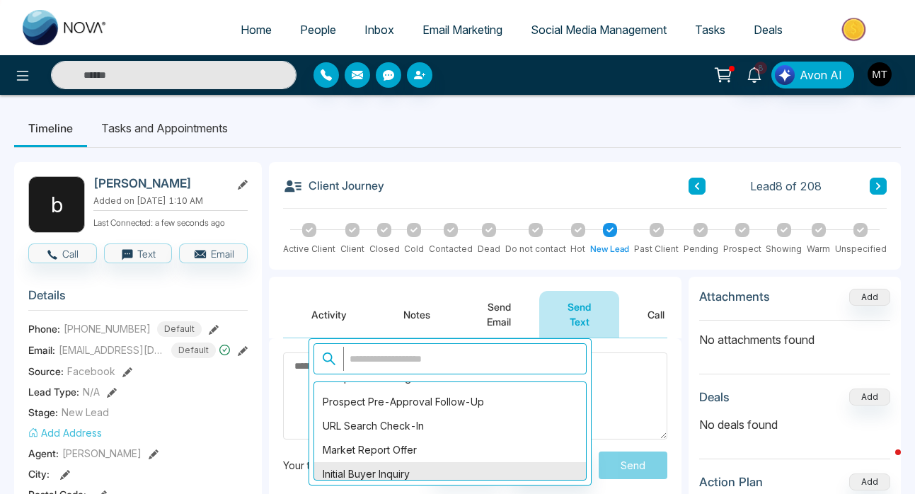
click at [472, 475] on div "Initial Buyer Inquiry" at bounding box center [450, 474] width 272 height 24
type textarea "**********"
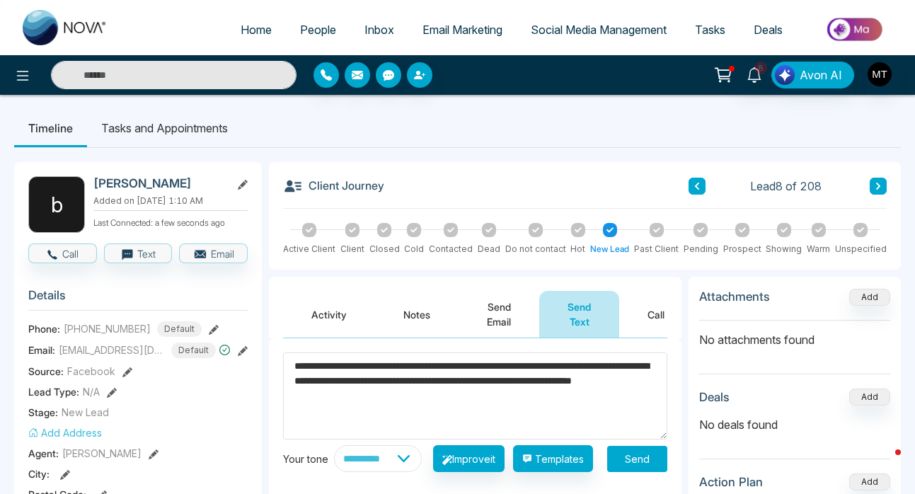
click at [646, 461] on button "Send" at bounding box center [637, 459] width 60 height 26
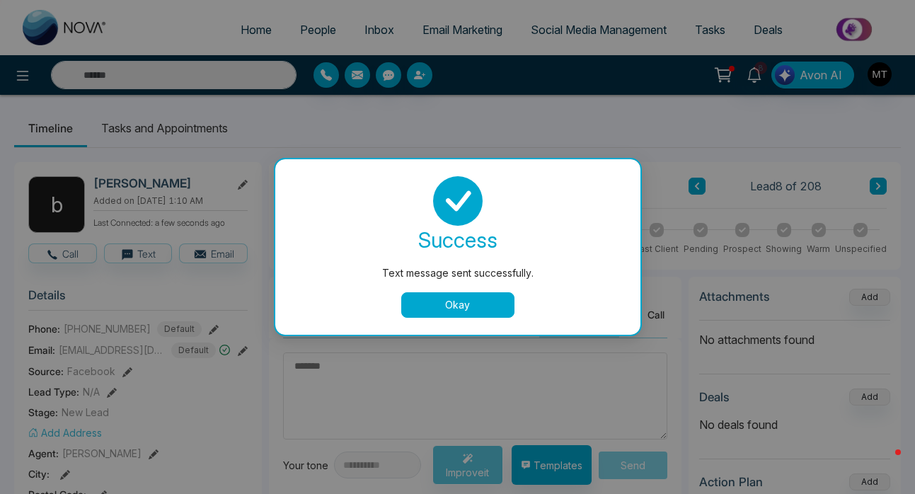
click at [475, 297] on button "Okay" at bounding box center [457, 304] width 113 height 25
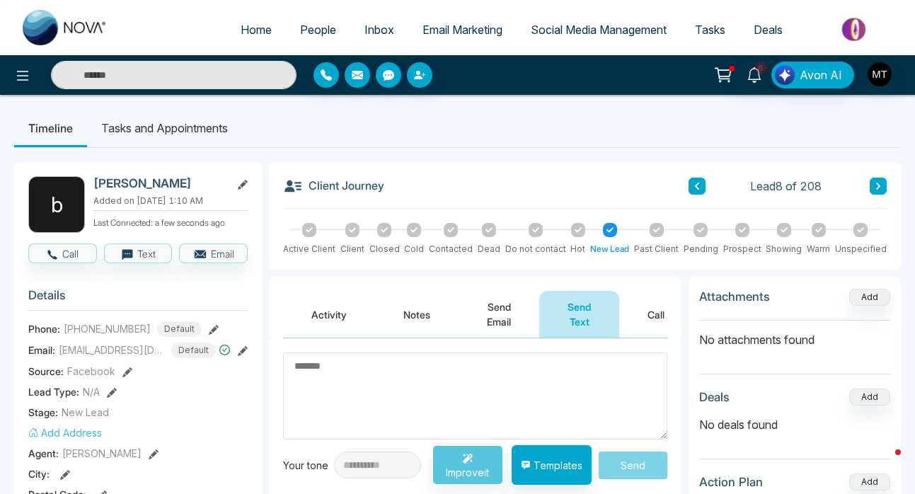
click at [313, 32] on span "People" at bounding box center [318, 30] width 36 height 14
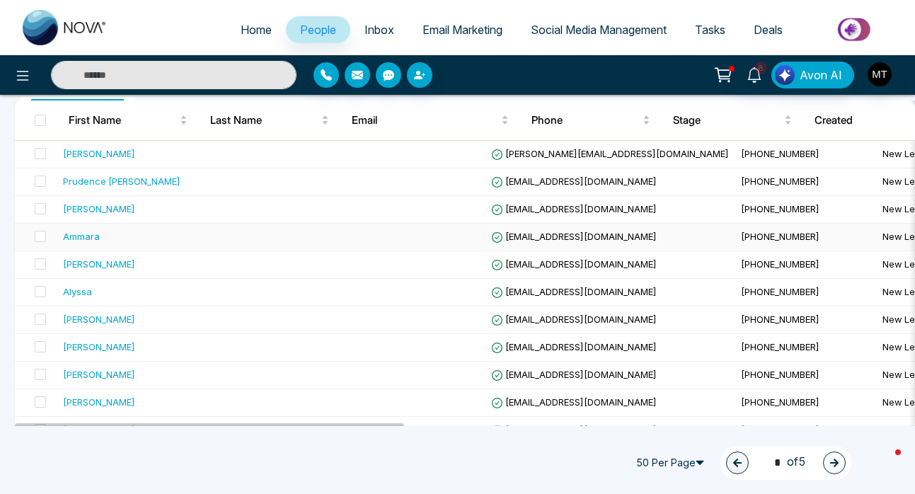
scroll to position [148, 0]
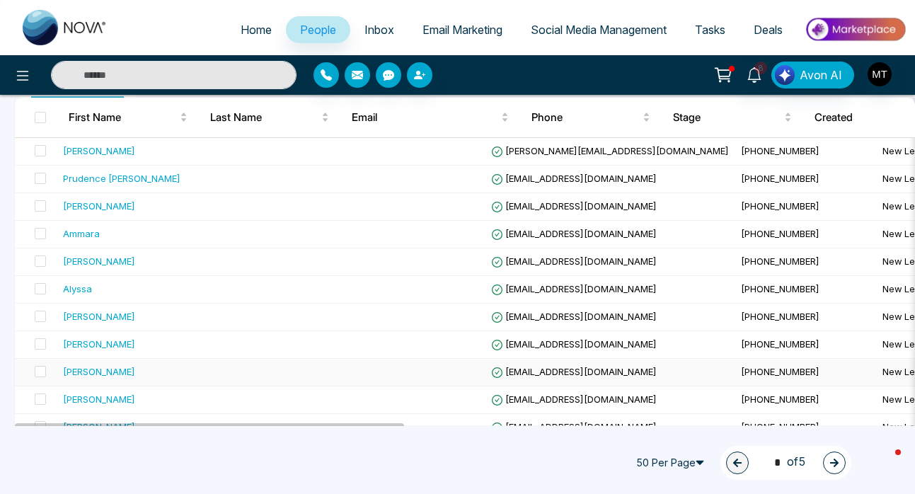
click at [102, 373] on div "[PERSON_NAME]" at bounding box center [99, 372] width 72 height 14
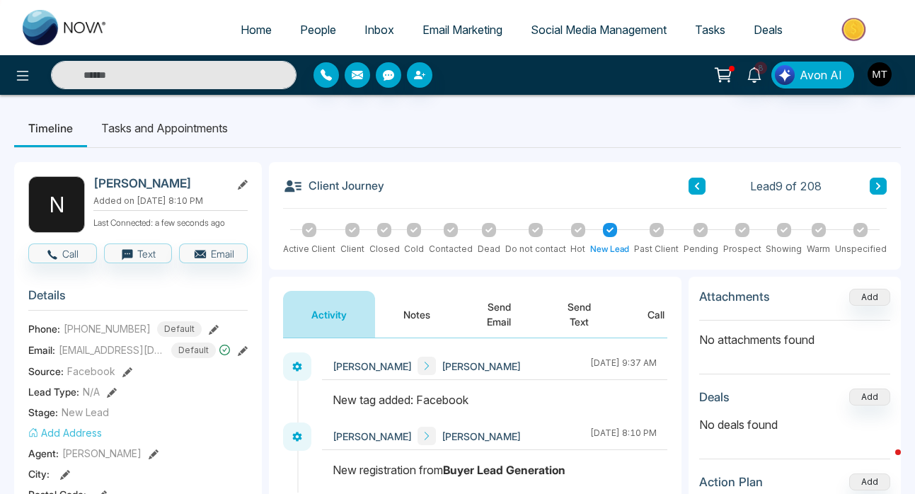
click at [581, 308] on button "Send Text" at bounding box center [579, 314] width 80 height 47
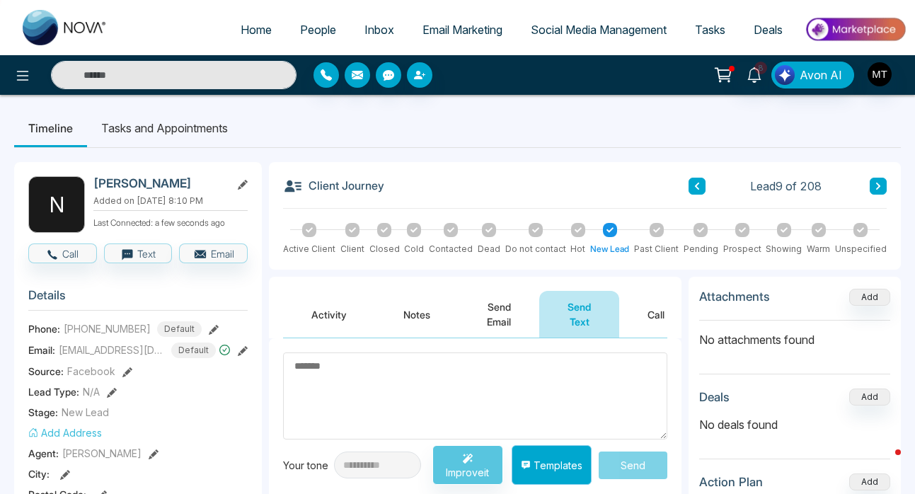
click at [551, 471] on button "Templates" at bounding box center [552, 465] width 80 height 40
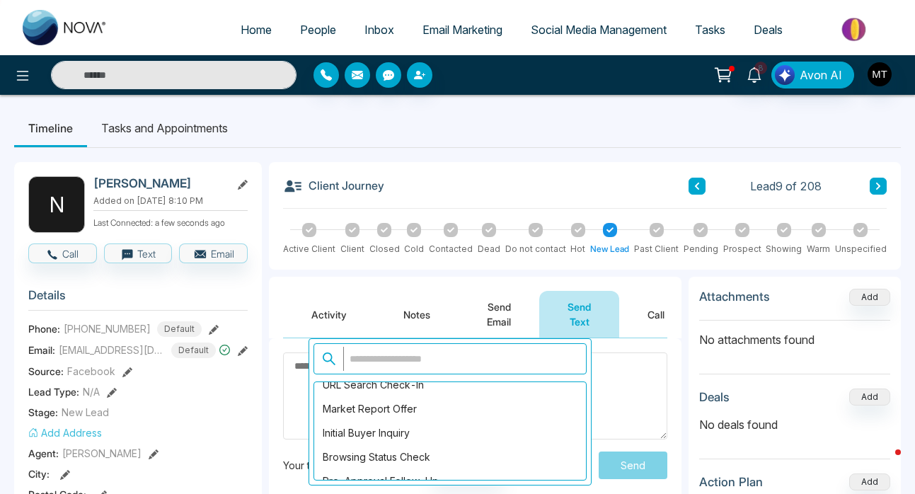
scroll to position [1213, 0]
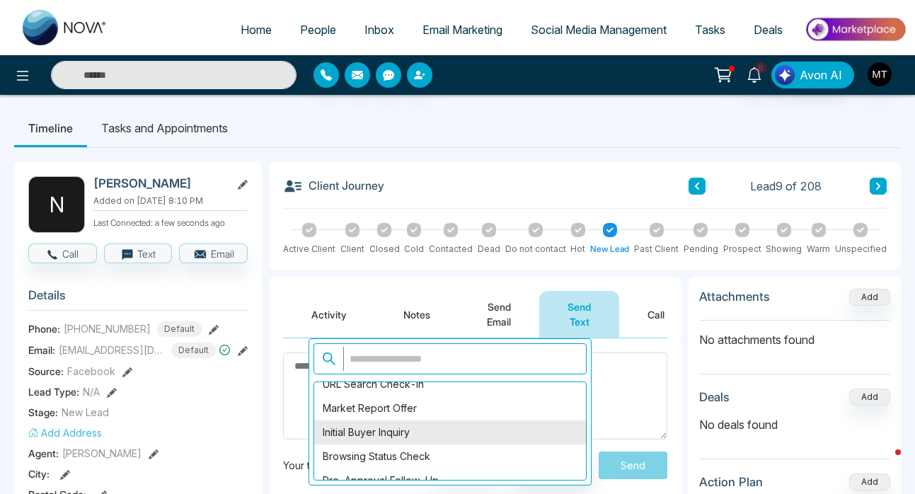
click at [467, 426] on div "Initial Buyer Inquiry" at bounding box center [450, 433] width 272 height 24
type textarea "**********"
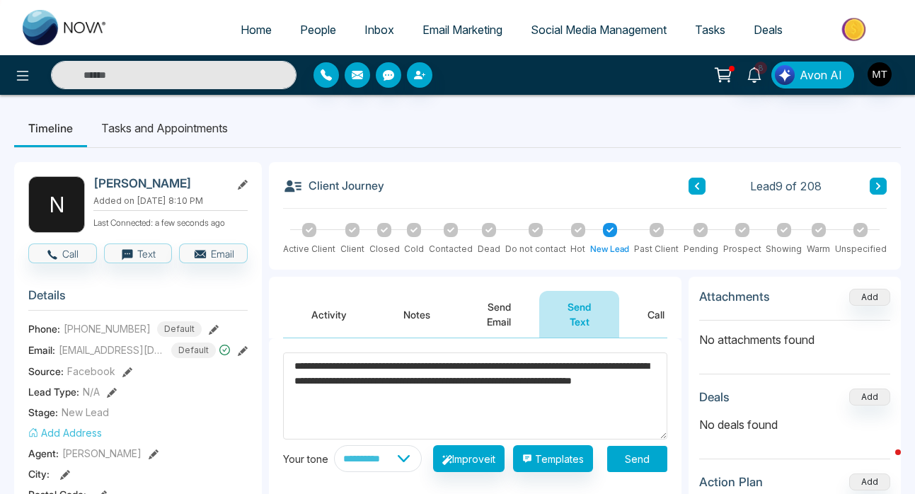
click at [639, 465] on button "Send" at bounding box center [637, 459] width 60 height 26
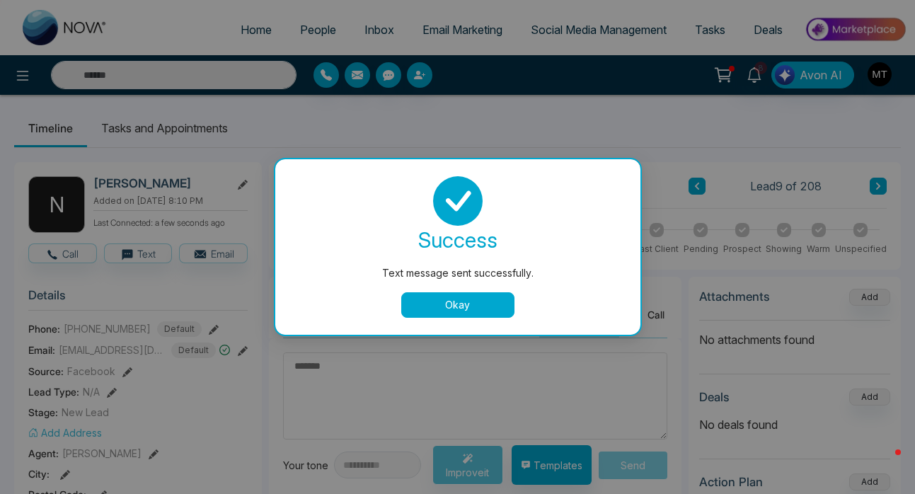
click at [430, 304] on button "Okay" at bounding box center [457, 304] width 113 height 25
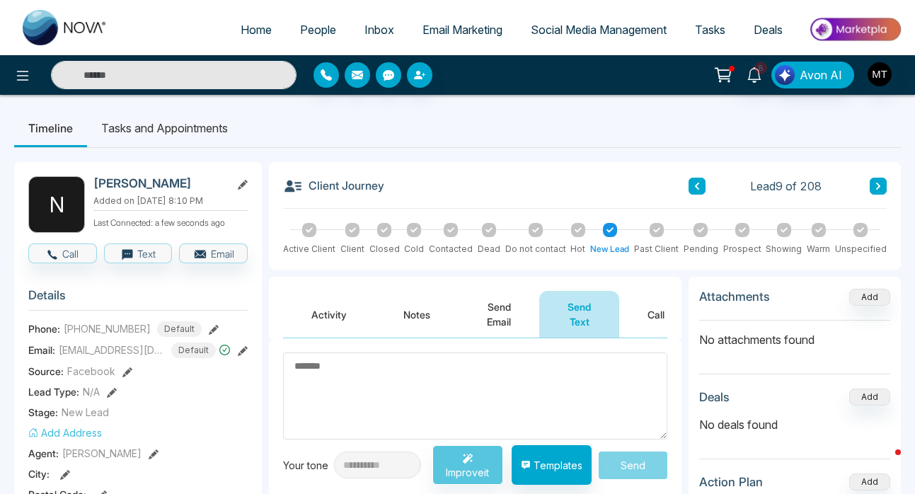
click at [314, 28] on span "People" at bounding box center [318, 30] width 36 height 14
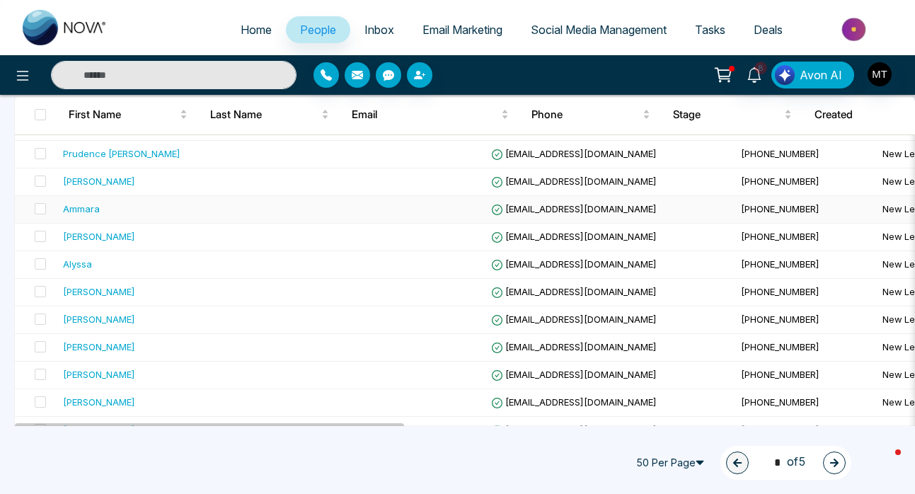
scroll to position [180, 0]
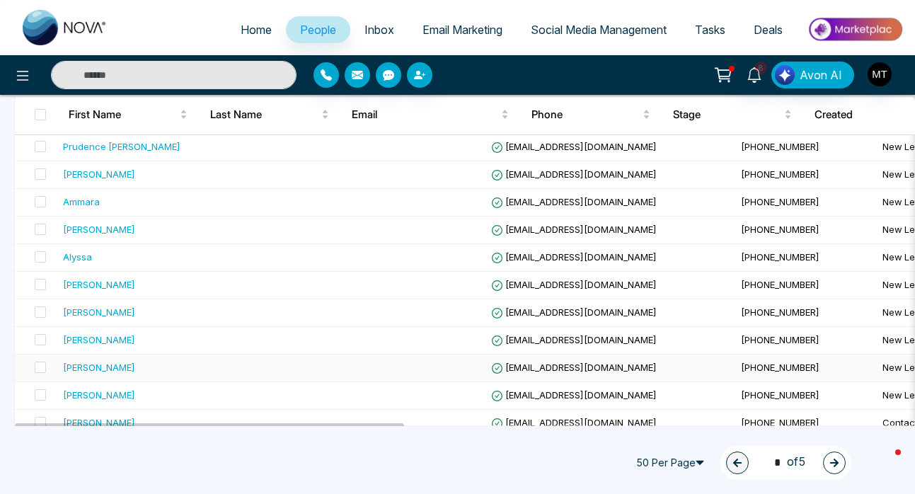
click at [119, 362] on div "[PERSON_NAME]" at bounding box center [149, 367] width 173 height 14
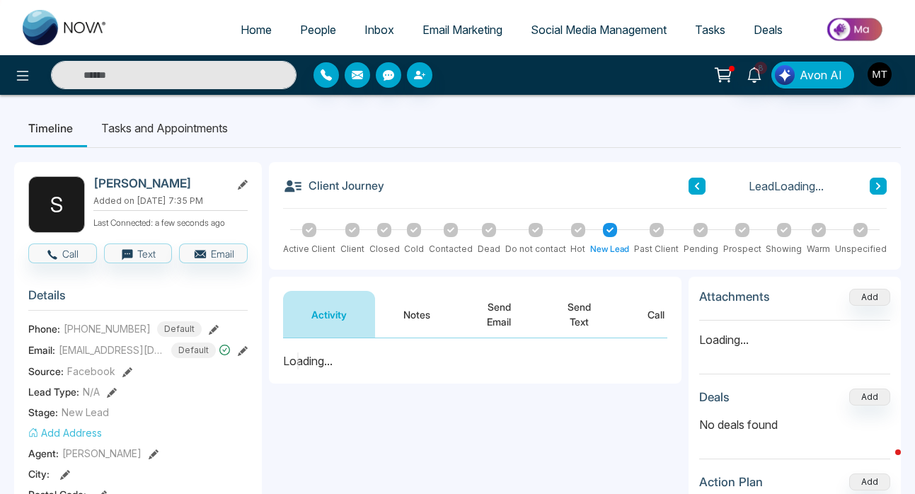
click at [575, 315] on button "Send Text" at bounding box center [579, 314] width 80 height 47
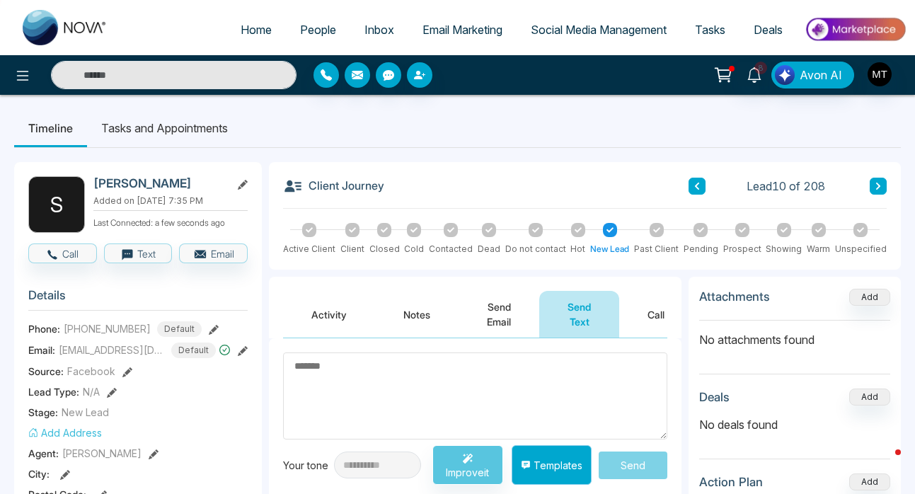
click at [549, 469] on button "Templates" at bounding box center [552, 465] width 80 height 40
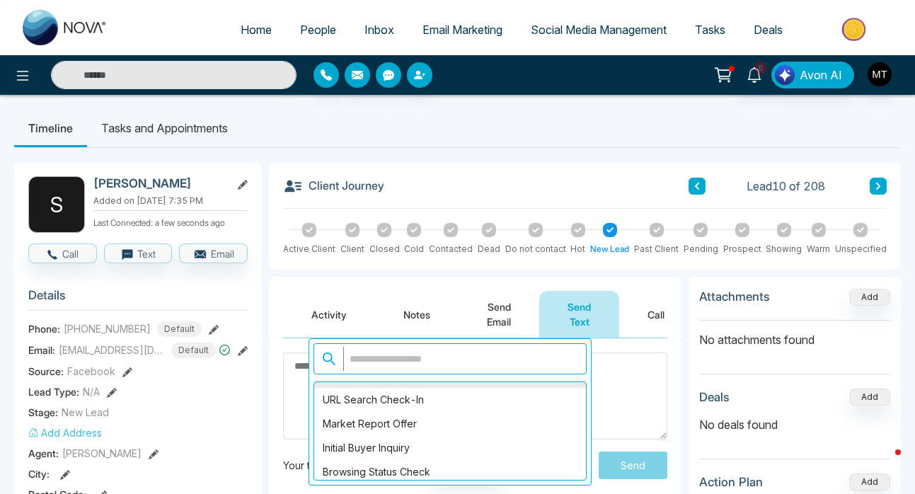
scroll to position [1200, 0]
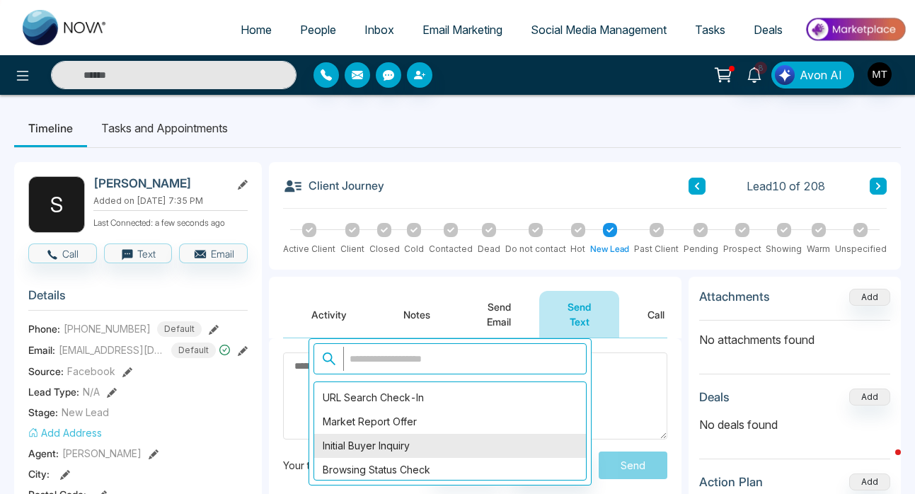
click at [466, 457] on div "Initial Buyer Inquiry" at bounding box center [450, 446] width 272 height 24
type textarea "**********"
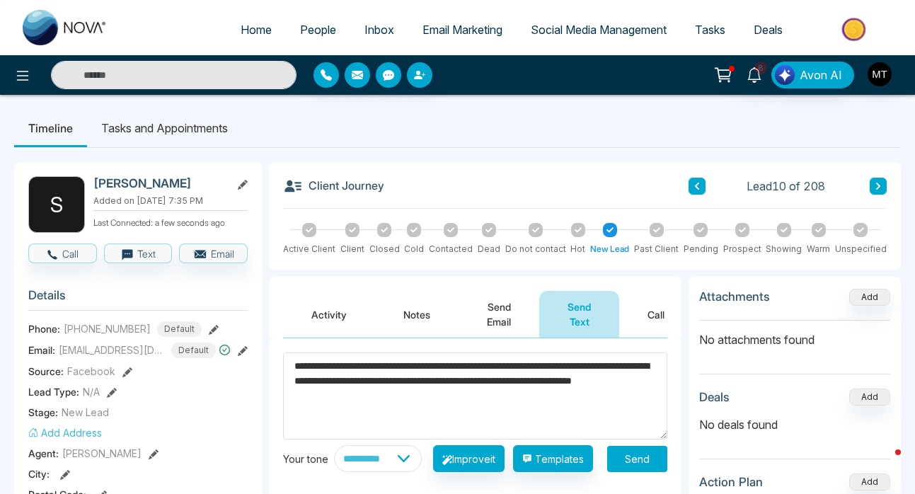
click at [622, 471] on button "Send" at bounding box center [637, 459] width 60 height 26
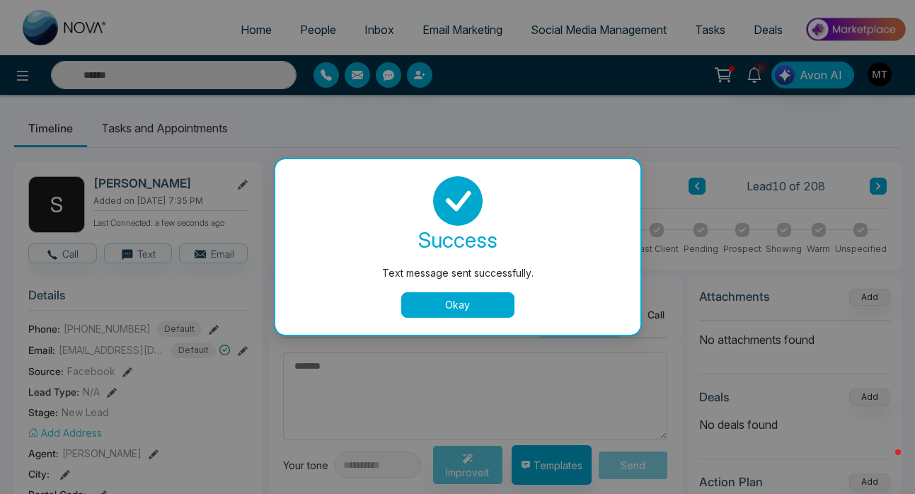
click at [457, 305] on button "Okay" at bounding box center [457, 304] width 113 height 25
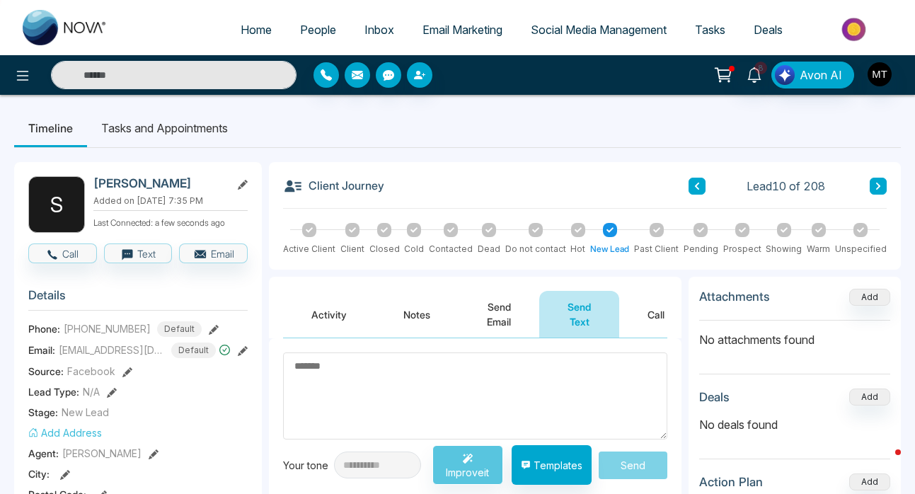
click at [314, 26] on span "People" at bounding box center [318, 30] width 36 height 14
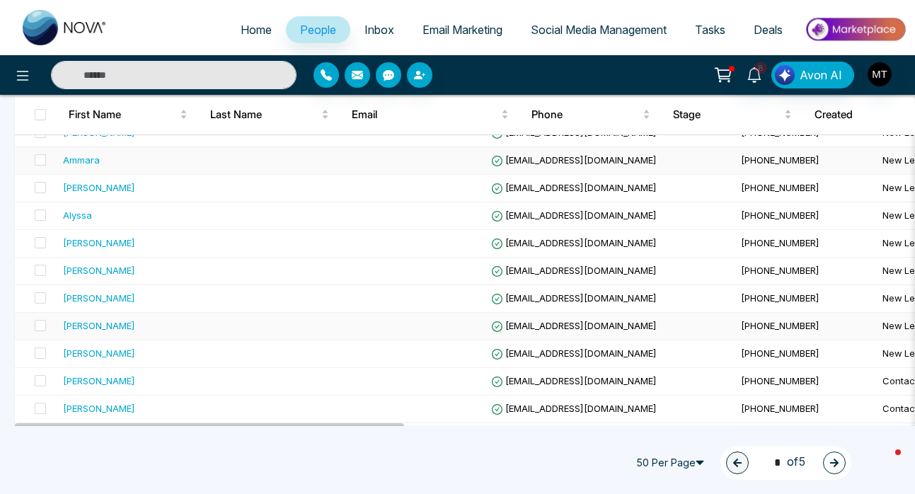
scroll to position [223, 0]
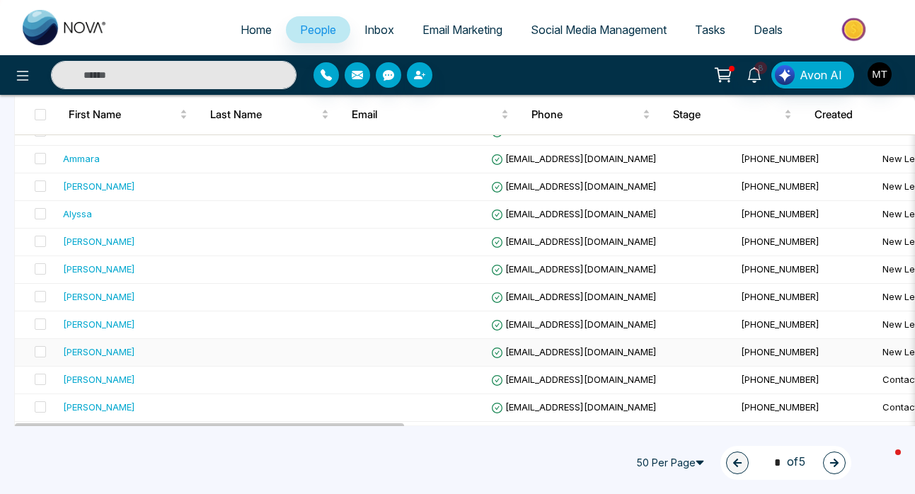
click at [134, 354] on div "[PERSON_NAME]" at bounding box center [149, 352] width 173 height 14
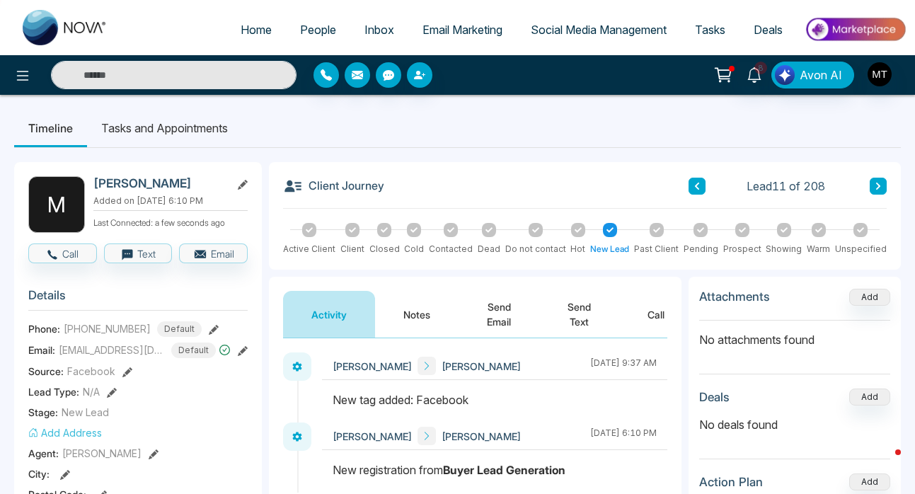
click at [575, 314] on button "Send Text" at bounding box center [579, 314] width 80 height 47
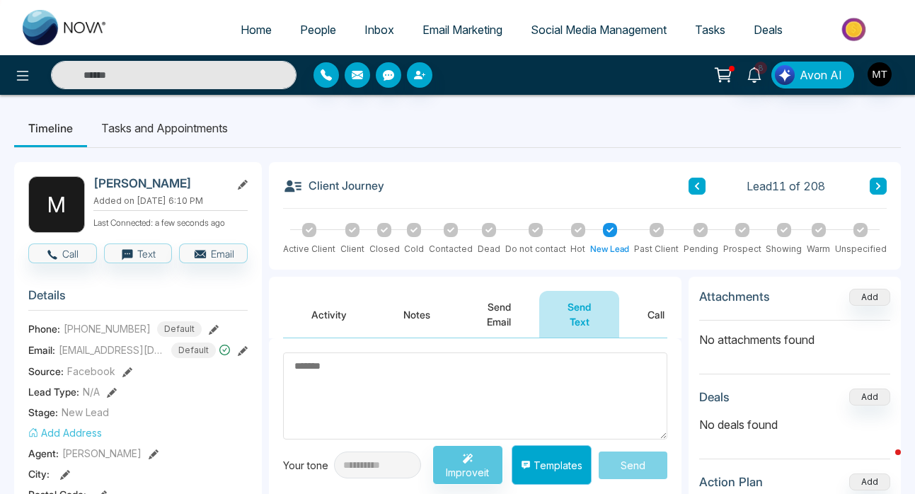
click at [555, 467] on button "Templates" at bounding box center [552, 465] width 80 height 40
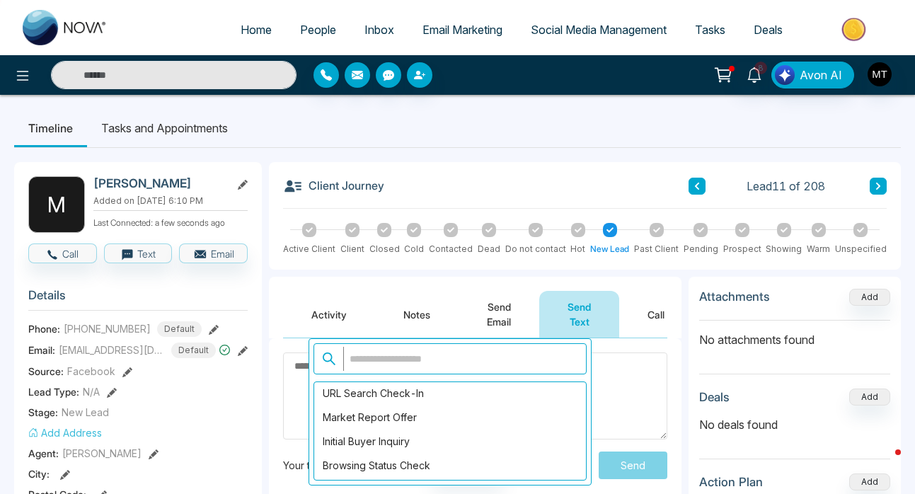
scroll to position [1205, 0]
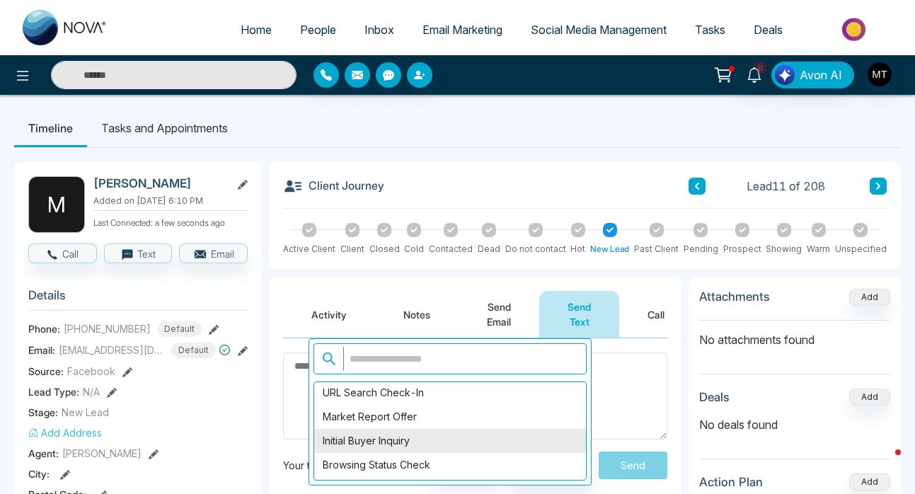
click at [419, 452] on div "Initial Buyer Inquiry" at bounding box center [450, 441] width 272 height 24
type textarea "**********"
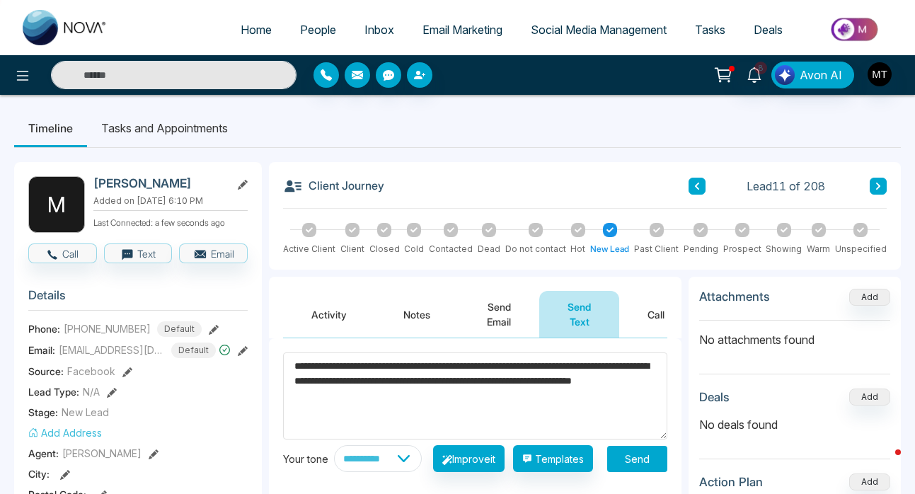
click at [646, 465] on button "Send" at bounding box center [637, 459] width 60 height 26
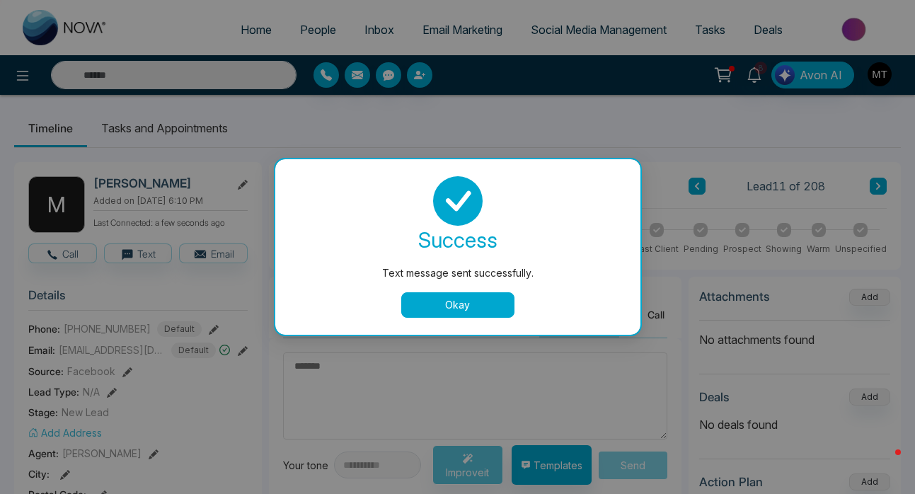
click at [462, 300] on button "Okay" at bounding box center [457, 304] width 113 height 25
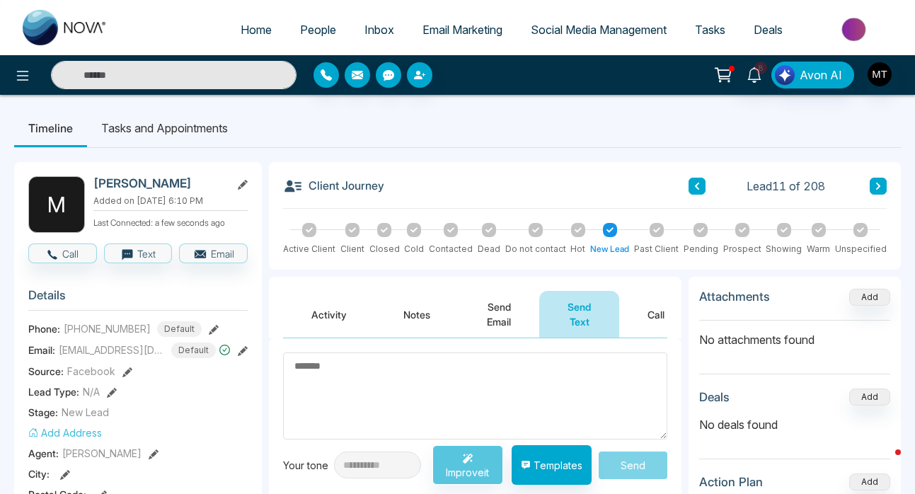
click at [307, 25] on span "People" at bounding box center [318, 30] width 36 height 14
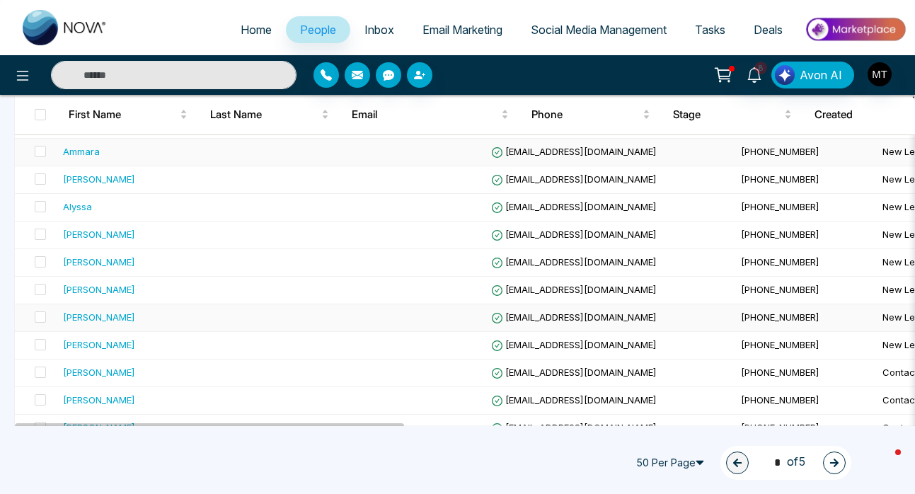
scroll to position [232, 0]
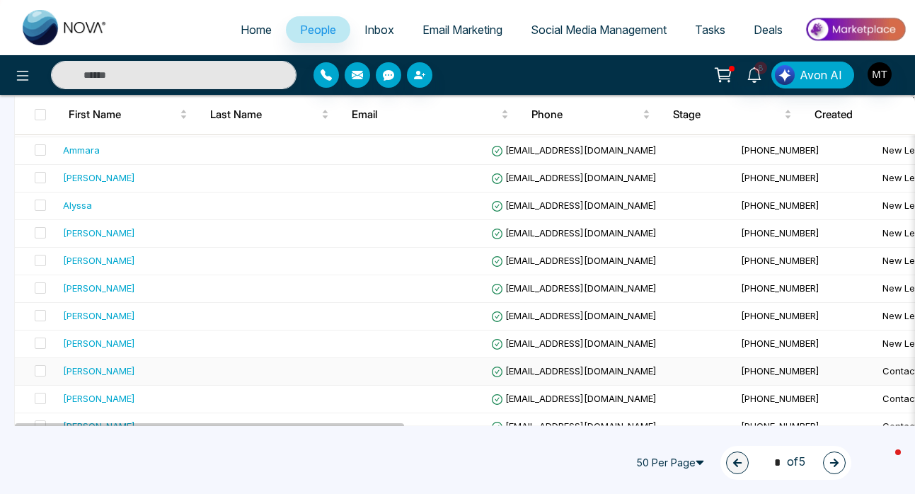
click at [125, 375] on div "[PERSON_NAME]" at bounding box center [99, 371] width 72 height 14
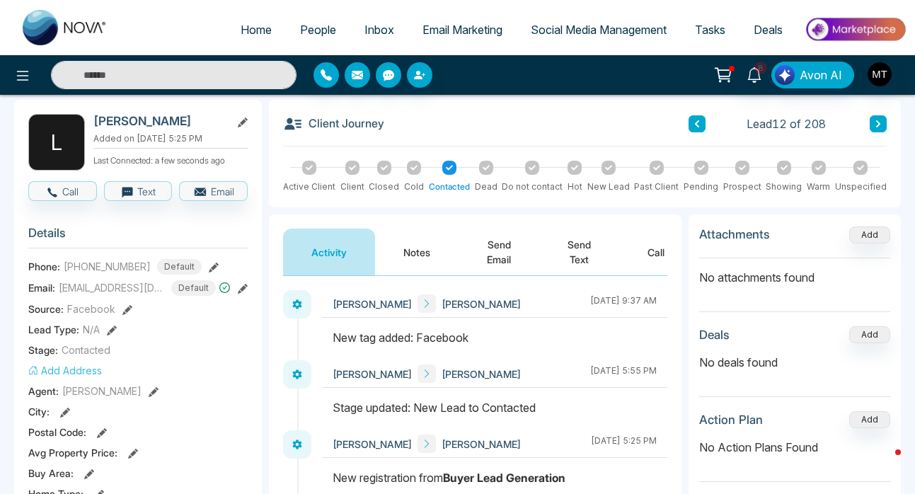
scroll to position [61, 0]
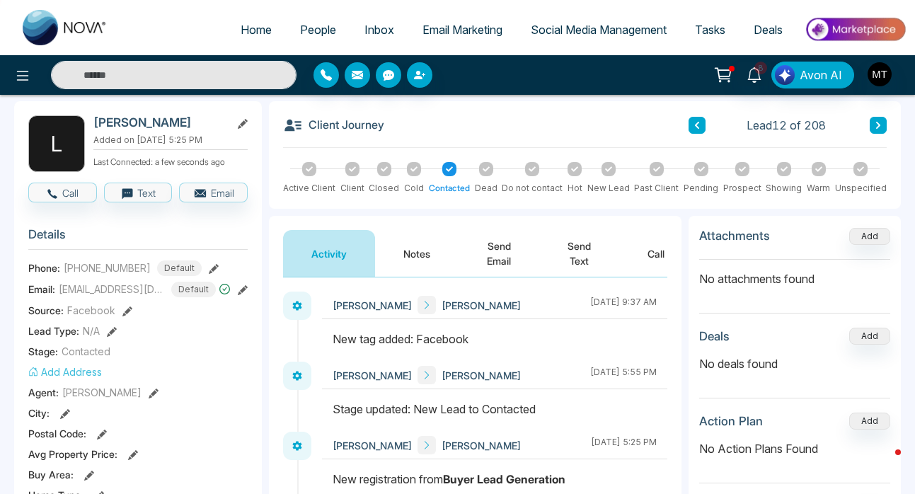
click at [578, 257] on button "Send Text" at bounding box center [579, 253] width 80 height 47
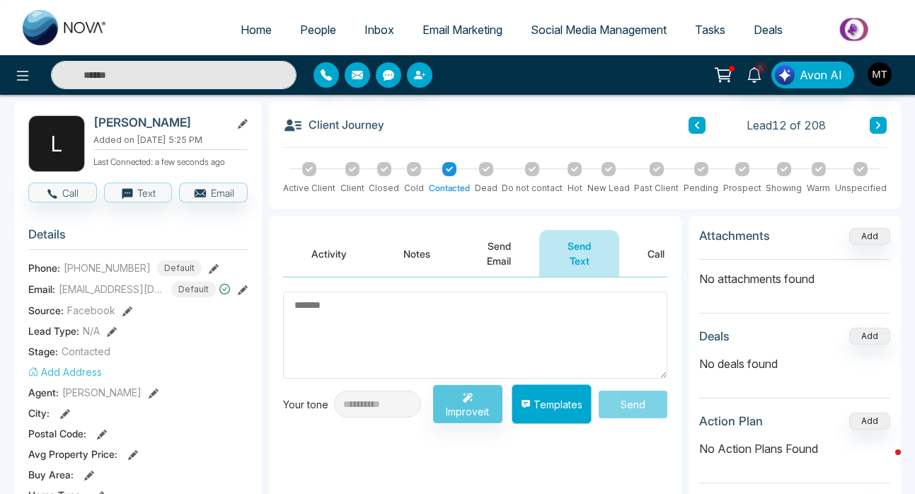
click at [556, 404] on button "Templates" at bounding box center [552, 404] width 80 height 40
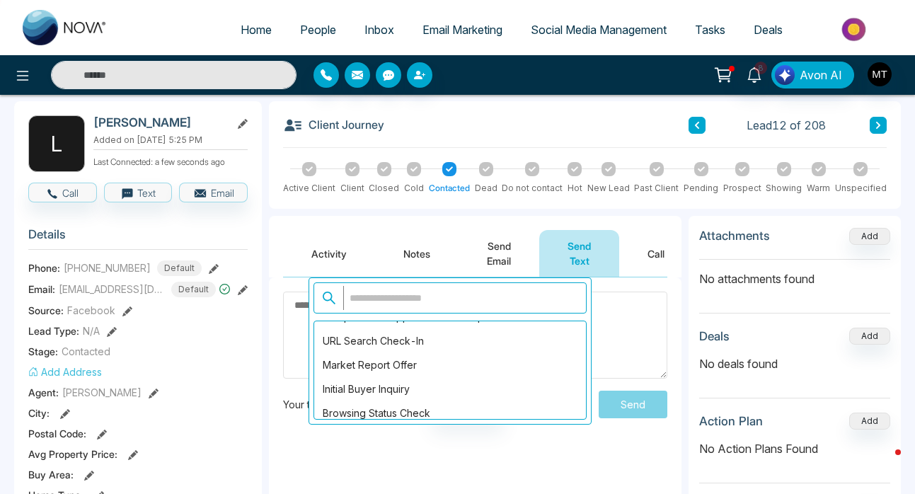
scroll to position [1197, 0]
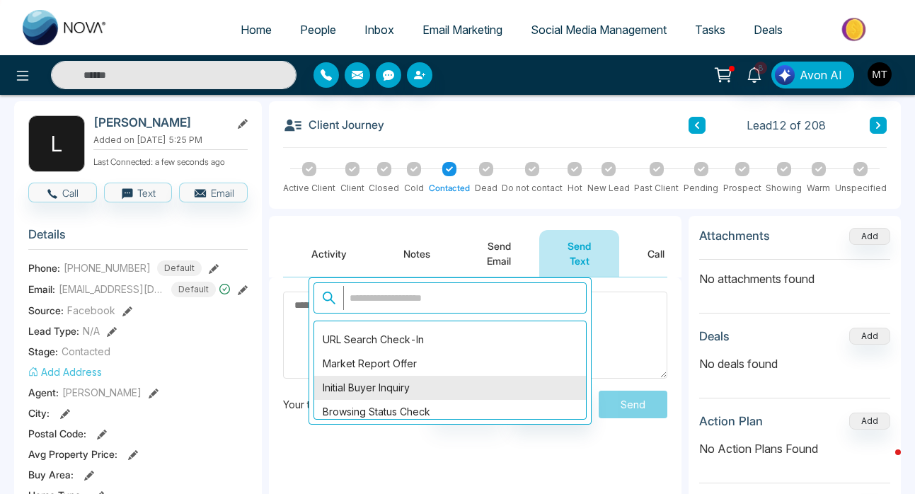
click at [484, 394] on div "Initial Buyer Inquiry" at bounding box center [450, 388] width 272 height 24
type textarea "**********"
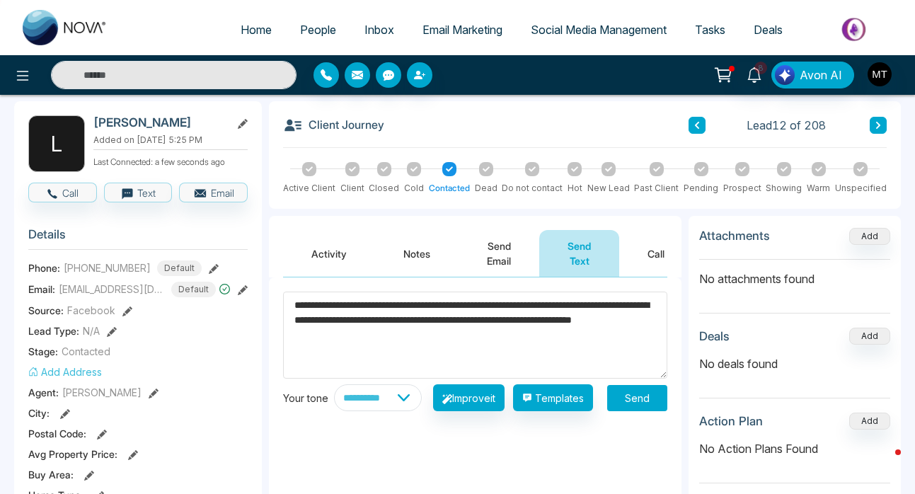
click at [647, 404] on button "Send" at bounding box center [637, 398] width 60 height 26
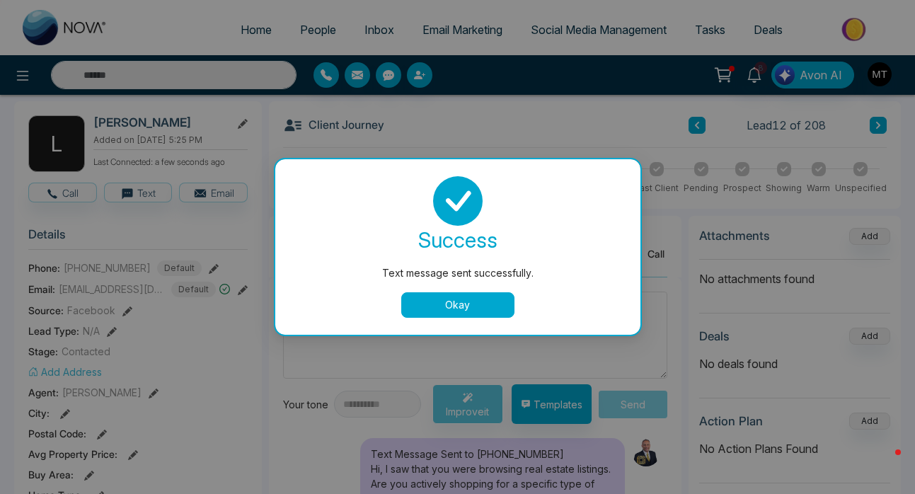
click at [472, 306] on button "Okay" at bounding box center [457, 304] width 113 height 25
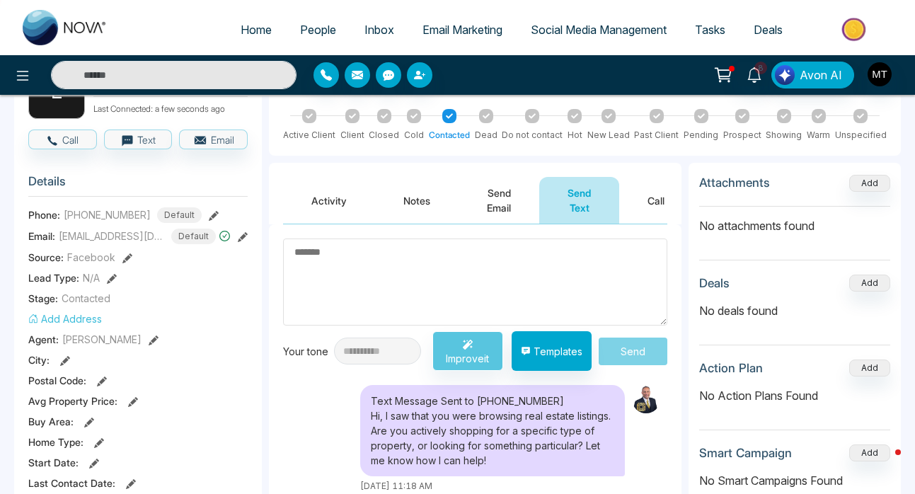
scroll to position [112, 0]
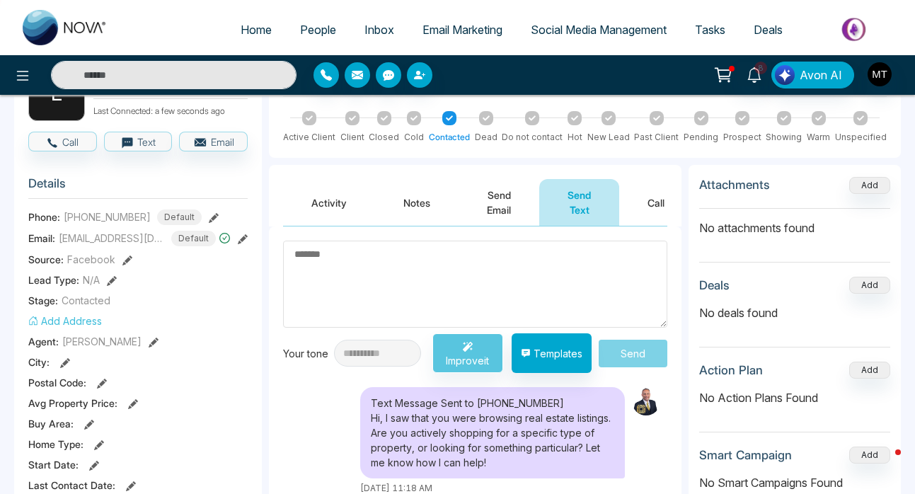
click at [317, 25] on span "People" at bounding box center [318, 30] width 36 height 14
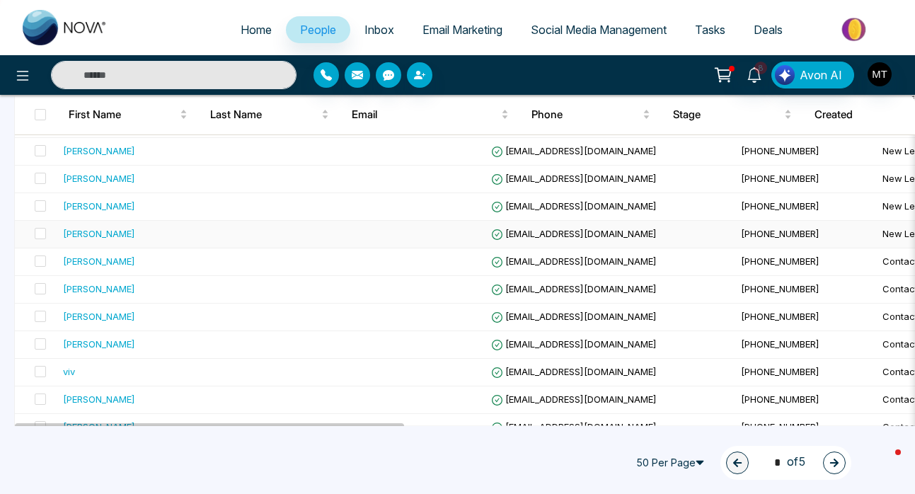
scroll to position [342, 0]
click at [285, 319] on td at bounding box center [364, 317] width 244 height 28
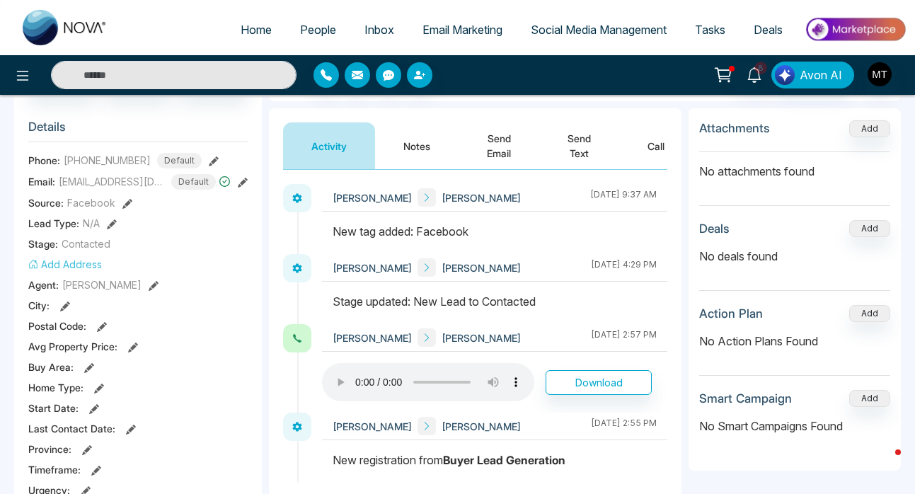
scroll to position [149, 0]
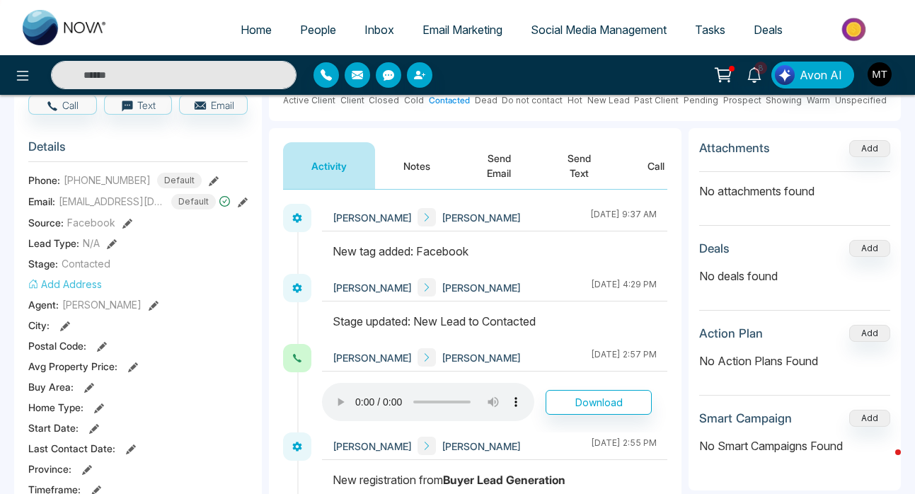
click at [315, 28] on span "People" at bounding box center [318, 30] width 36 height 14
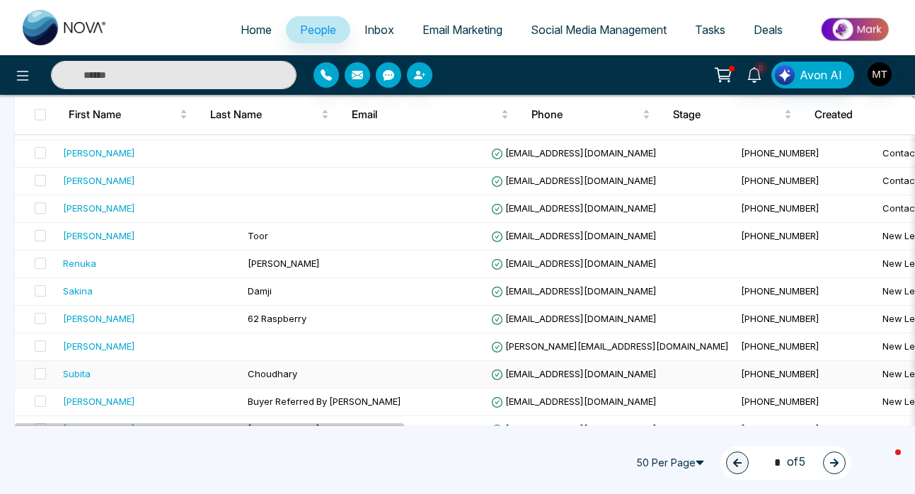
scroll to position [530, 0]
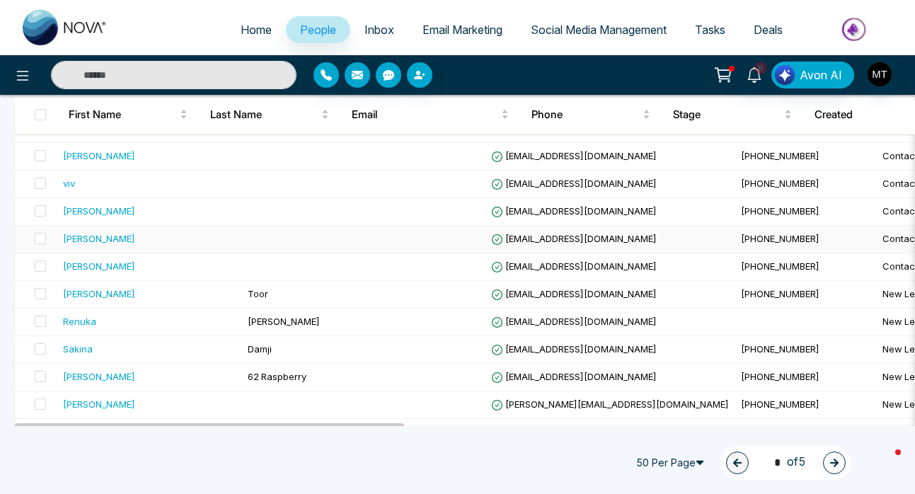
click at [176, 243] on div "[PERSON_NAME]" at bounding box center [149, 239] width 173 height 14
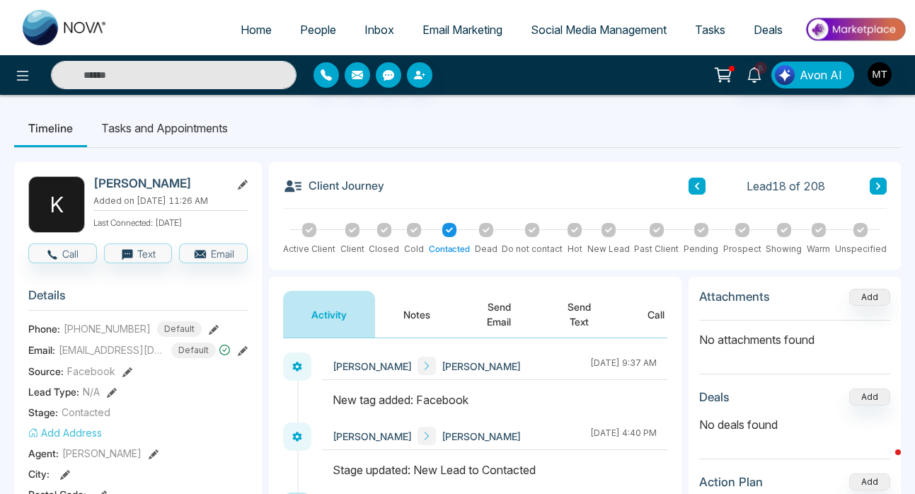
click at [248, 31] on span "Home" at bounding box center [256, 30] width 31 height 14
select select "*"
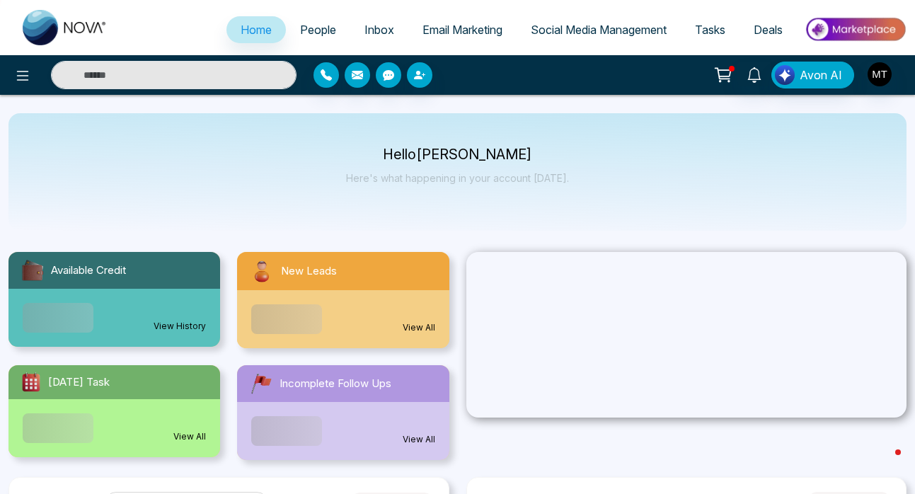
click at [315, 28] on span "People" at bounding box center [318, 30] width 36 height 14
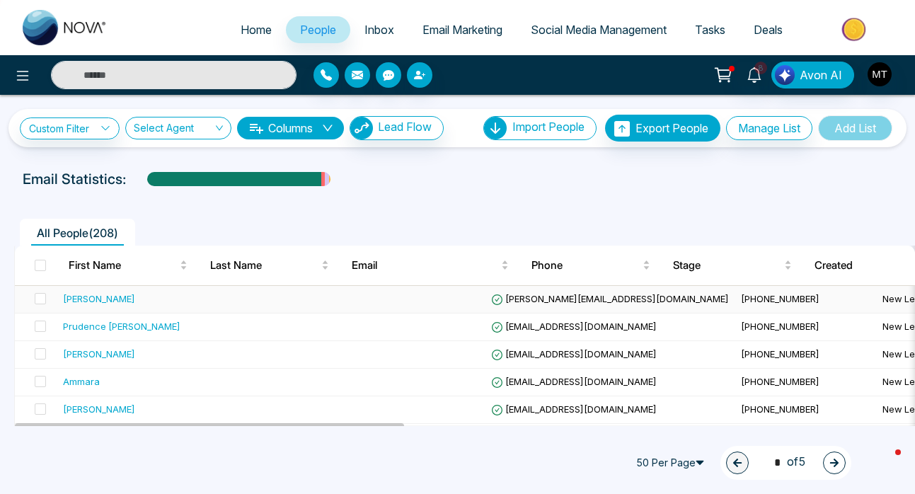
click at [116, 302] on div "[PERSON_NAME]" at bounding box center [99, 299] width 72 height 14
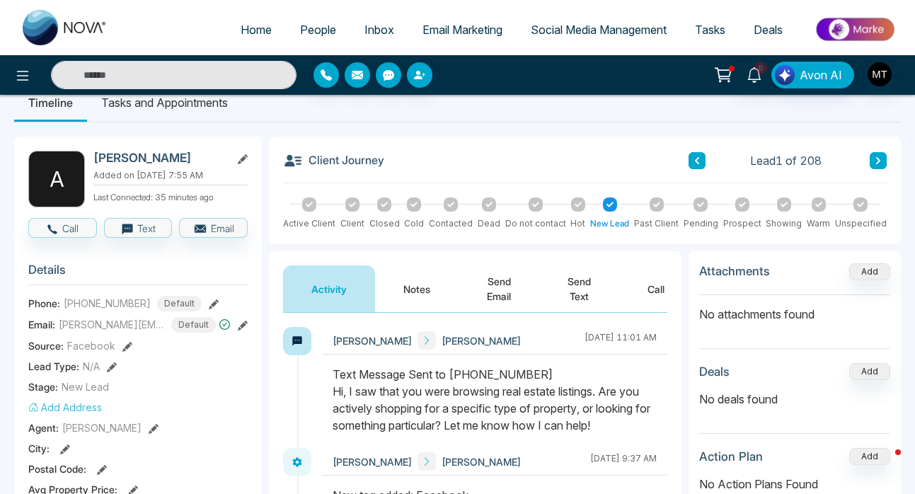
scroll to position [30, 0]
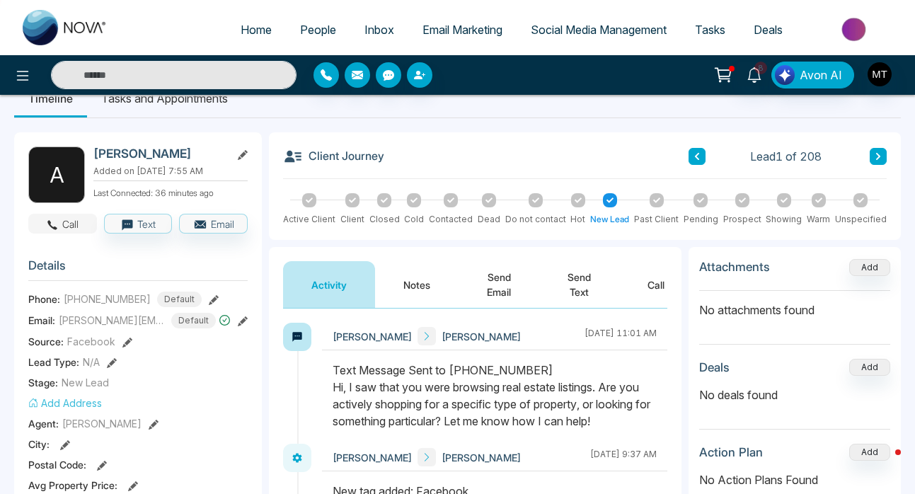
click at [64, 224] on button "Call" at bounding box center [62, 224] width 69 height 20
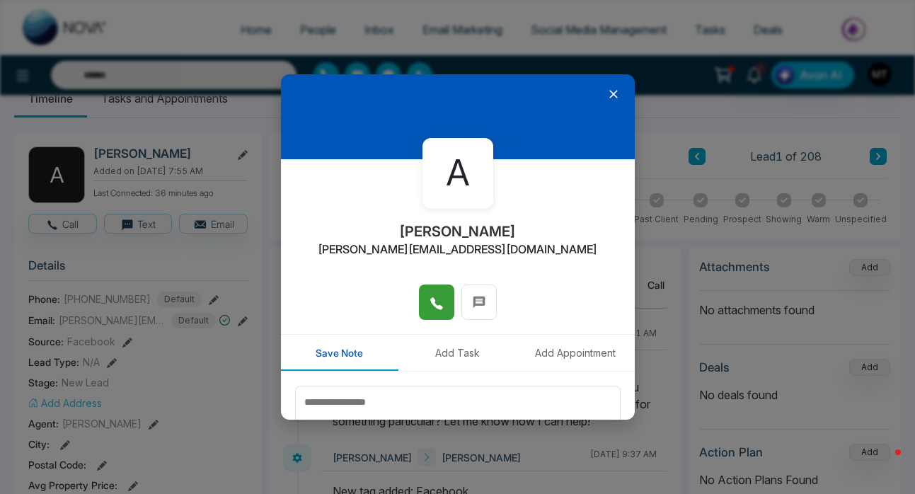
click at [436, 300] on icon at bounding box center [437, 304] width 14 height 14
click at [438, 304] on icon at bounding box center [437, 304] width 14 height 14
click at [610, 91] on icon at bounding box center [614, 94] width 14 height 14
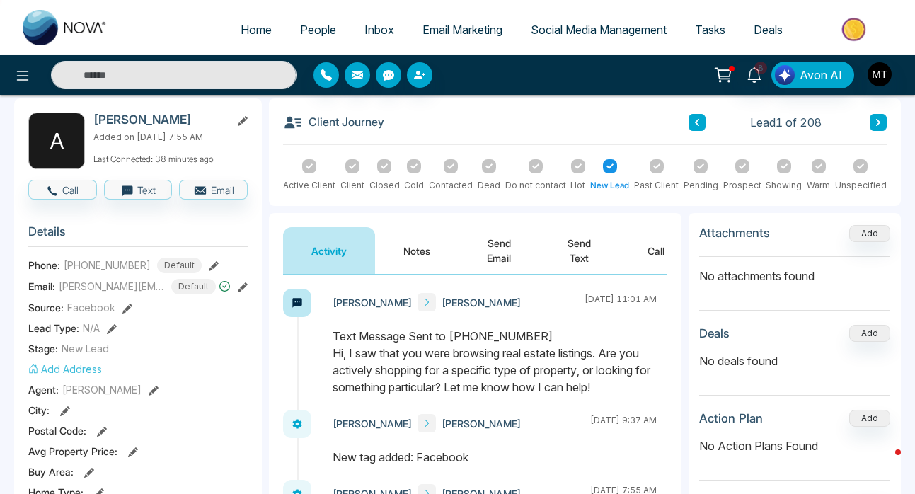
scroll to position [0, 0]
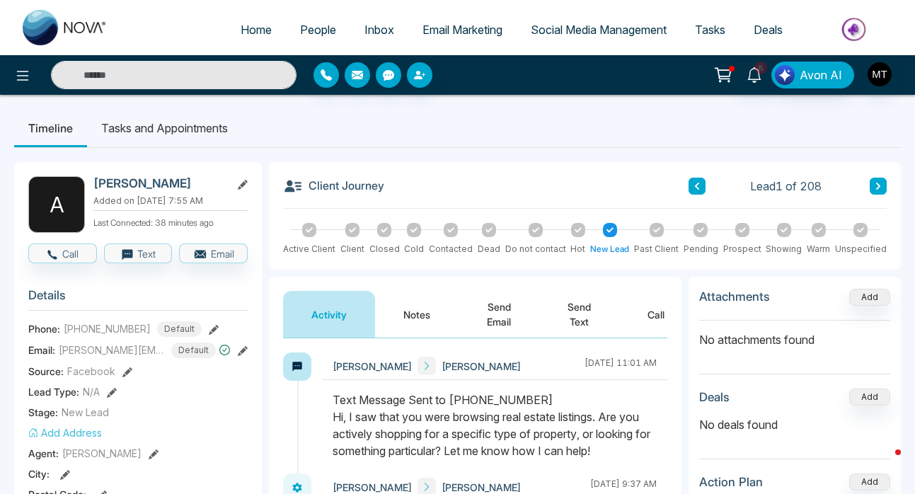
click at [309, 30] on span "People" at bounding box center [318, 30] width 36 height 14
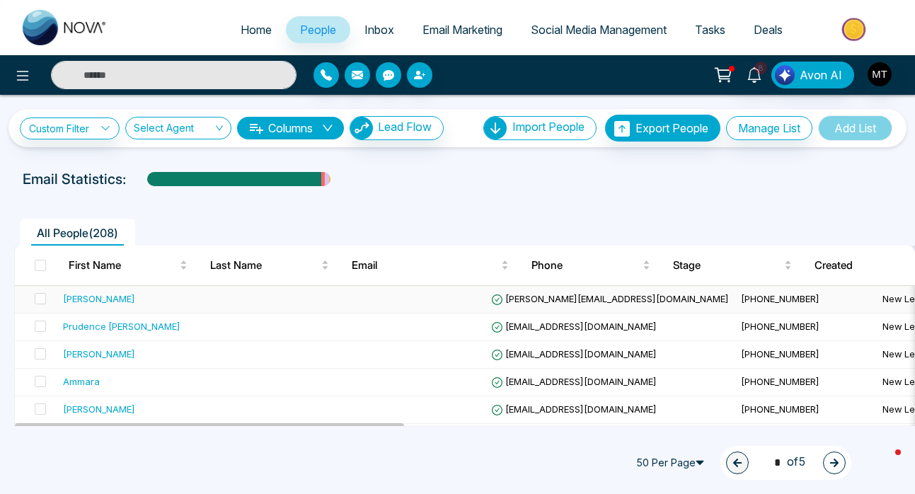
click at [108, 297] on div "[PERSON_NAME]" at bounding box center [99, 299] width 72 height 14
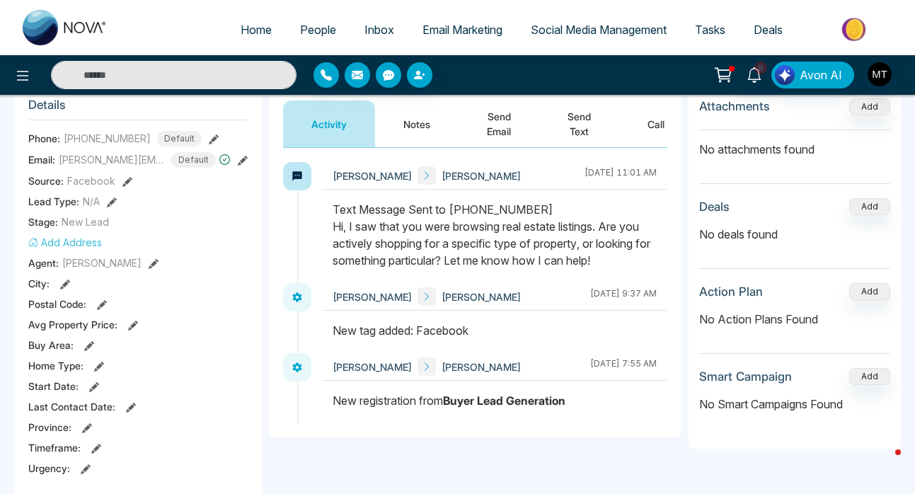
scroll to position [193, 0]
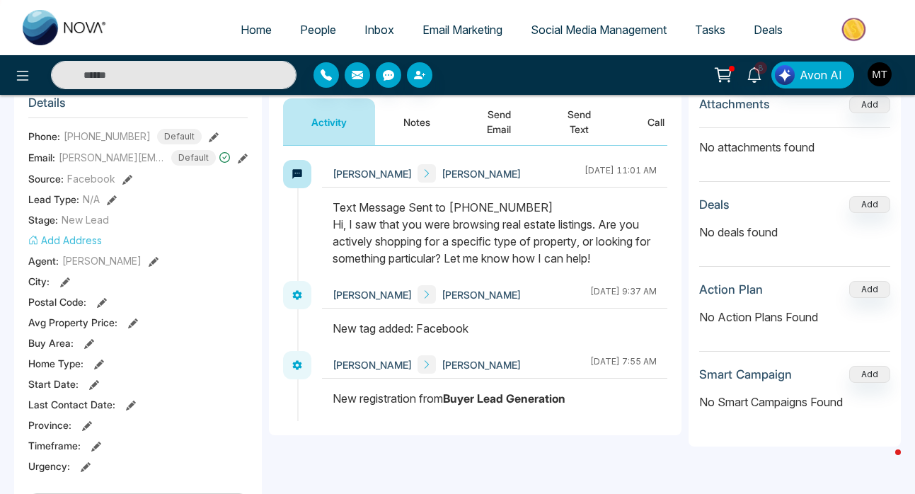
click at [419, 120] on button "Notes" at bounding box center [417, 121] width 84 height 47
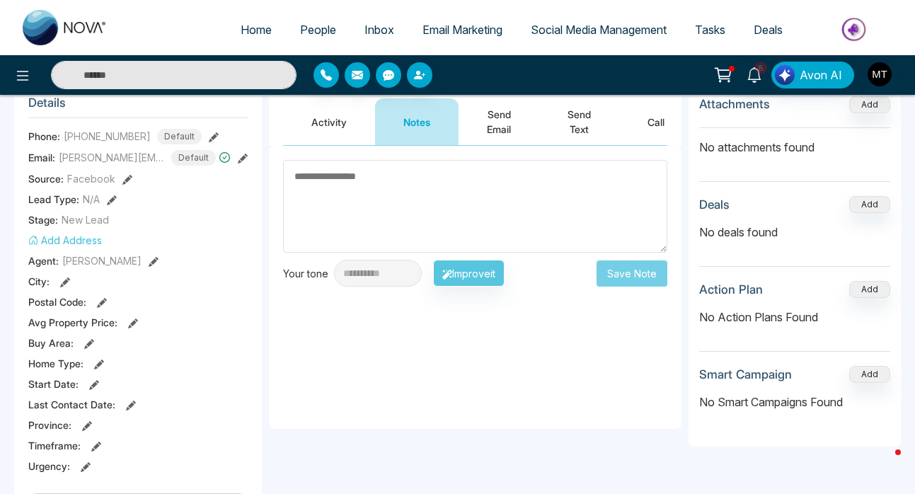
click at [321, 178] on textarea at bounding box center [475, 206] width 384 height 93
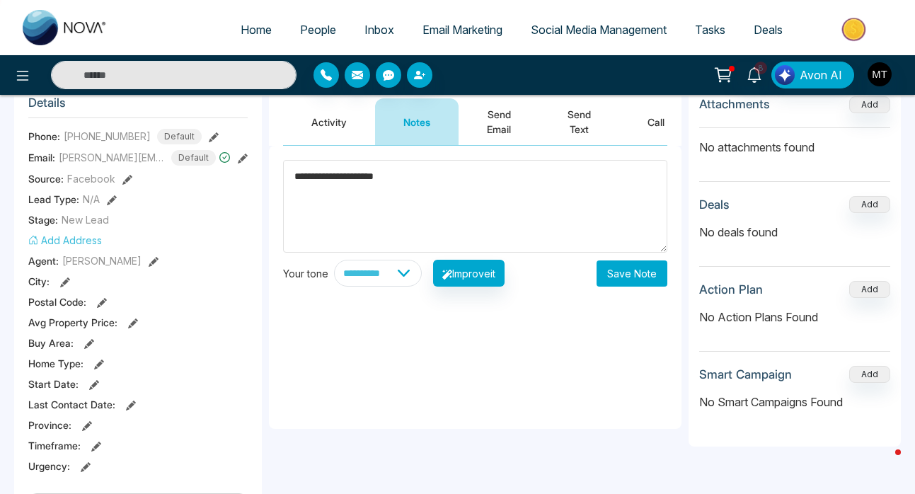
click at [331, 179] on textarea "**********" at bounding box center [475, 206] width 384 height 93
click at [366, 179] on textarea "**********" at bounding box center [475, 206] width 384 height 93
type textarea "**********"
click at [641, 273] on button "Save Note" at bounding box center [632, 274] width 71 height 26
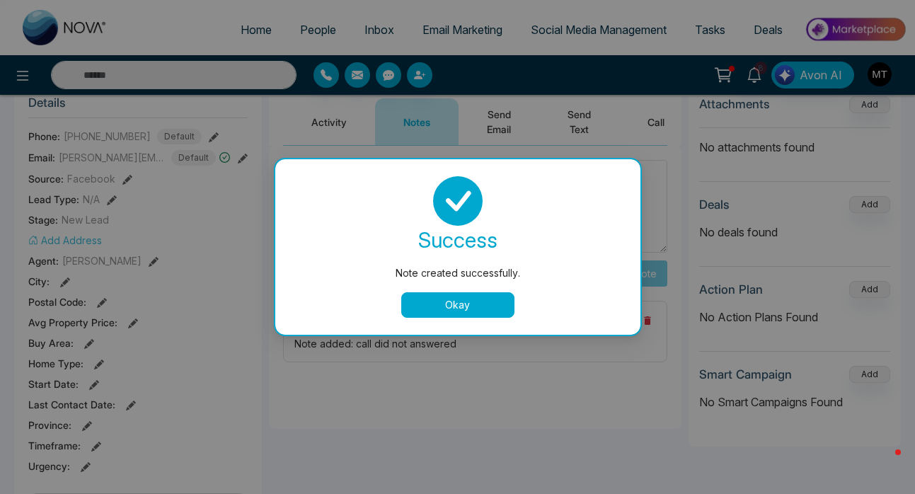
click at [494, 299] on button "Okay" at bounding box center [457, 304] width 113 height 25
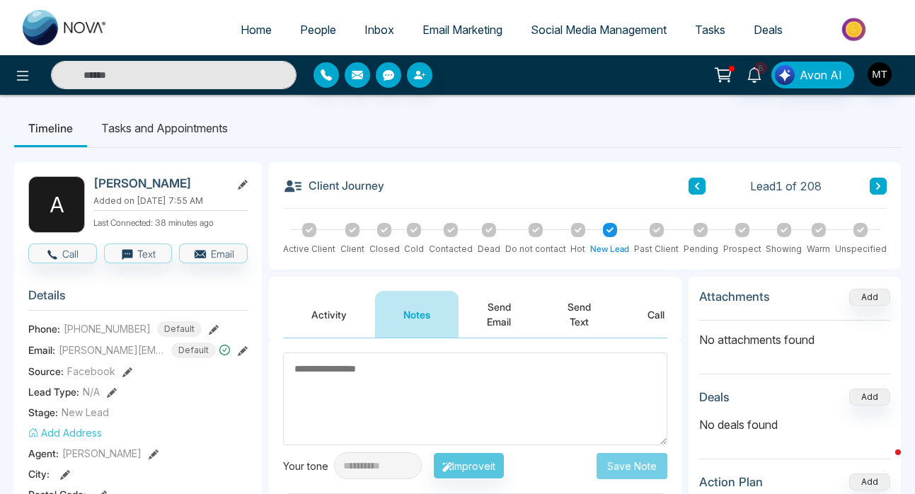
click at [305, 28] on span "People" at bounding box center [318, 30] width 36 height 14
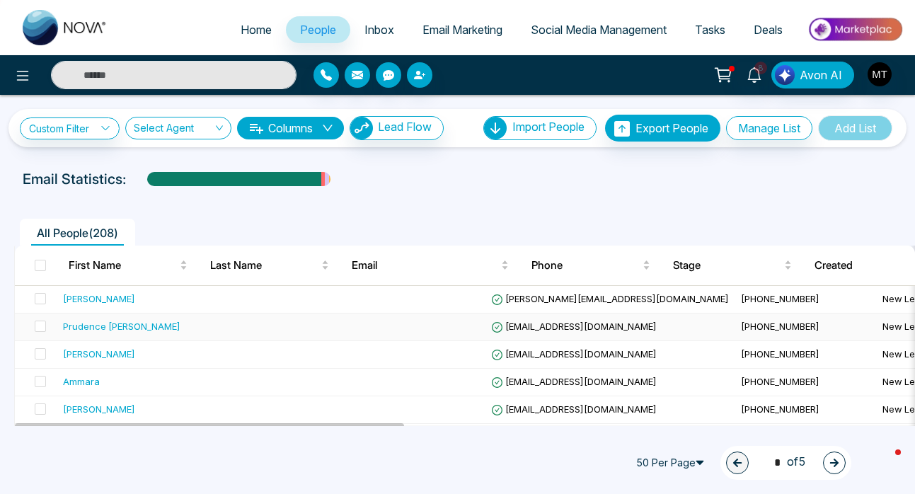
click at [118, 327] on div "Prudence [PERSON_NAME]" at bounding box center [122, 326] width 118 height 14
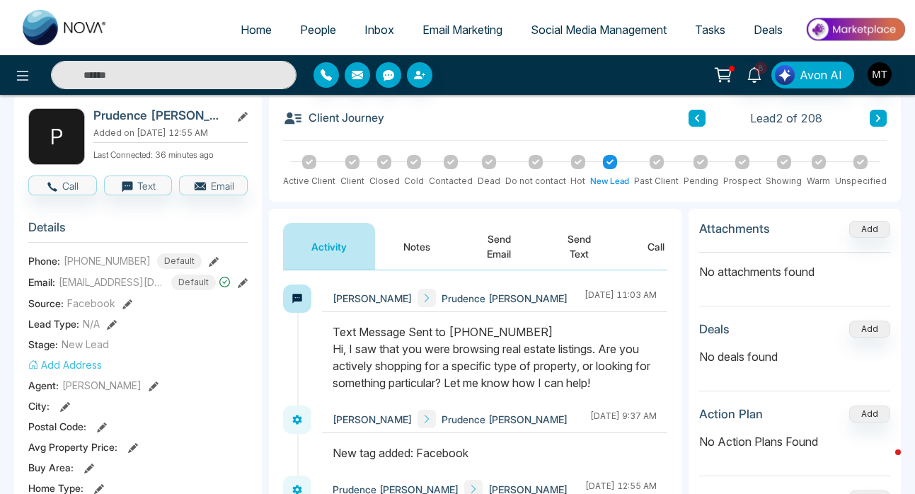
scroll to position [66, 0]
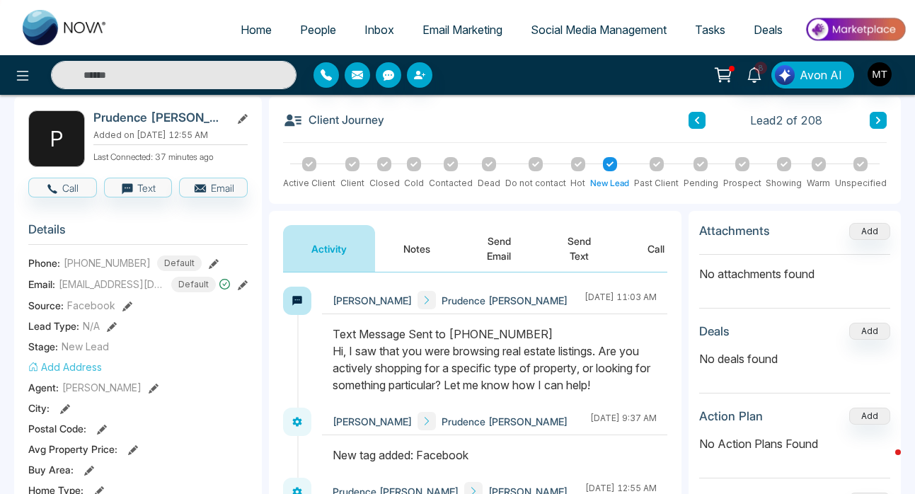
click at [315, 34] on span "People" at bounding box center [318, 30] width 36 height 14
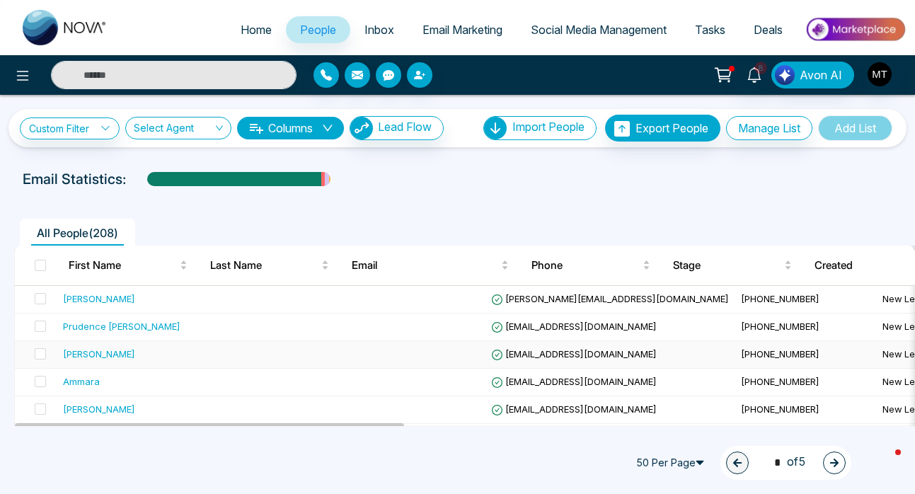
click at [115, 358] on div "[PERSON_NAME]" at bounding box center [99, 354] width 72 height 14
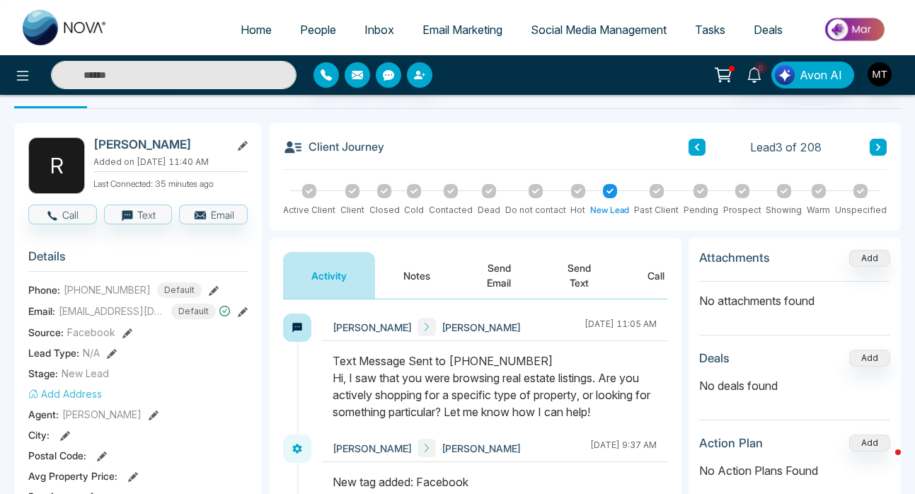
scroll to position [40, 0]
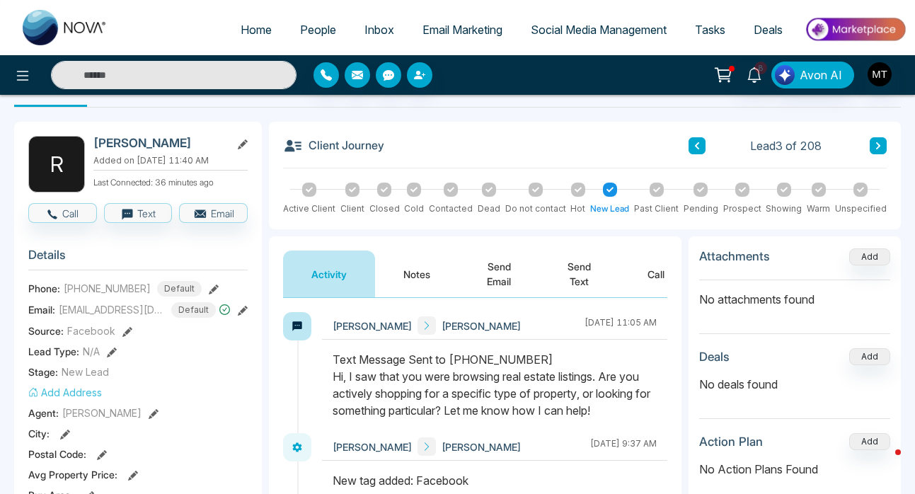
click at [300, 30] on span "People" at bounding box center [318, 30] width 36 height 14
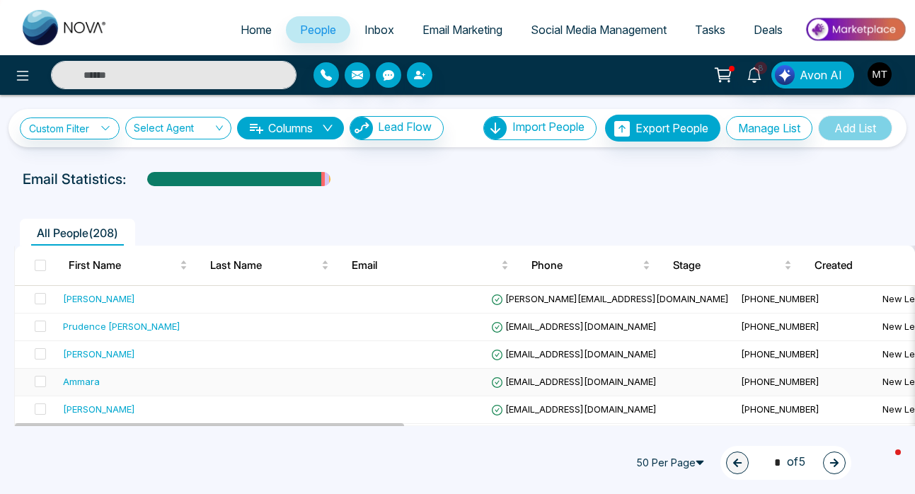
click at [122, 388] on div "Ammara" at bounding box center [149, 382] width 173 height 14
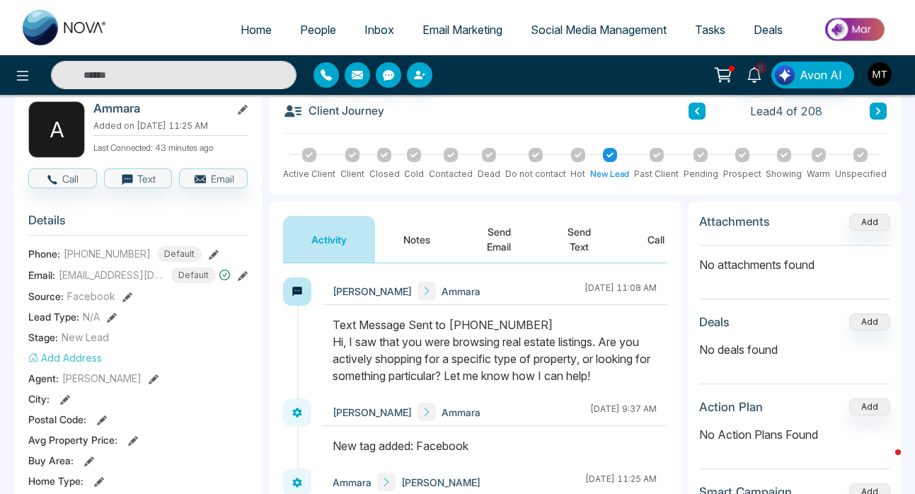
scroll to position [74, 0]
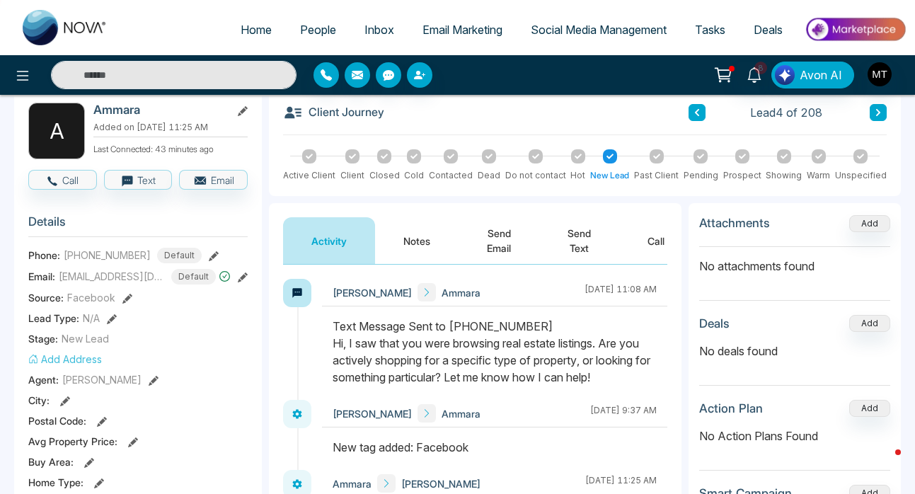
click at [428, 244] on button "Notes" at bounding box center [417, 240] width 84 height 47
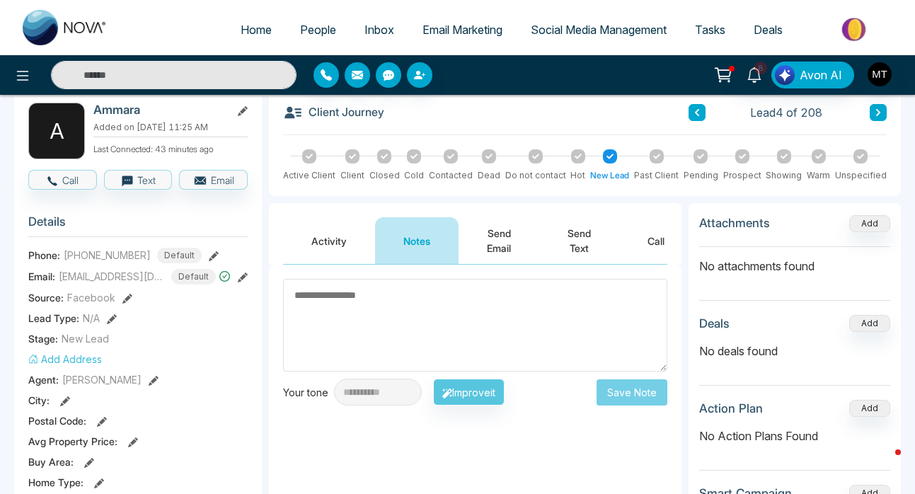
click at [387, 304] on textarea at bounding box center [475, 325] width 384 height 93
type textarea "*"
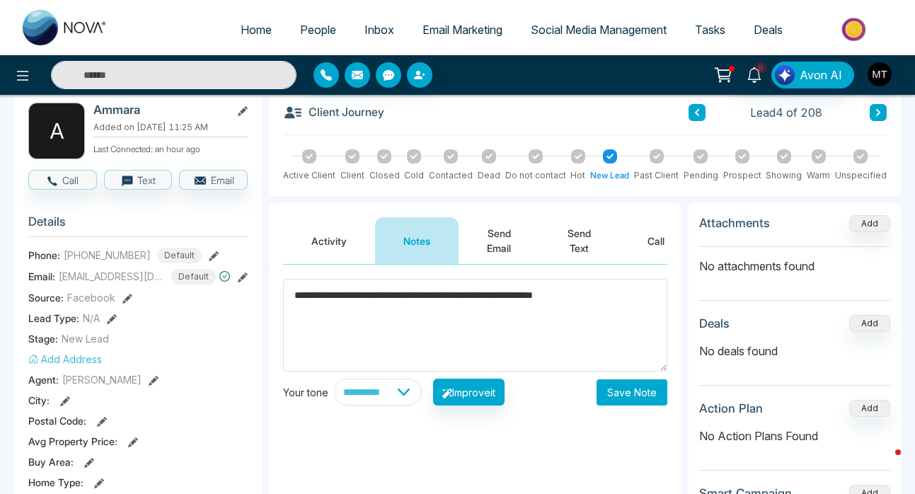
click at [556, 296] on textarea "**********" at bounding box center [475, 325] width 384 height 93
click at [471, 297] on textarea "**********" at bounding box center [475, 325] width 384 height 93
drag, startPoint x: 320, startPoint y: 295, endPoint x: 341, endPoint y: 331, distance: 40.9
click at [341, 331] on textarea "**********" at bounding box center [475, 325] width 384 height 93
click at [309, 280] on textarea "**********" at bounding box center [475, 325] width 384 height 93
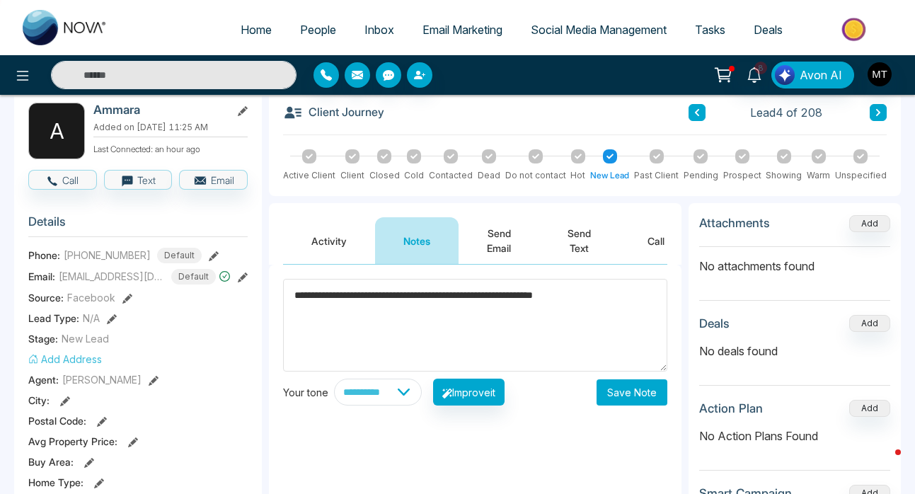
click at [319, 295] on textarea "**********" at bounding box center [475, 325] width 384 height 93
click at [585, 296] on textarea "**********" at bounding box center [475, 325] width 384 height 93
click at [384, 311] on textarea "**********" at bounding box center [475, 325] width 384 height 93
click at [641, 297] on textarea "**********" at bounding box center [475, 325] width 384 height 93
click at [622, 297] on textarea "**********" at bounding box center [475, 325] width 384 height 93
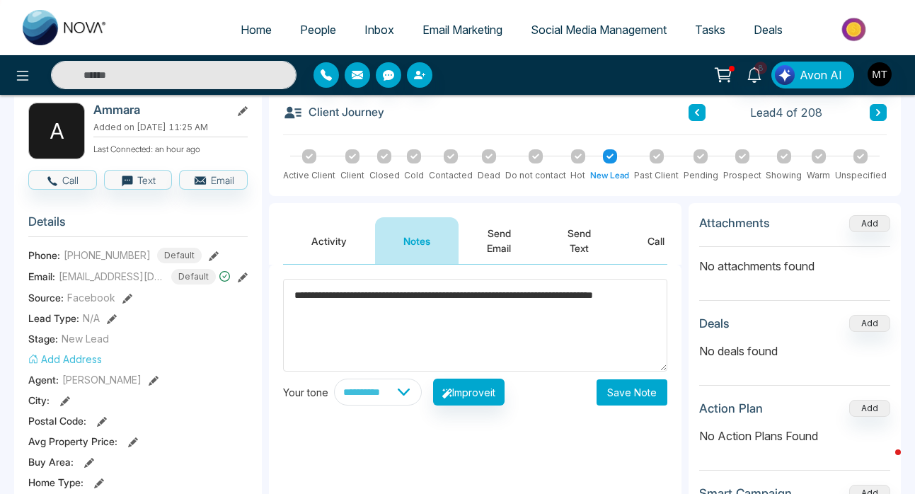
click at [640, 297] on textarea "**********" at bounding box center [475, 325] width 384 height 93
click at [301, 312] on textarea "**********" at bounding box center [475, 325] width 384 height 93
click at [298, 309] on textarea "**********" at bounding box center [475, 325] width 384 height 93
click at [331, 315] on textarea "**********" at bounding box center [475, 325] width 384 height 93
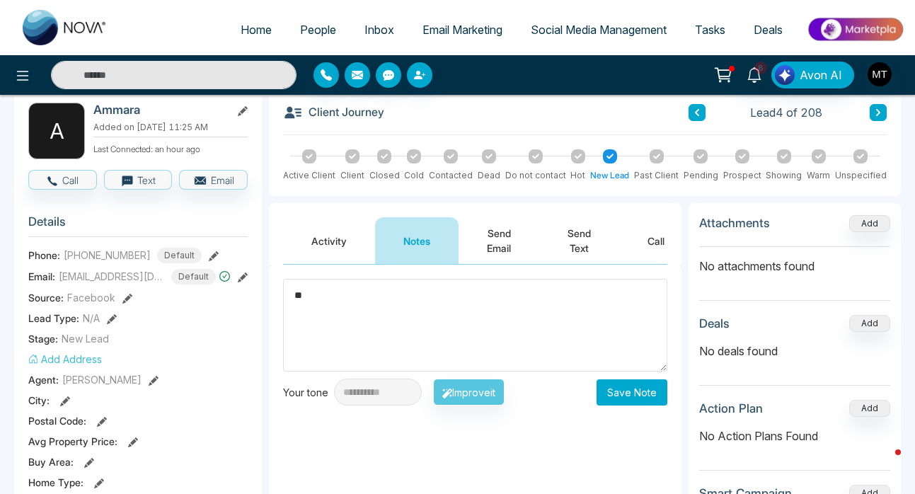
type textarea "*"
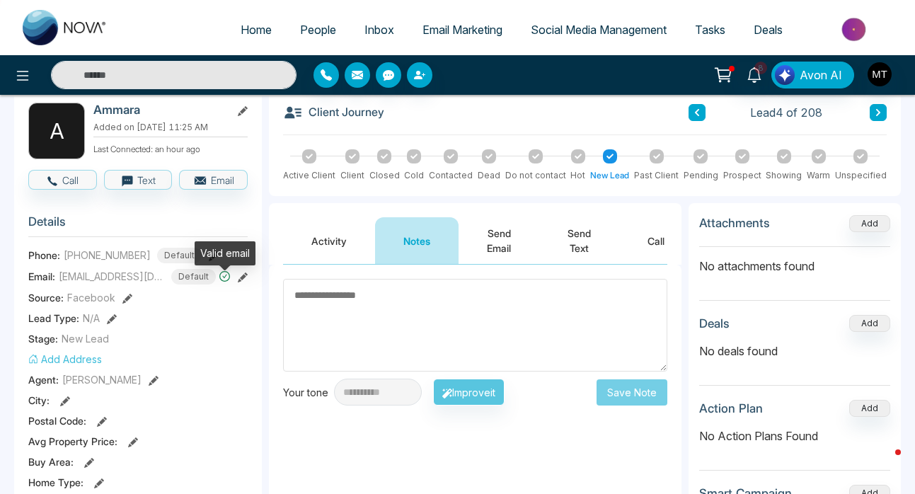
click at [224, 282] on icon at bounding box center [225, 276] width 12 height 12
